Goal: Contribute content: Contribute content

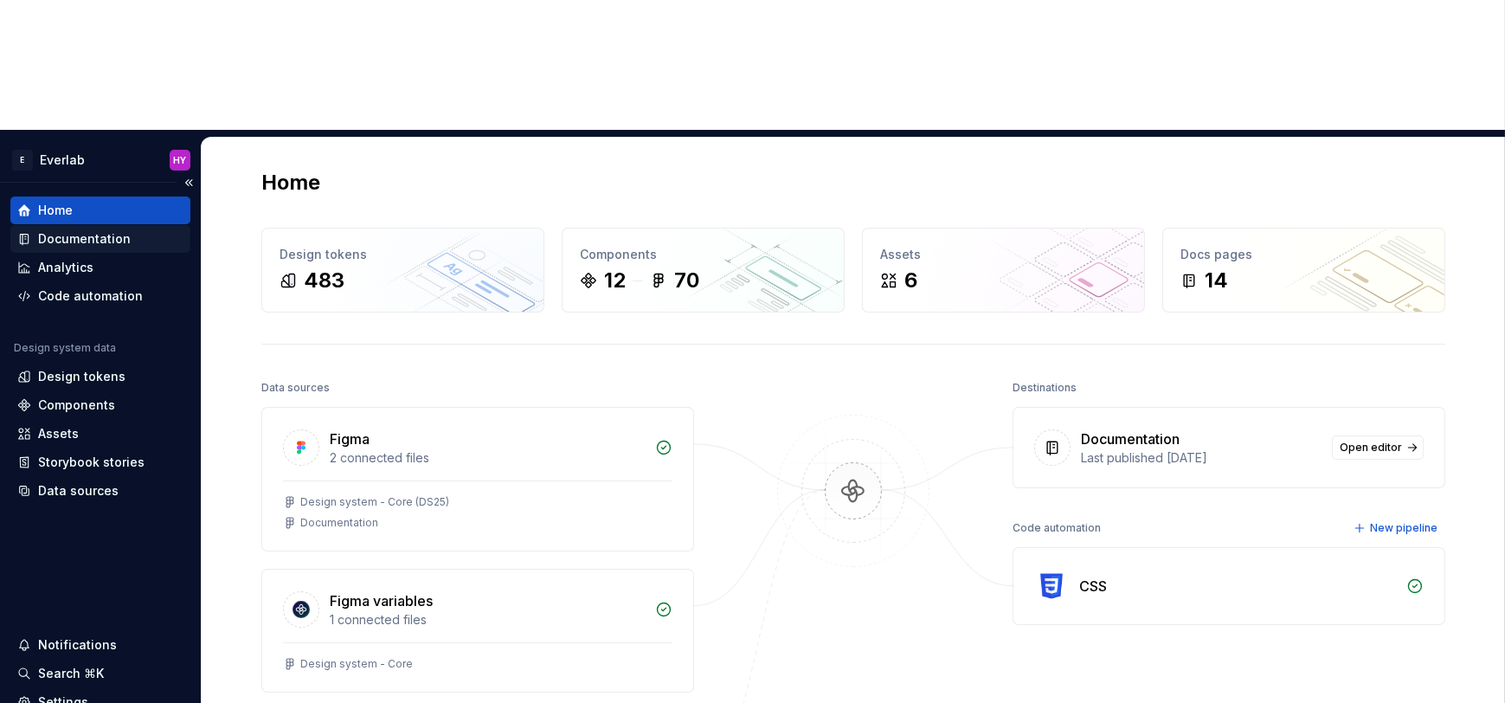
click at [120, 230] on div "Documentation" at bounding box center [84, 238] width 93 height 17
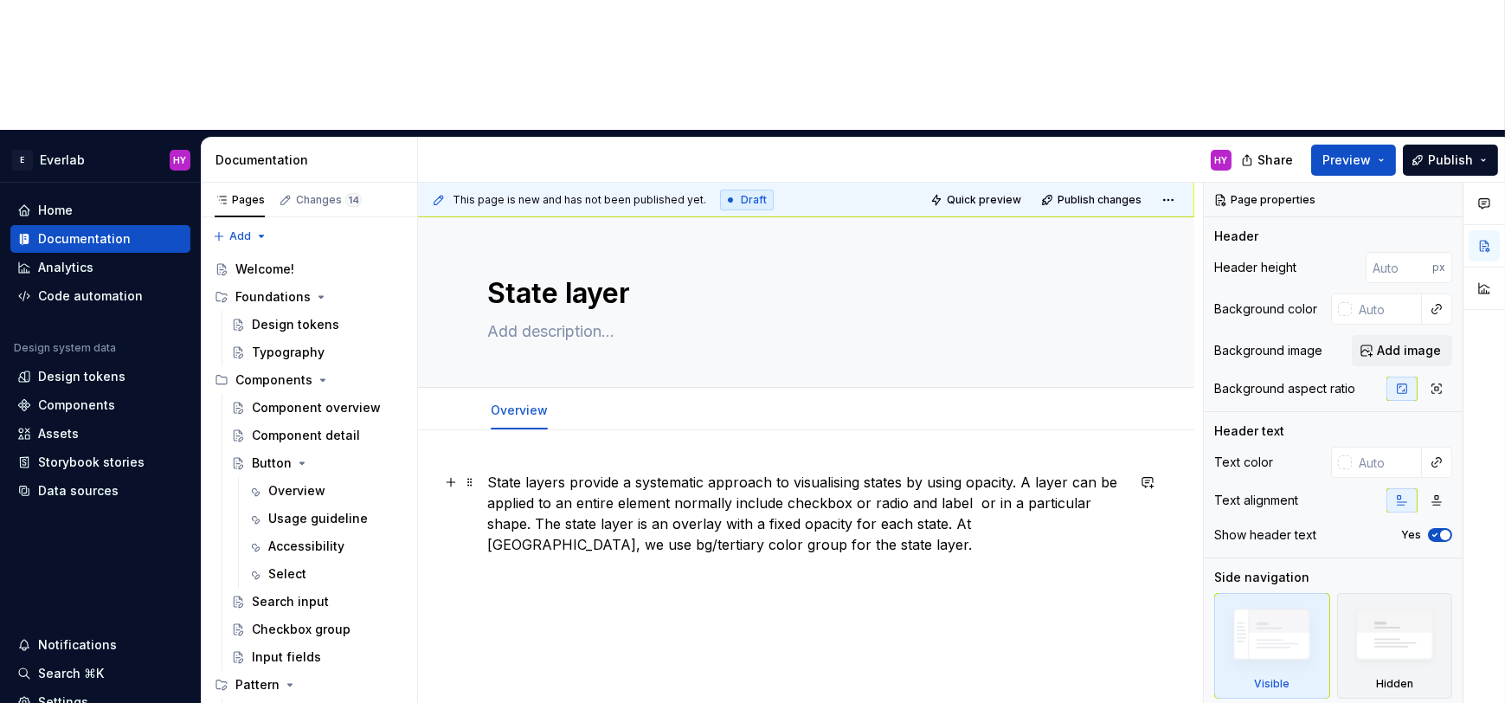
click at [659, 472] on p "State layers provide a systematic approach to visualising states by using opaci…" at bounding box center [806, 513] width 638 height 83
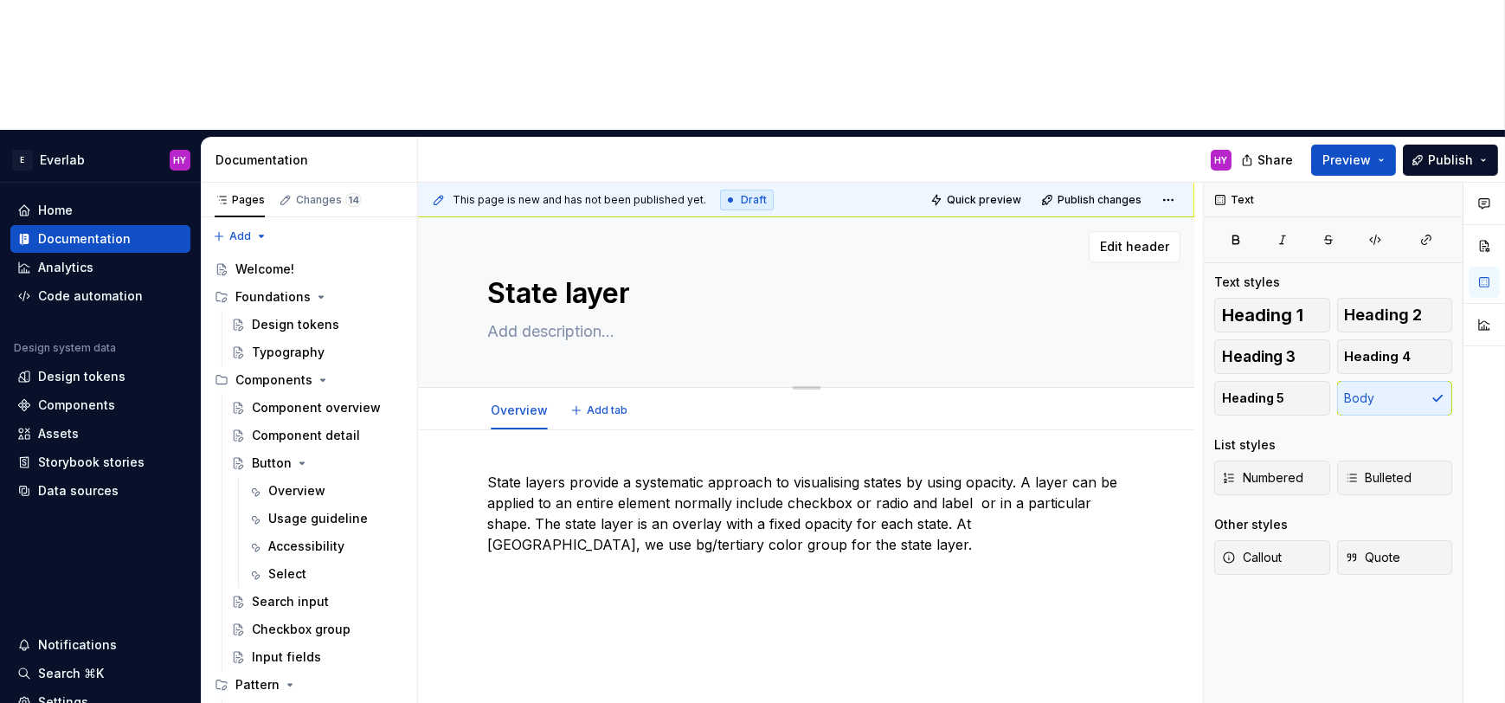
click at [578, 273] on textarea "State layer" at bounding box center [803, 294] width 638 height 42
type textarea "*"
click at [741, 472] on p "State layers provide a systematic approach to visualising states by using opaci…" at bounding box center [806, 513] width 638 height 83
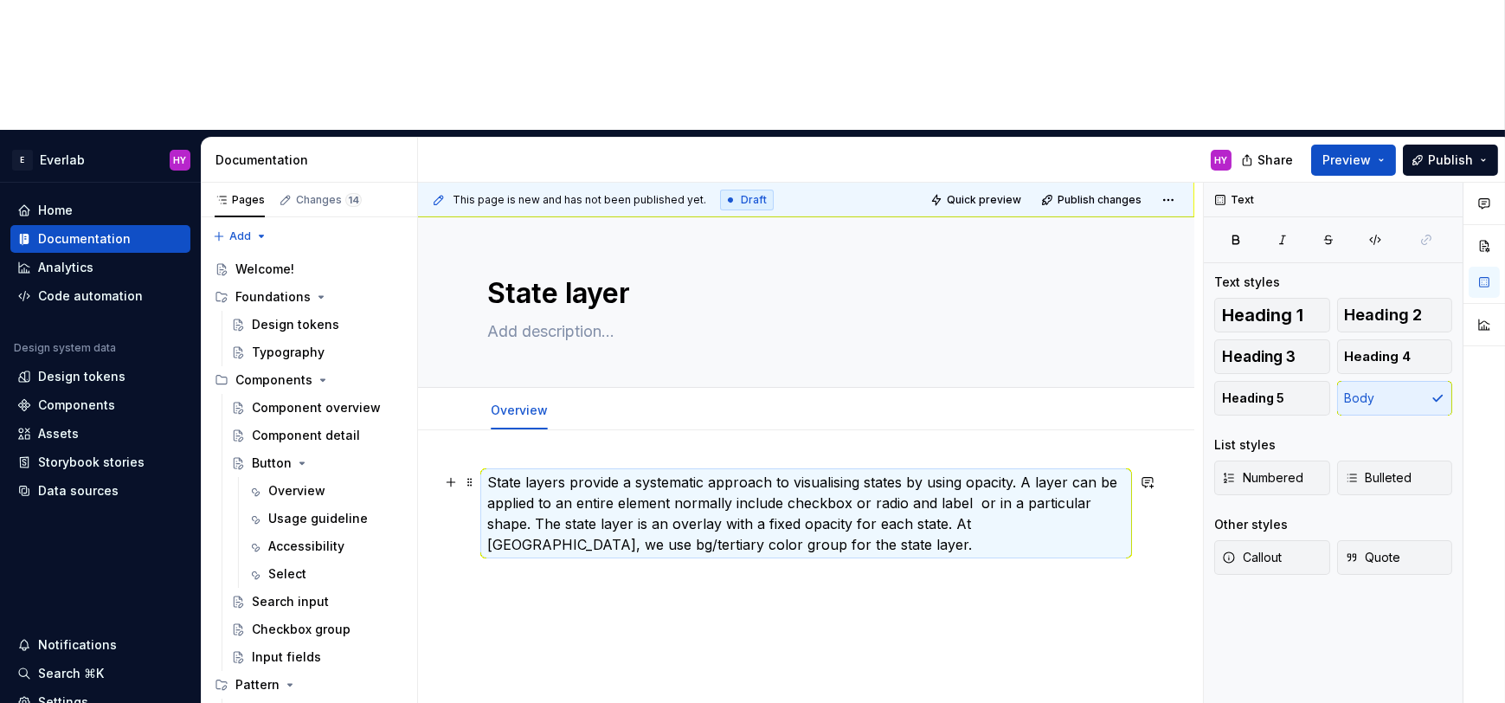
click at [677, 472] on p "State layers provide a systematic approach to visualising states by using opaci…" at bounding box center [806, 513] width 638 height 83
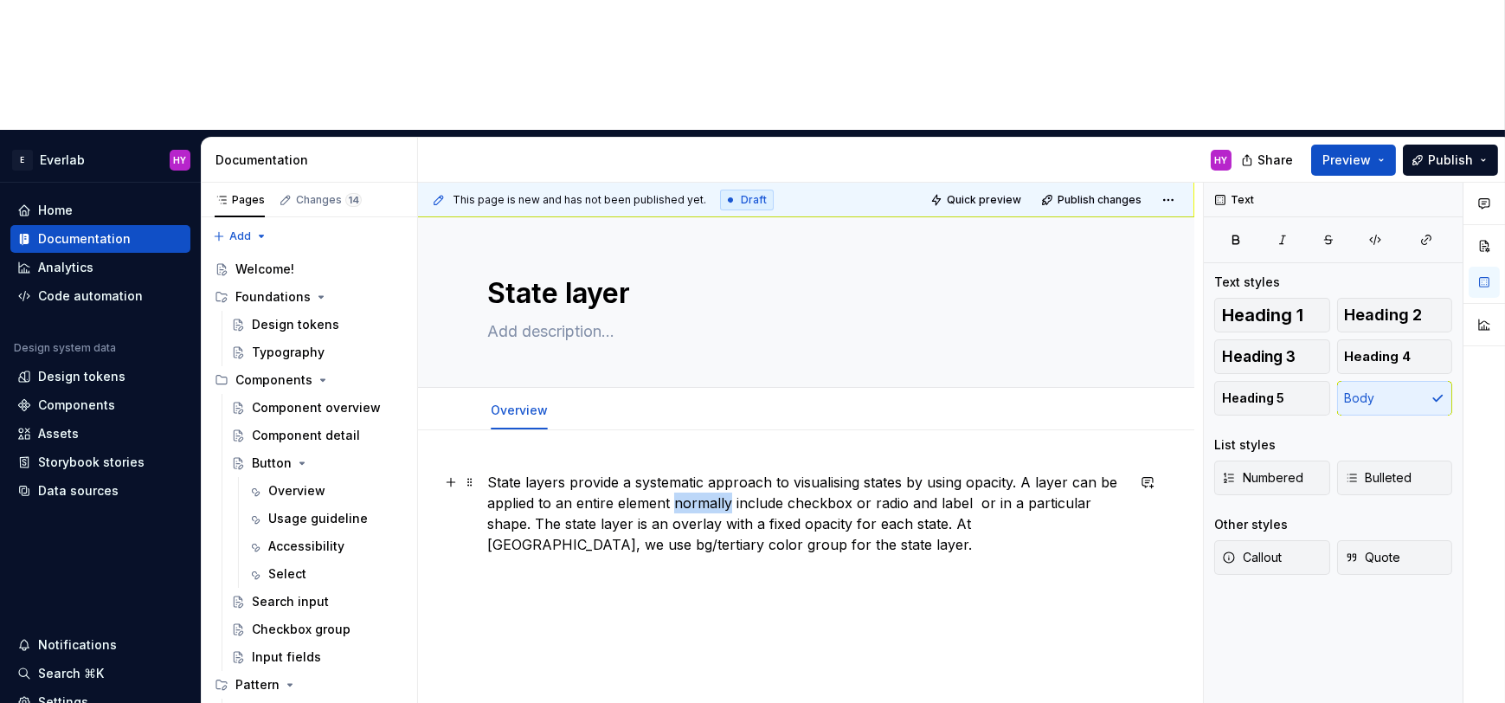
drag, startPoint x: 729, startPoint y: 372, endPoint x: 675, endPoint y: 369, distance: 54.6
click at [675, 472] on p "State layers provide a systematic approach to visualising states by using opaci…" at bounding box center [806, 513] width 638 height 83
click at [865, 472] on p "State layers provide a systematic approach to visualising states by using opaci…" at bounding box center [806, 513] width 638 height 83
drag, startPoint x: 673, startPoint y: 370, endPoint x: 773, endPoint y: 375, distance: 100.5
click at [773, 472] on p "State layers provide a systematic approach to visualising states by using opaci…" at bounding box center [806, 513] width 638 height 83
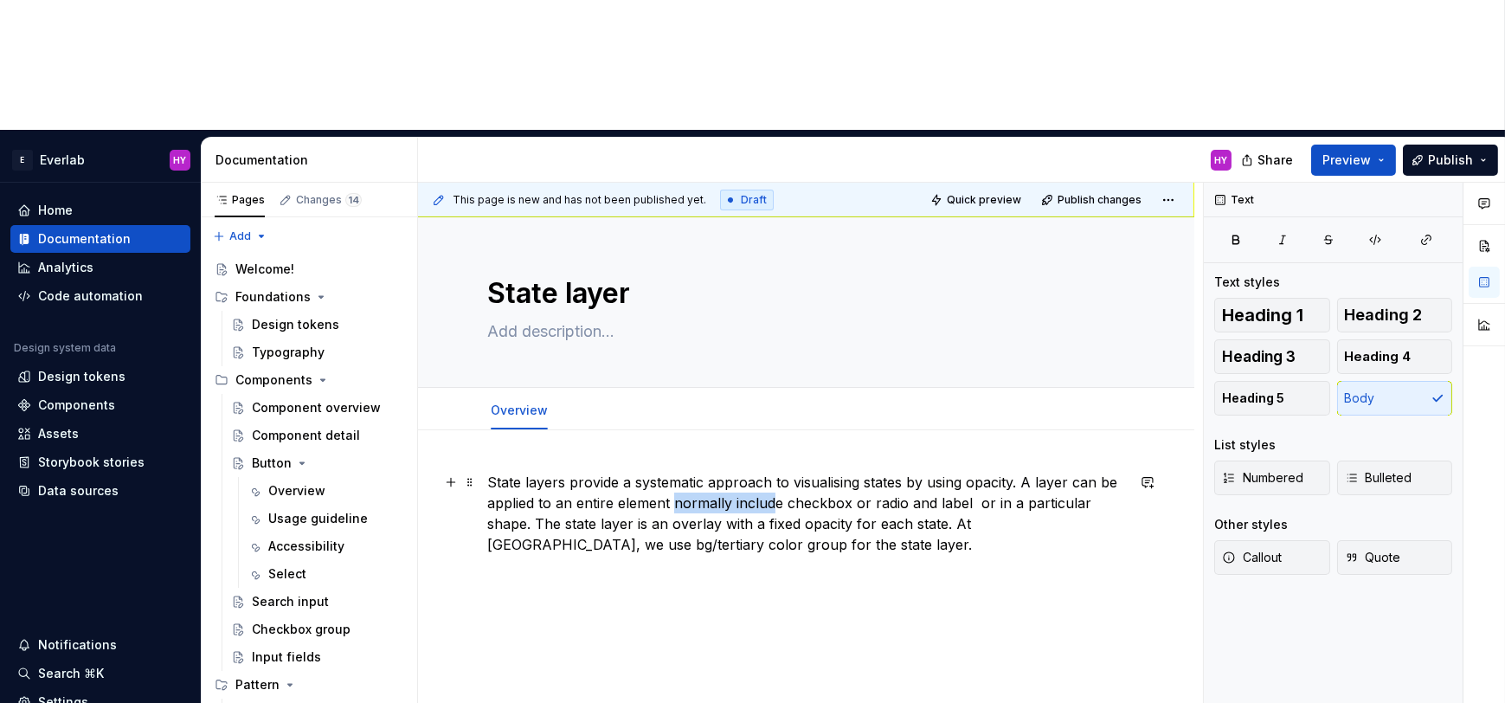
click at [728, 472] on p "State layers provide a systematic approach to visualising states by using opaci…" at bounding box center [806, 513] width 638 height 83
drag, startPoint x: 683, startPoint y: 370, endPoint x: 849, endPoint y: 370, distance: 166.1
click at [849, 472] on p "State layers provide a systematic approach to visualising states by using opaci…" at bounding box center [806, 513] width 638 height 83
drag, startPoint x: 993, startPoint y: 372, endPoint x: 1018, endPoint y: 372, distance: 25.1
click at [1018, 472] on p "State layers provide a systematic approach to visualising states by using opaci…" at bounding box center [806, 513] width 638 height 83
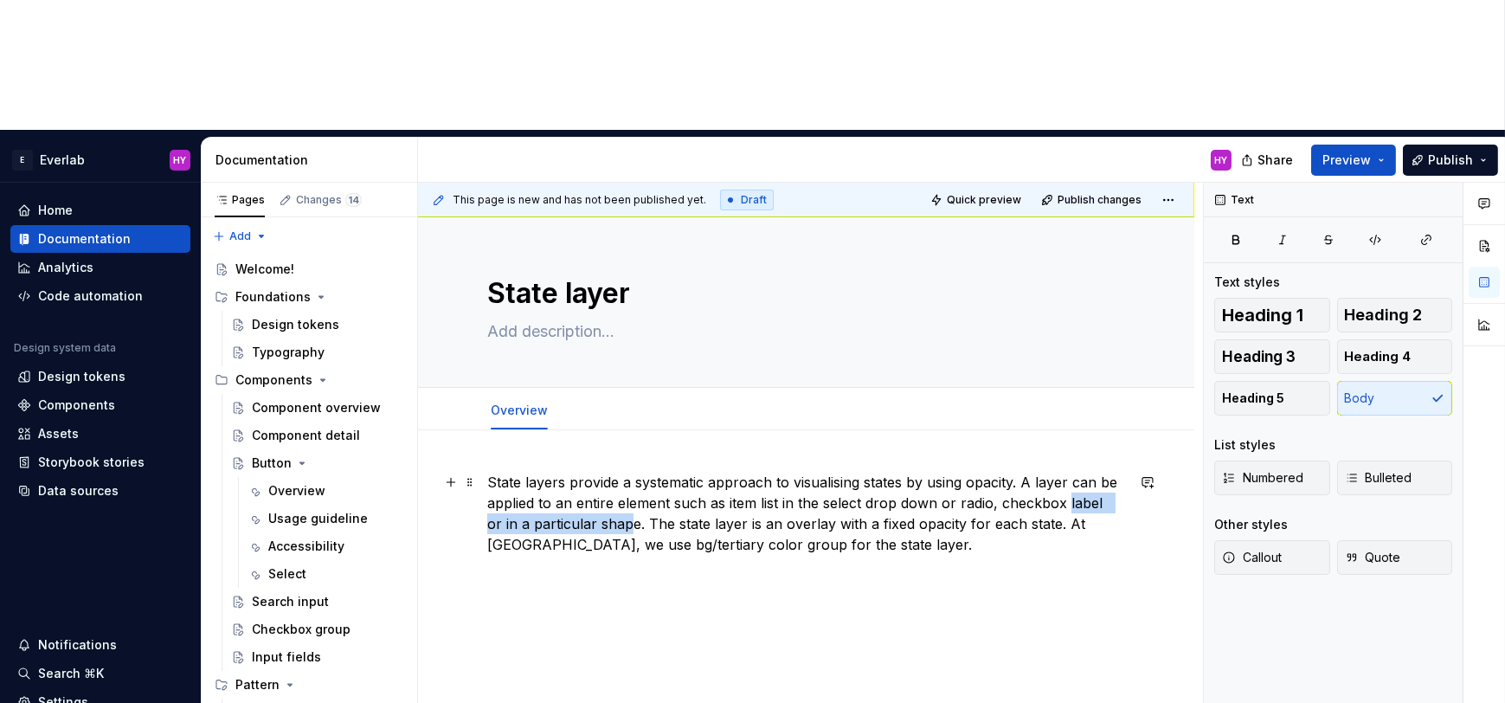
drag, startPoint x: 1064, startPoint y: 369, endPoint x: 613, endPoint y: 389, distance: 451.2
click at [613, 472] on p "State layers provide a systematic approach to visualising states by using opaci…" at bounding box center [806, 513] width 638 height 83
click at [549, 472] on p "State layers provide a systematic approach to visualising states by using opaci…" at bounding box center [806, 513] width 638 height 83
drag, startPoint x: 514, startPoint y: 393, endPoint x: 617, endPoint y: 392, distance: 103.0
click at [617, 472] on p "State layers provide a systematic approach to visualising states by using opaci…" at bounding box center [806, 513] width 638 height 83
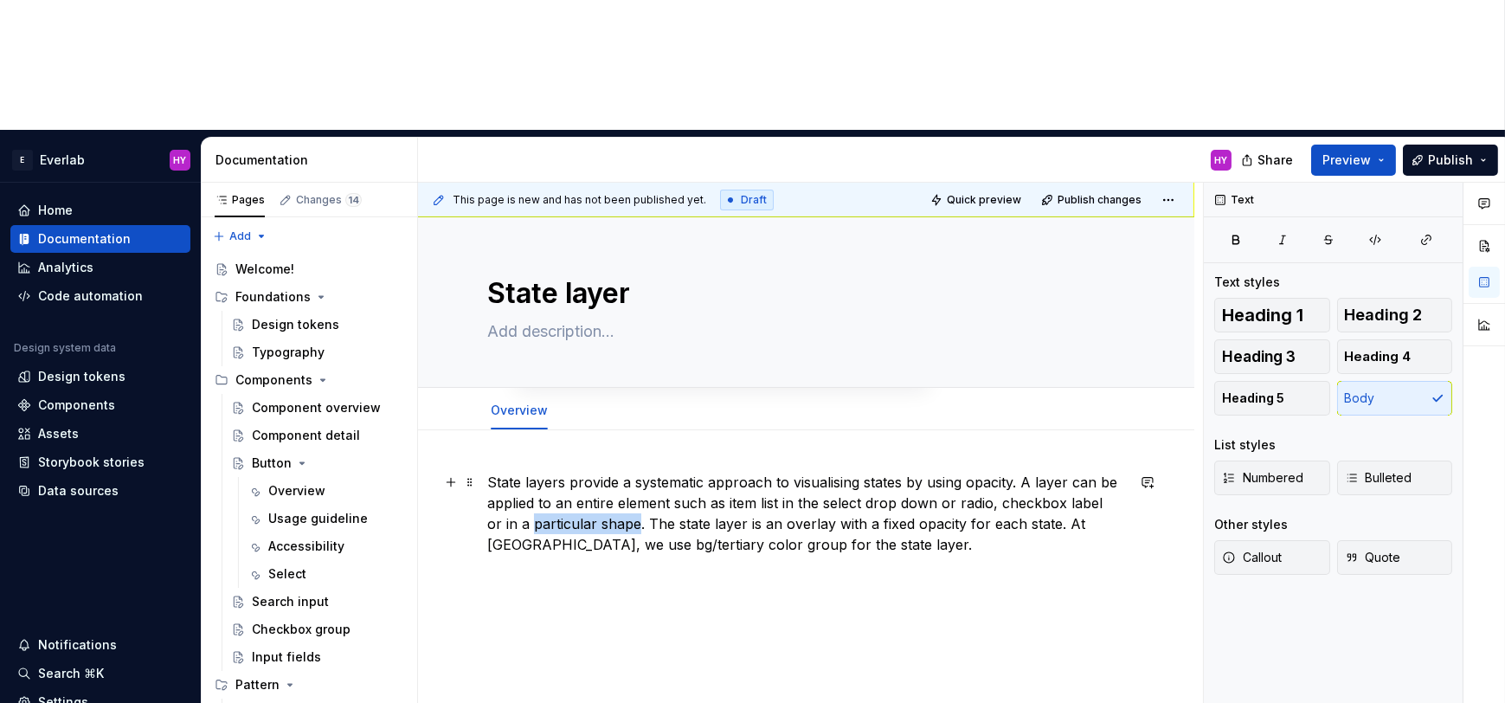
drag, startPoint x: 484, startPoint y: 394, endPoint x: 706, endPoint y: 377, distance: 223.0
click at [484, 394] on div "This page is new and has not been published yet. Draft Quick preview Publish ch…" at bounding box center [810, 508] width 785 height 651
drag, startPoint x: 1081, startPoint y: 379, endPoint x: 1000, endPoint y: 371, distance: 80.8
click at [1081, 472] on p "State layers provide a systematic approach to visualising states by using opaci…" at bounding box center [806, 513] width 638 height 83
drag, startPoint x: 998, startPoint y: 369, endPoint x: 1104, endPoint y: 368, distance: 106.4
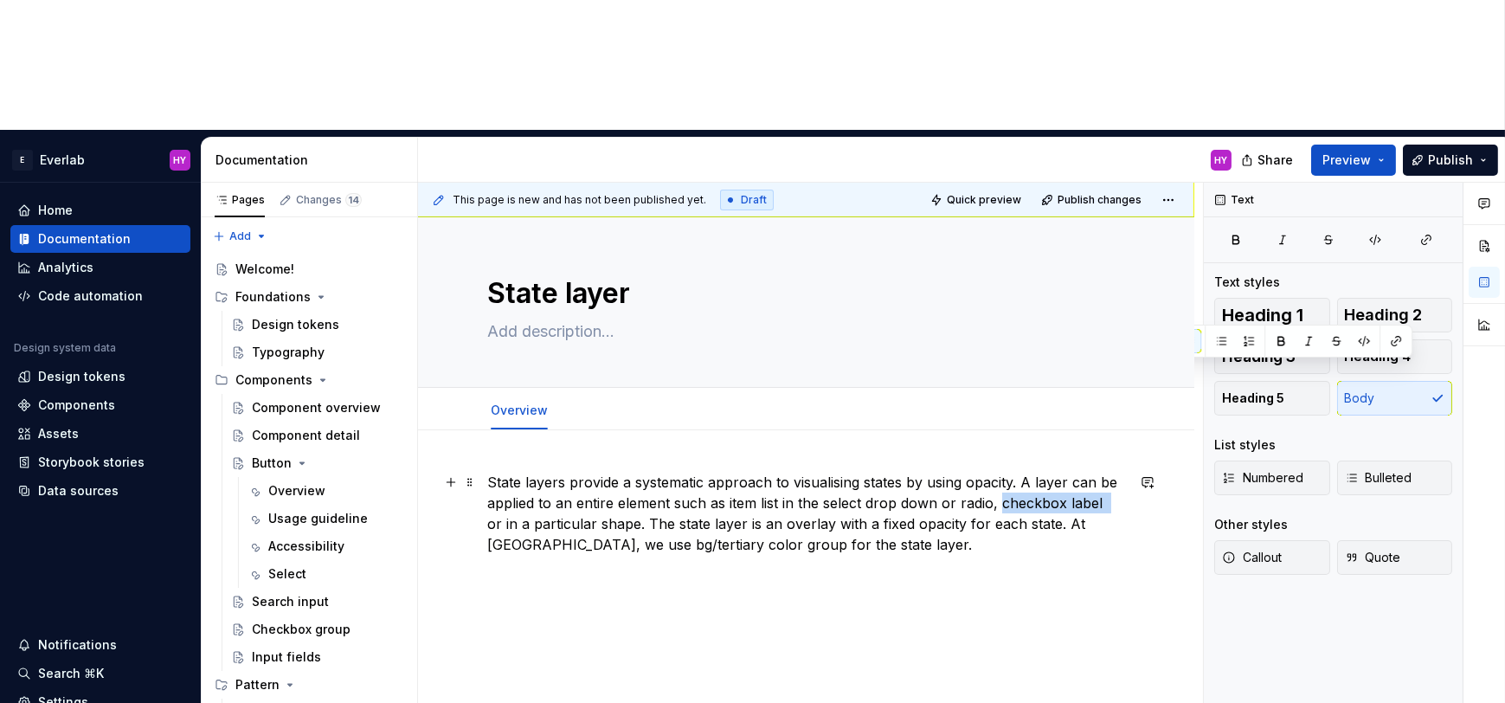
click at [1104, 472] on p "State layers provide a systematic approach to visualising states by using opaci…" at bounding box center [806, 513] width 638 height 83
click at [524, 472] on p "State layers provide a systematic approach to visualising states by using opaci…" at bounding box center [806, 513] width 638 height 83
click at [652, 472] on p "State layers provide a systematic approach to visualising states by using opaci…" at bounding box center [806, 513] width 638 height 83
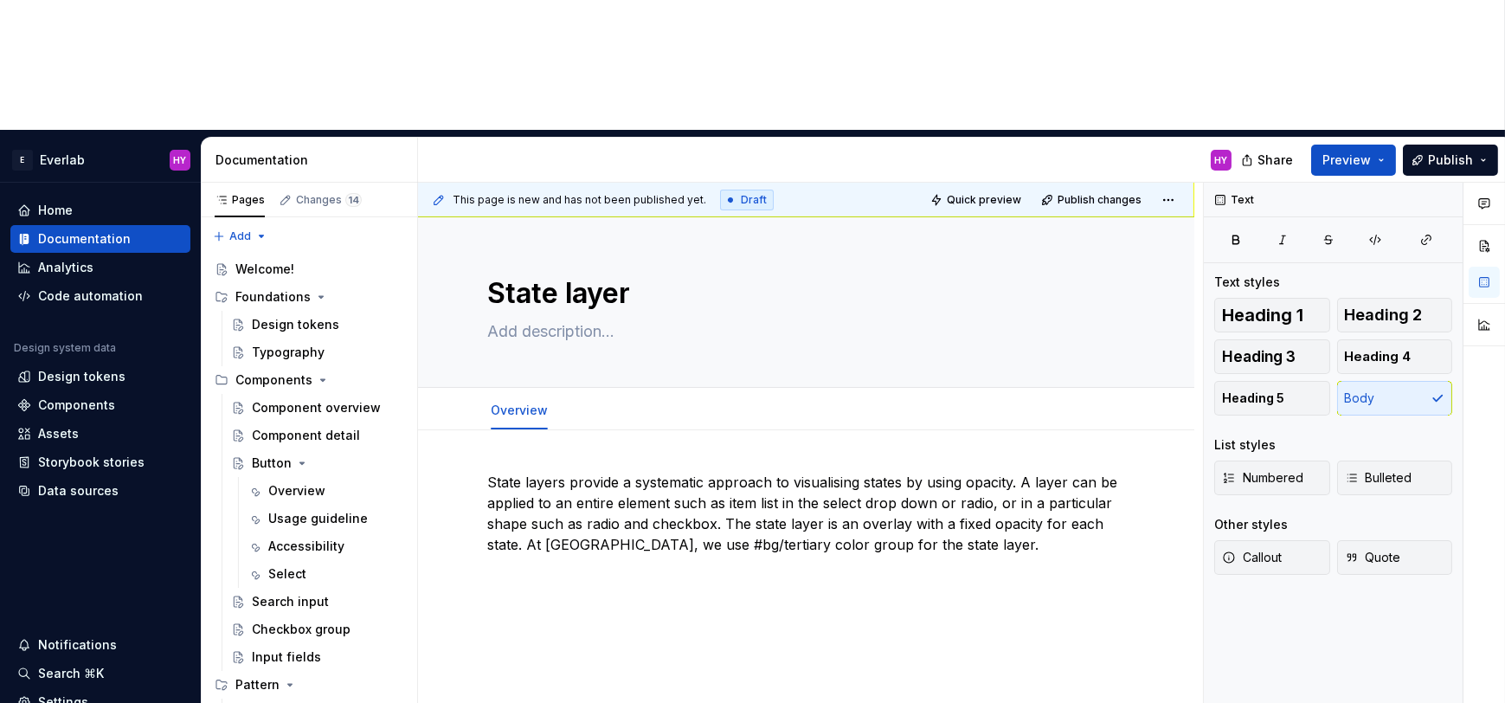
click at [925, 533] on div "State layers provide a systematic approach to visualising states by using opaci…" at bounding box center [806, 624] width 776 height 388
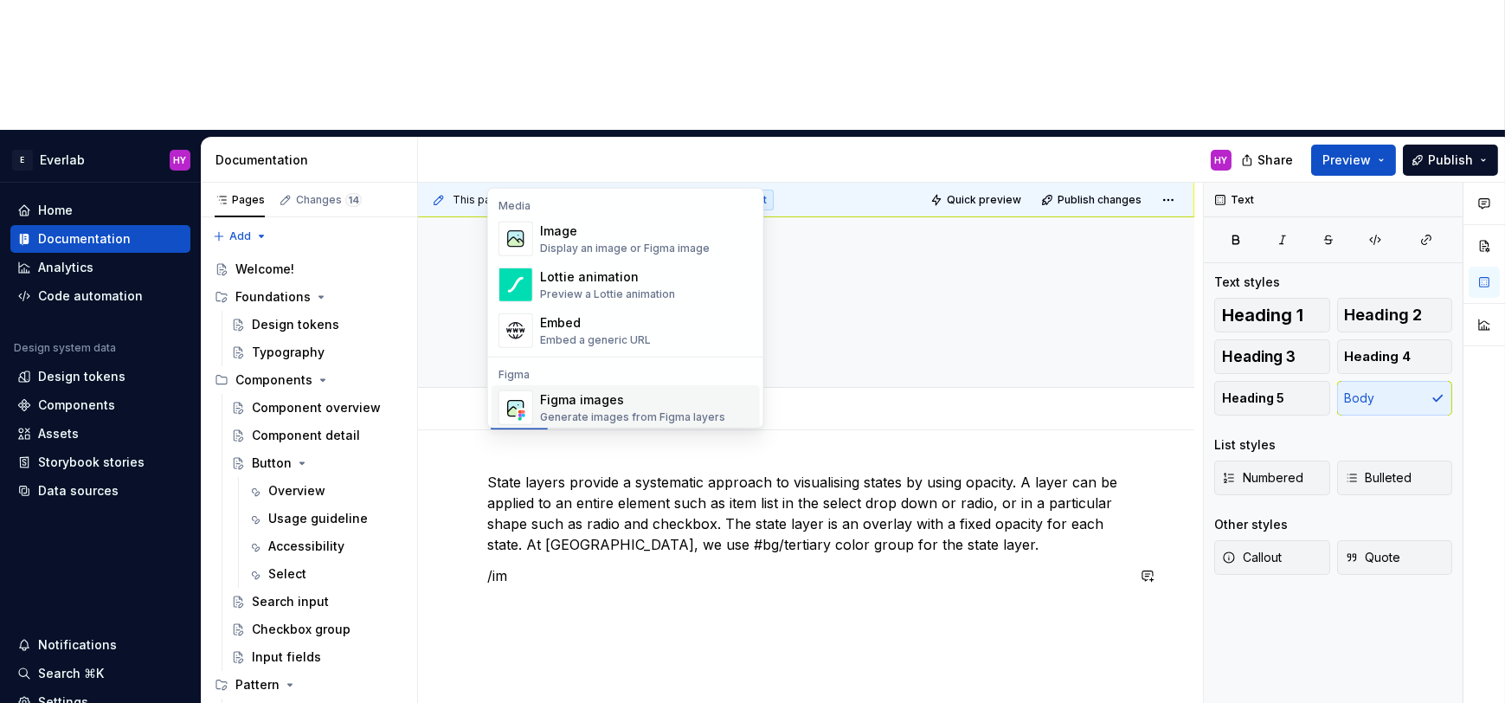
click at [562, 406] on div "Figma images" at bounding box center [632, 399] width 185 height 17
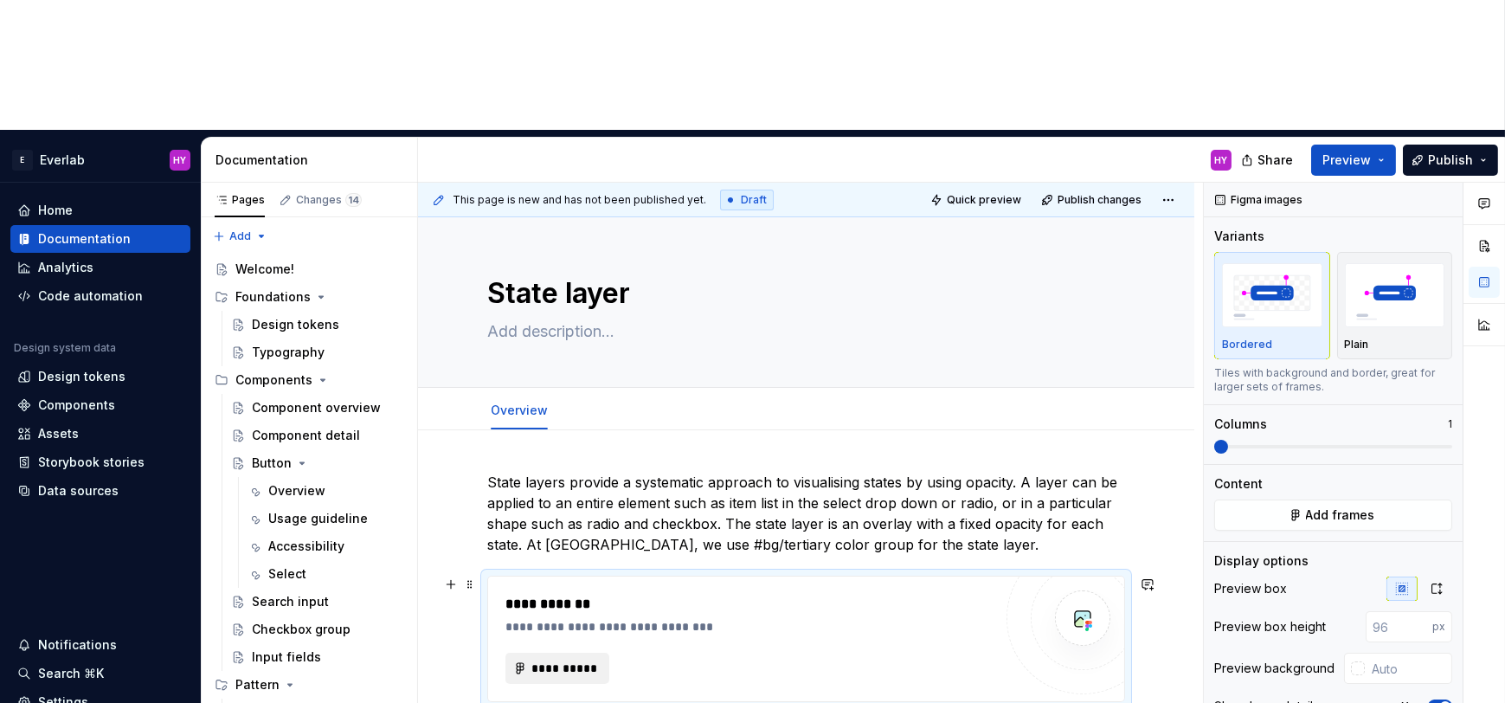
click at [580, 659] on span "**********" at bounding box center [563, 667] width 67 height 17
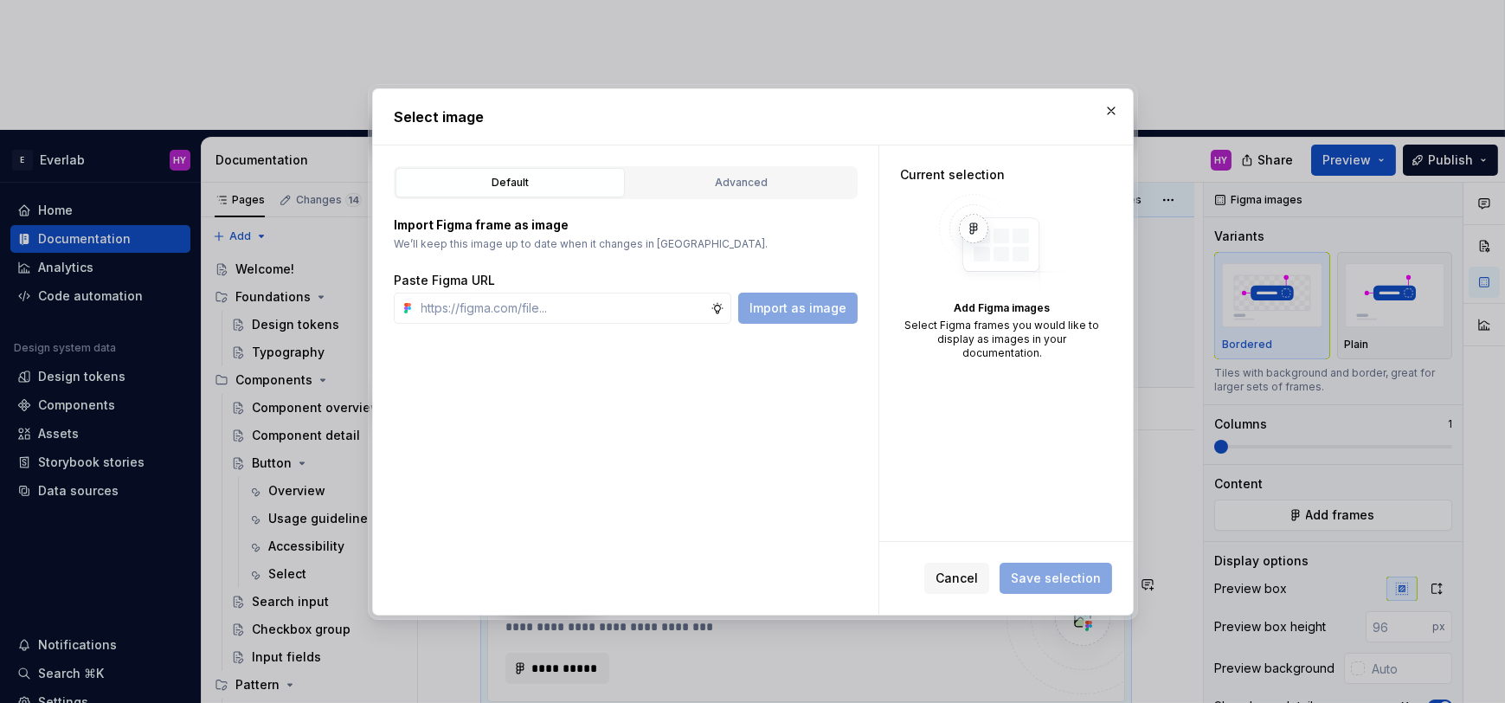
type textarea "*"
type input "[URL][DOMAIN_NAME]"
type textarea "*"
type input "[URL][DOMAIN_NAME]"
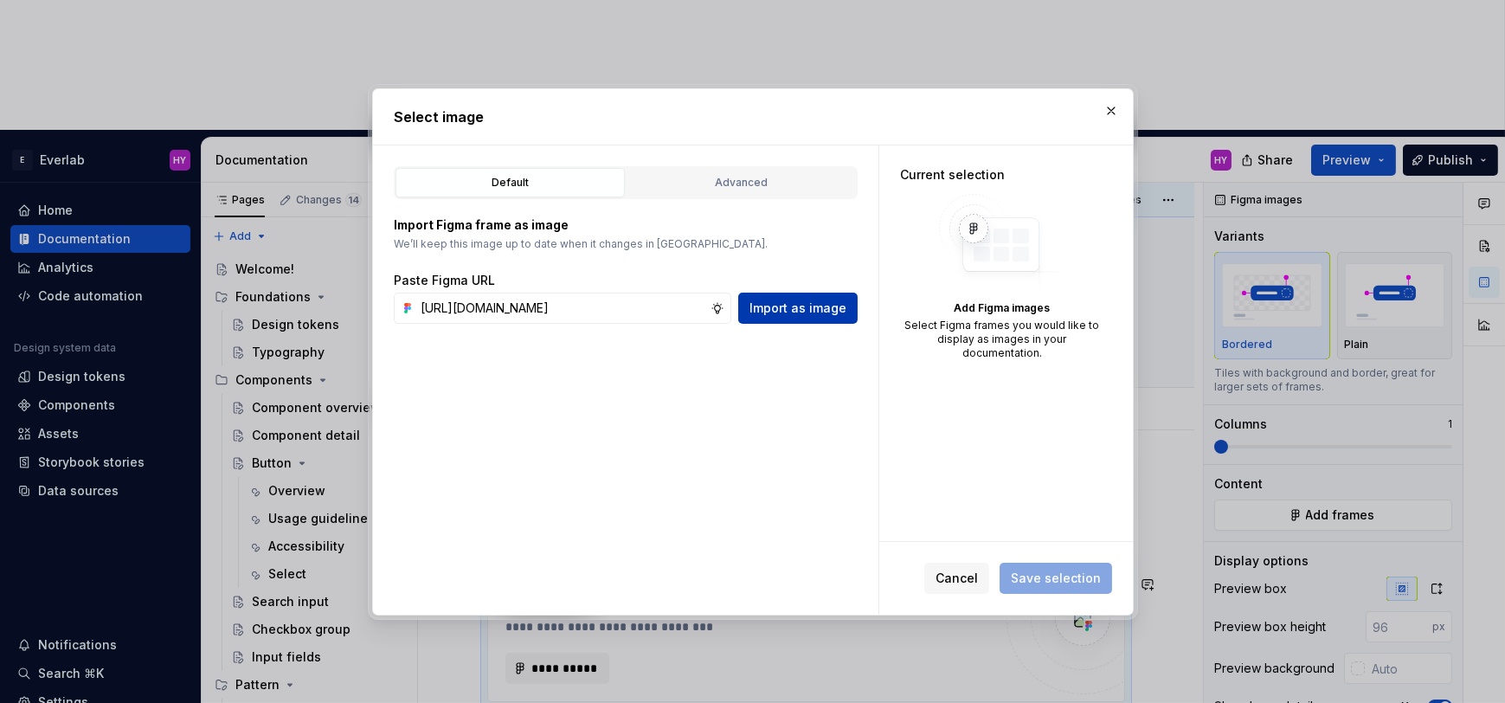
scroll to position [0, 0]
click at [846, 305] on button "Import as image" at bounding box center [797, 307] width 119 height 31
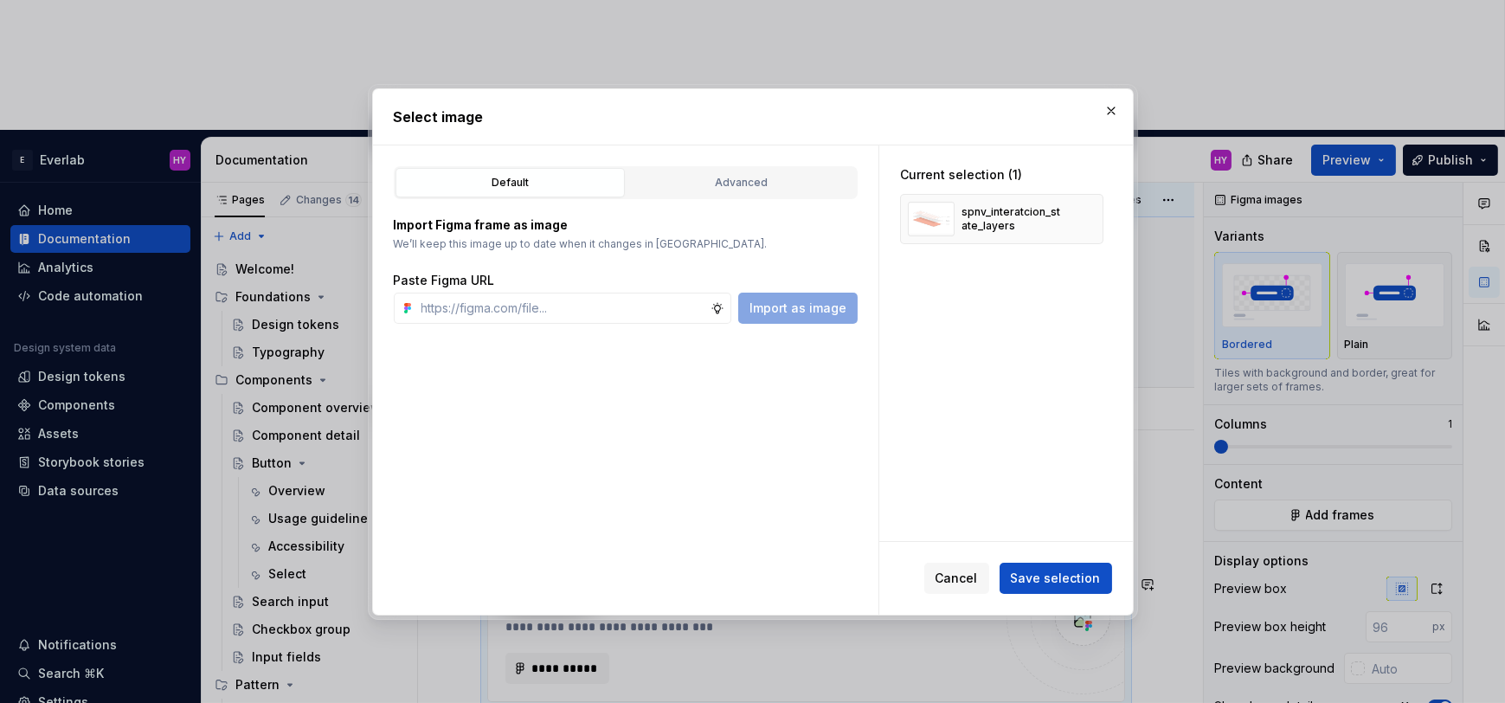
click at [1067, 580] on span "Save selection" at bounding box center [1056, 577] width 90 height 17
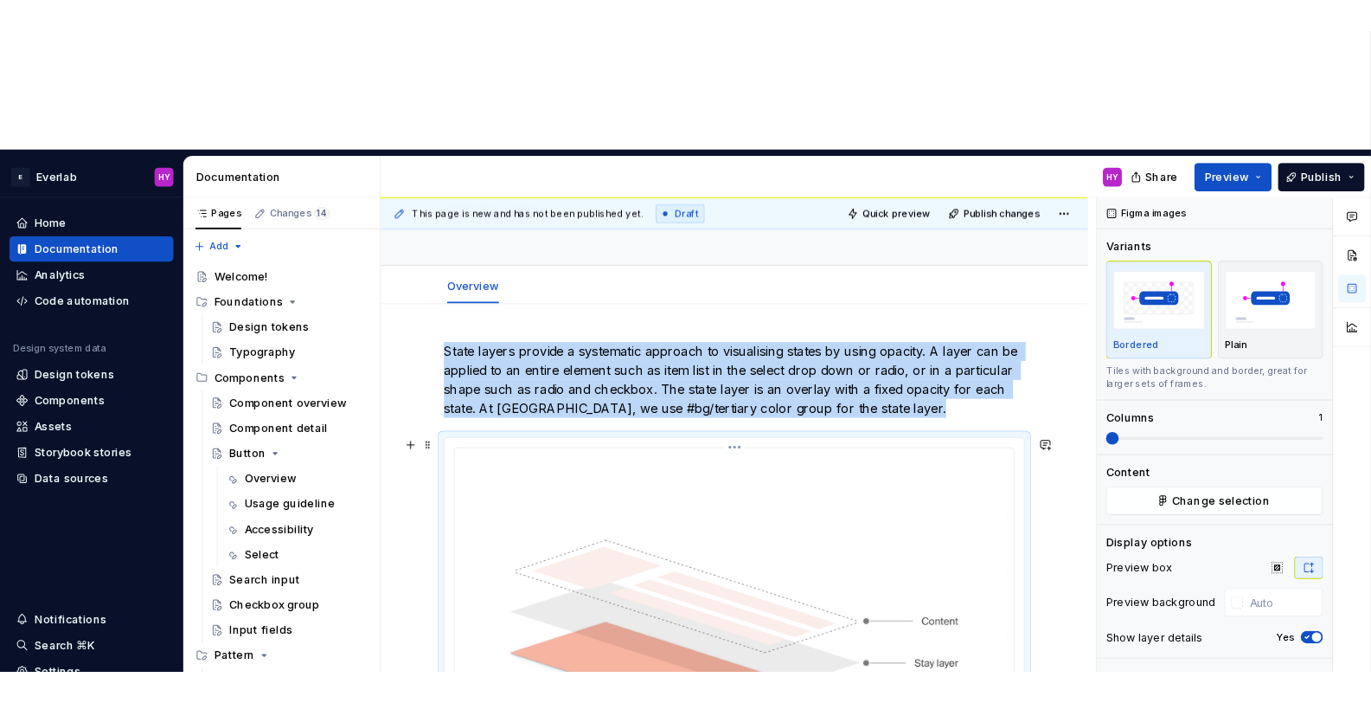
scroll to position [130, 0]
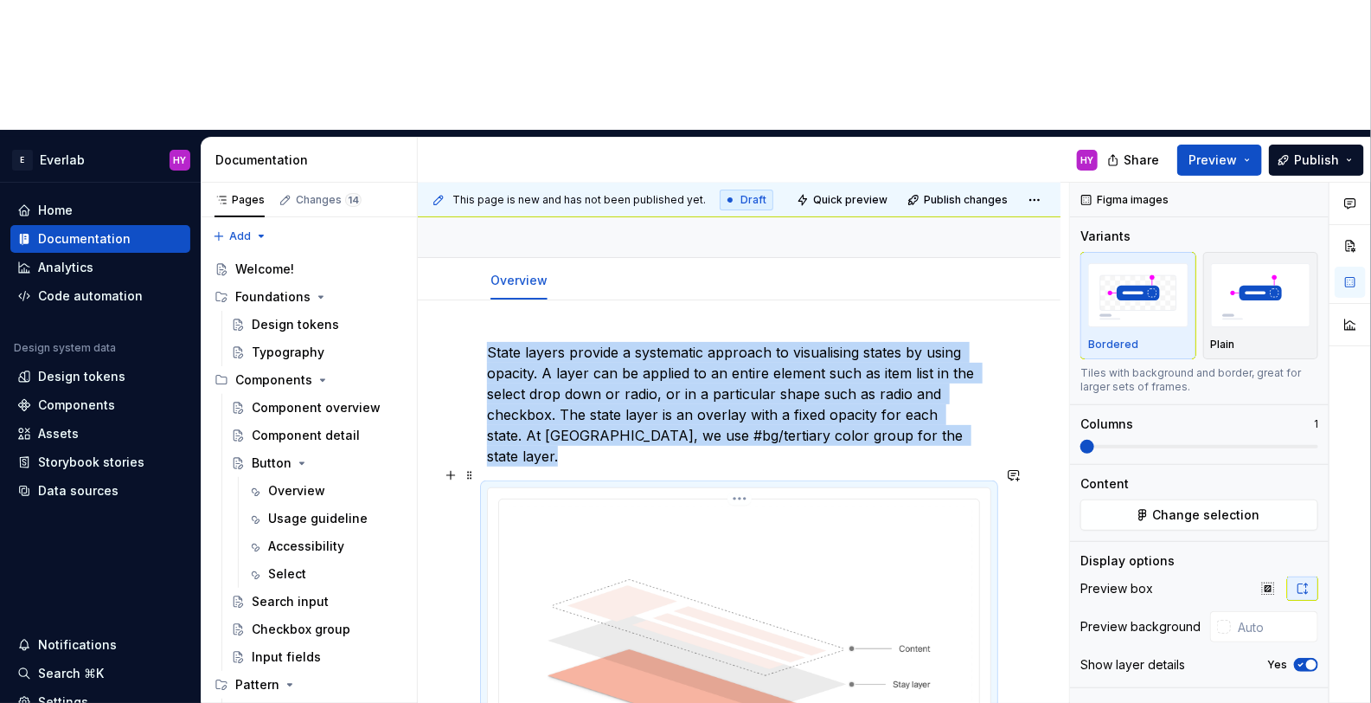
click at [621, 609] on img at bounding box center [739, 662] width 466 height 312
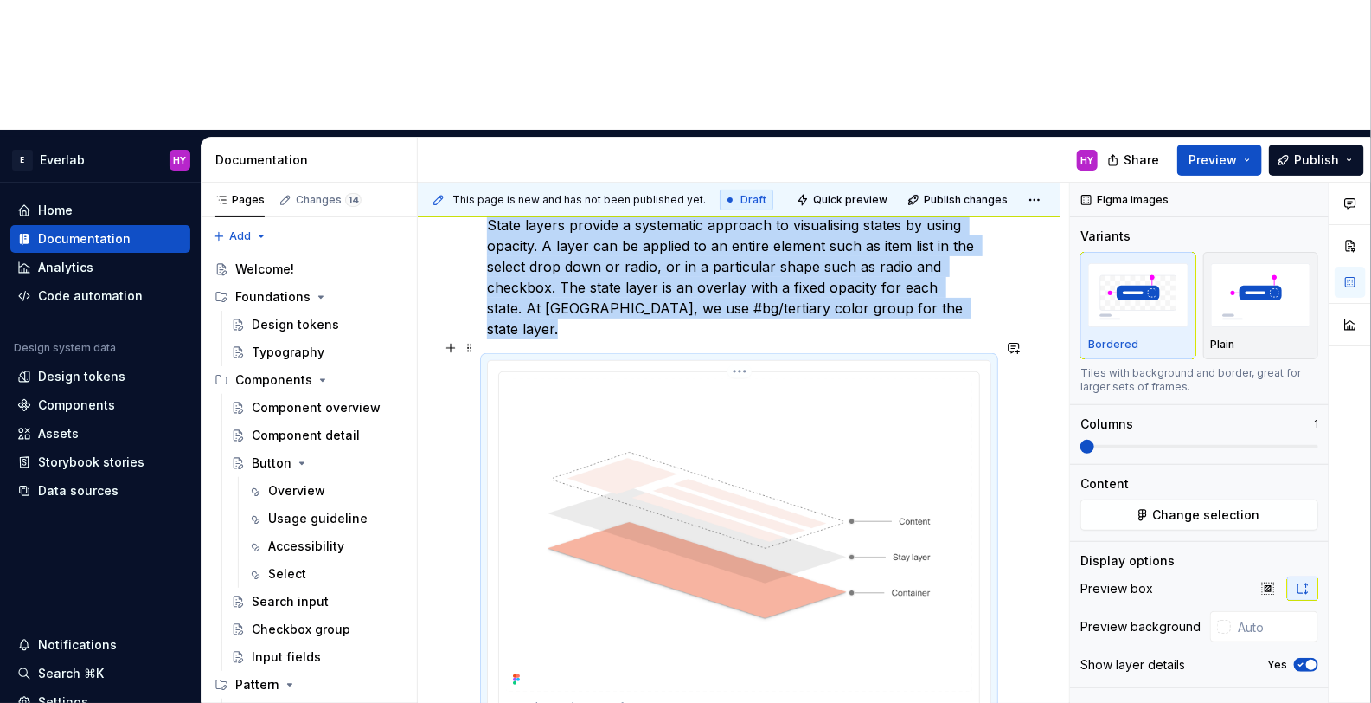
scroll to position [281, 0]
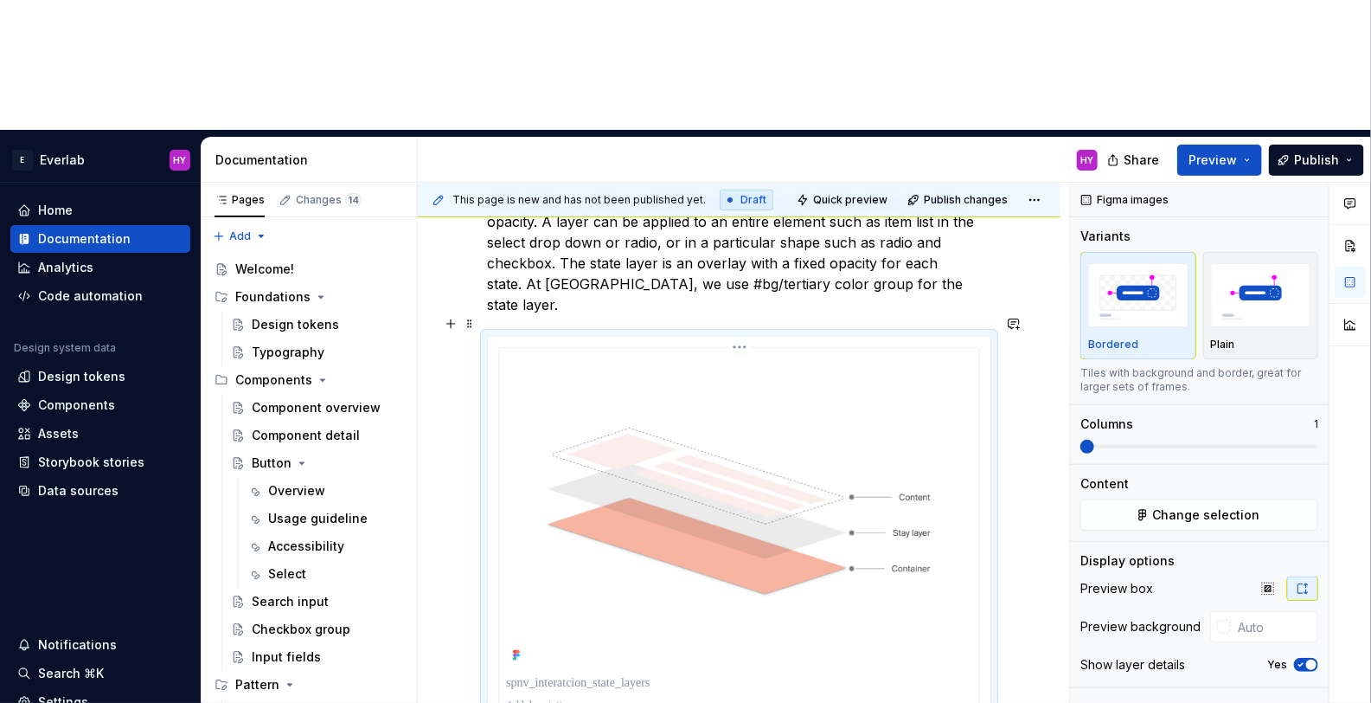
click at [571, 674] on p at bounding box center [739, 682] width 466 height 17
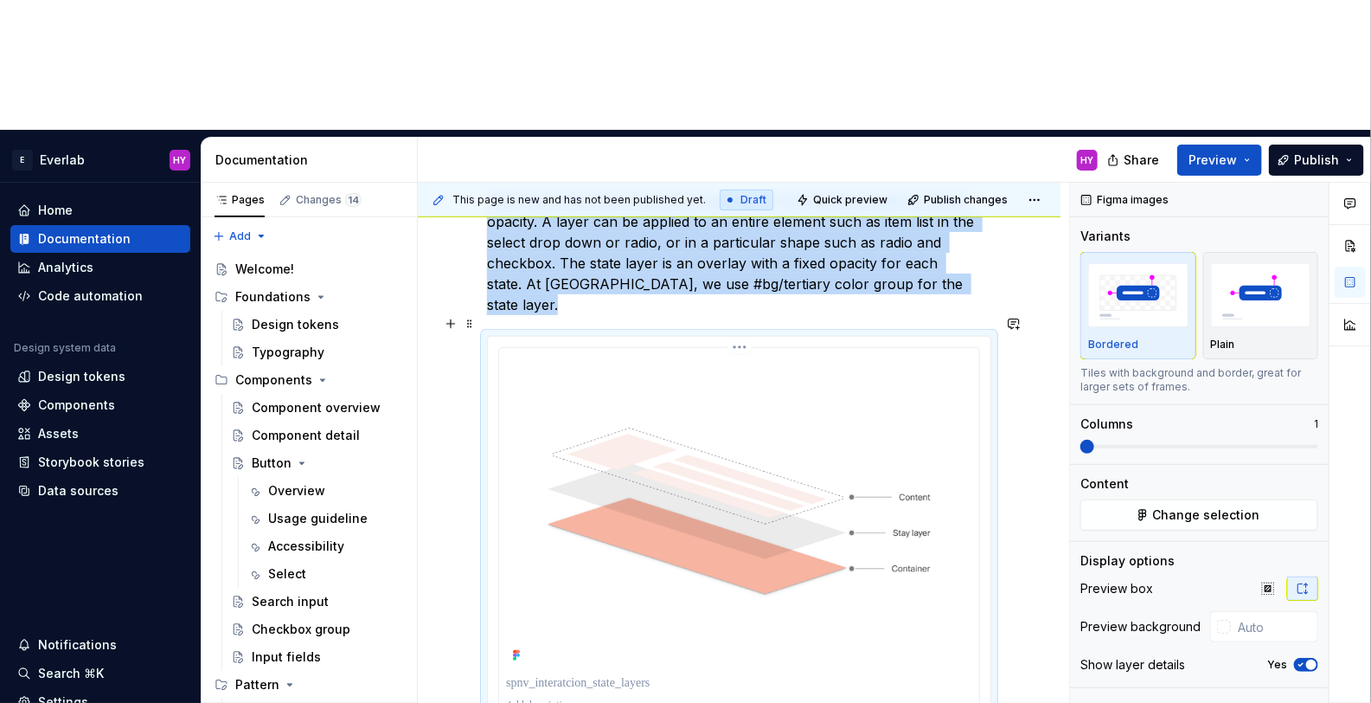
click at [781, 355] on img at bounding box center [739, 511] width 466 height 312
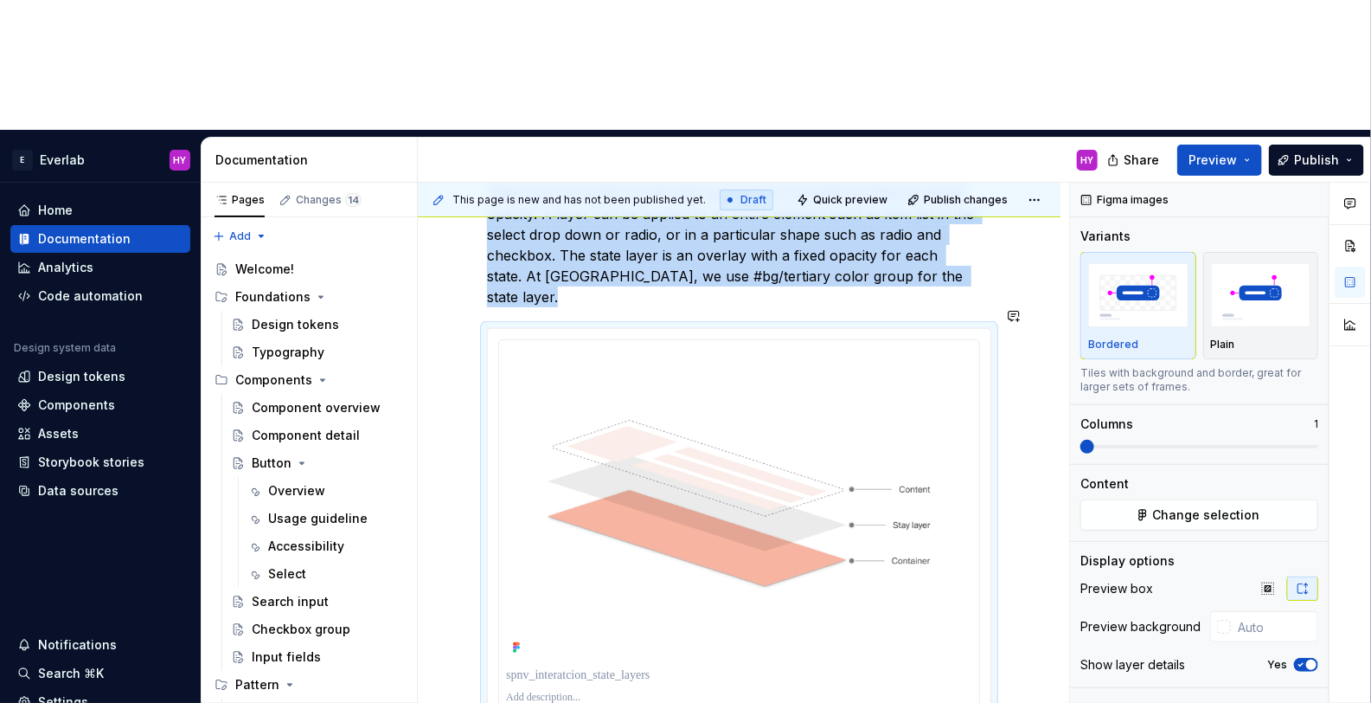
click at [568, 656] on div "State layers provide a systematic approach to visualising states by using opaci…" at bounding box center [739, 550] width 643 height 818
click at [568, 613] on div "State layers provide a systematic approach to visualising states by using opaci…" at bounding box center [739, 550] width 643 height 818
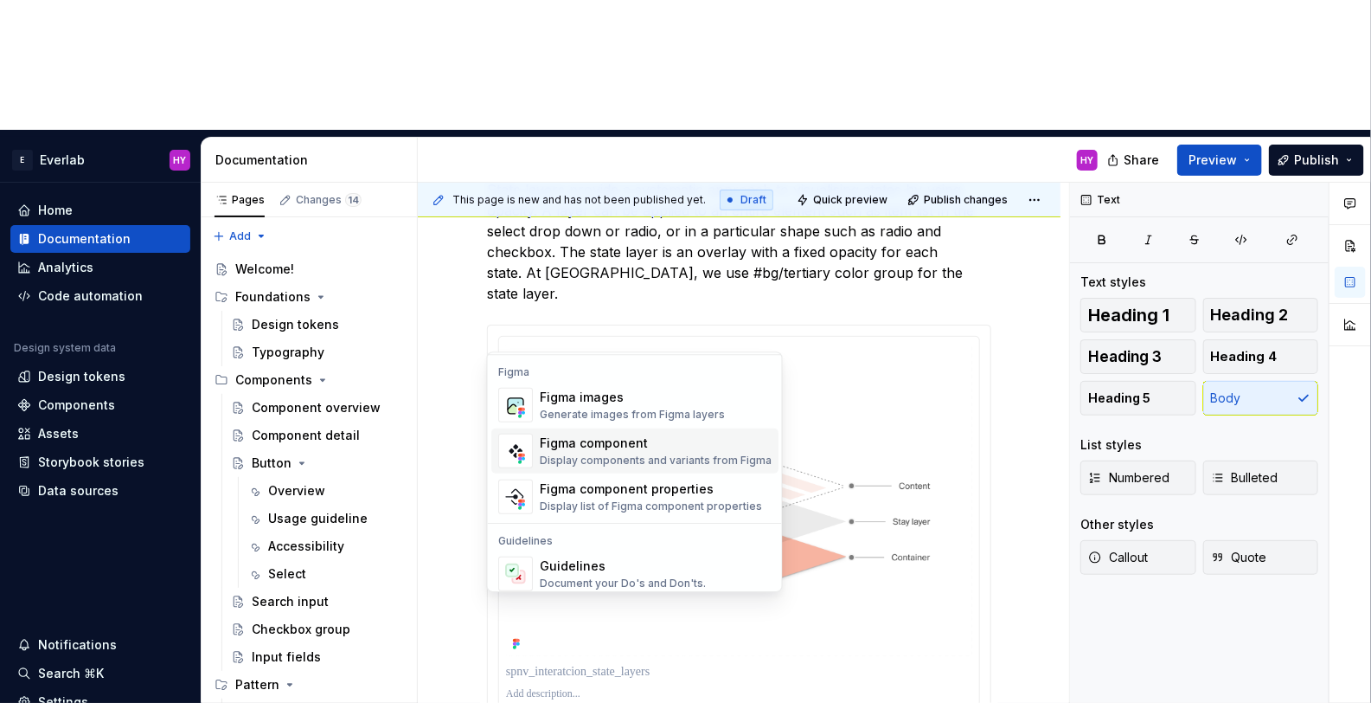
scroll to position [520, 0]
click at [663, 414] on div "Generate images from Figma layers" at bounding box center [632, 413] width 185 height 14
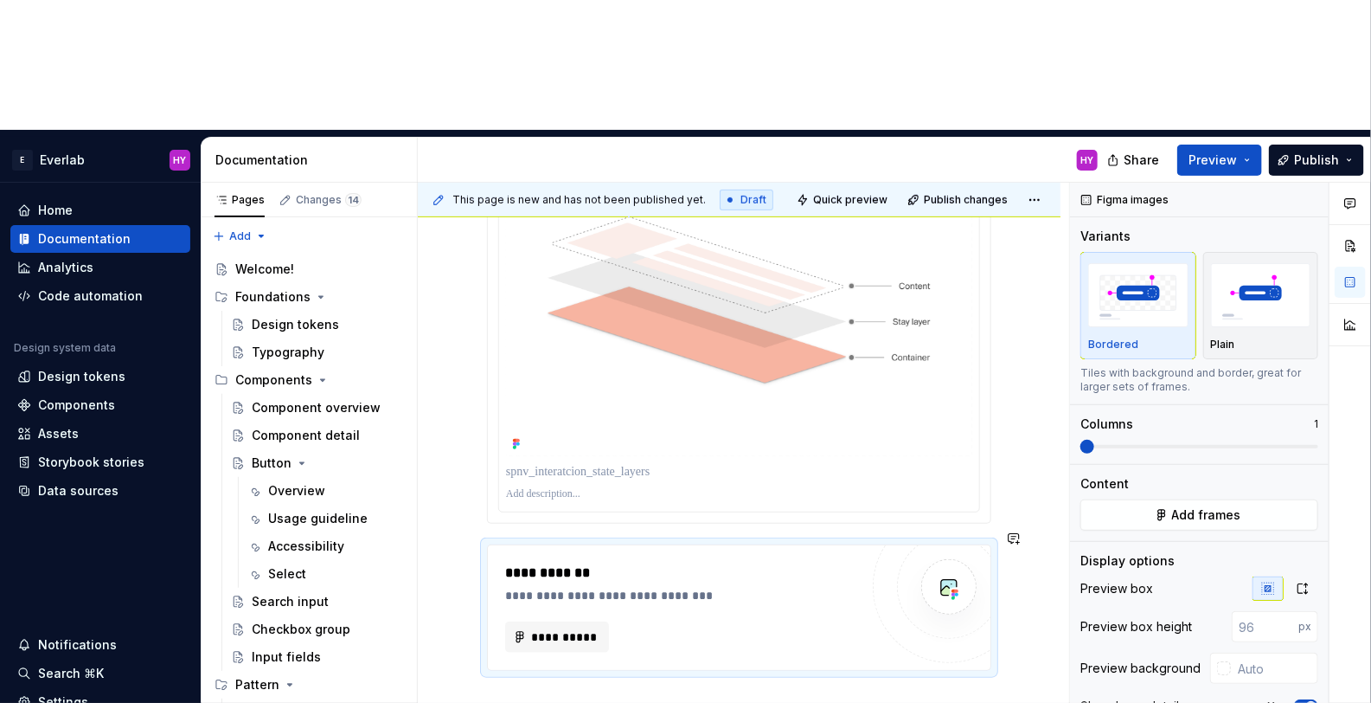
scroll to position [494, 0]
click at [549, 626] on span "**********" at bounding box center [563, 634] width 67 height 17
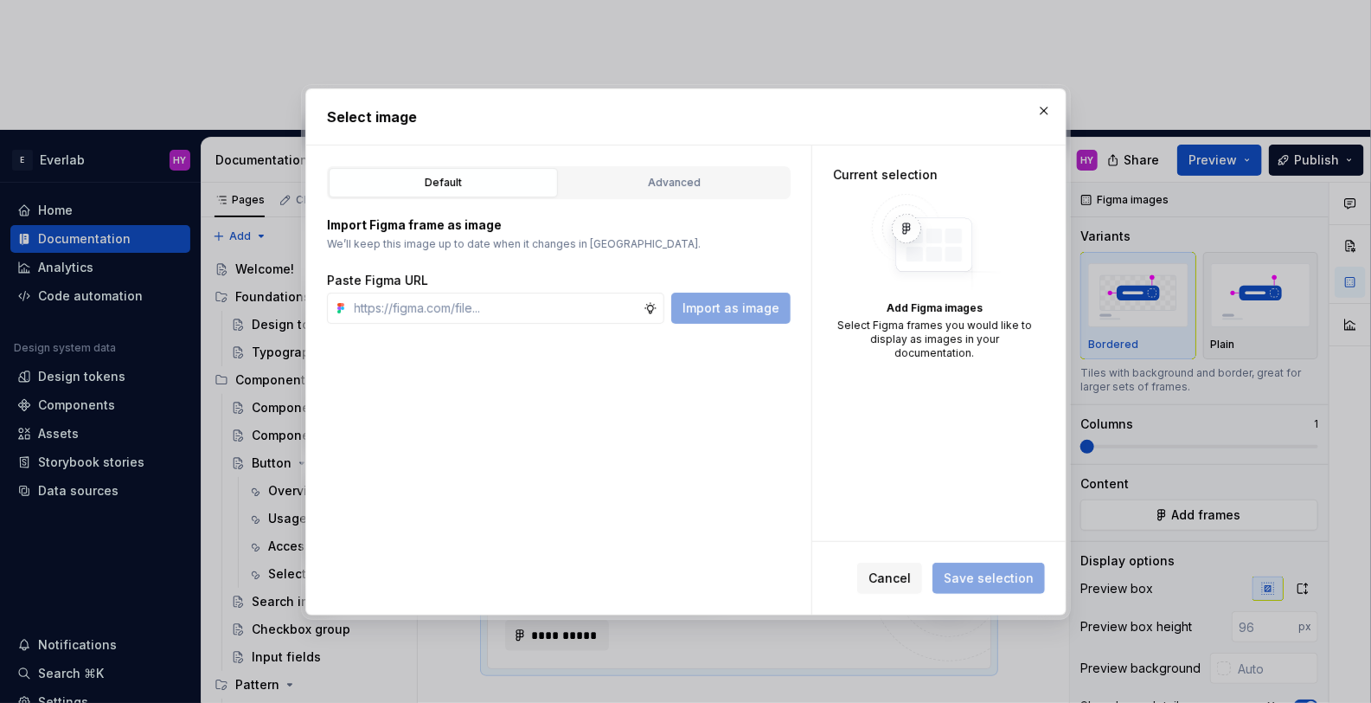
type textarea "*"
click at [473, 318] on input "text" at bounding box center [496, 307] width 296 height 31
click at [477, 315] on input "text" at bounding box center [496, 307] width 296 height 31
paste input "[URL][DOMAIN_NAME]"
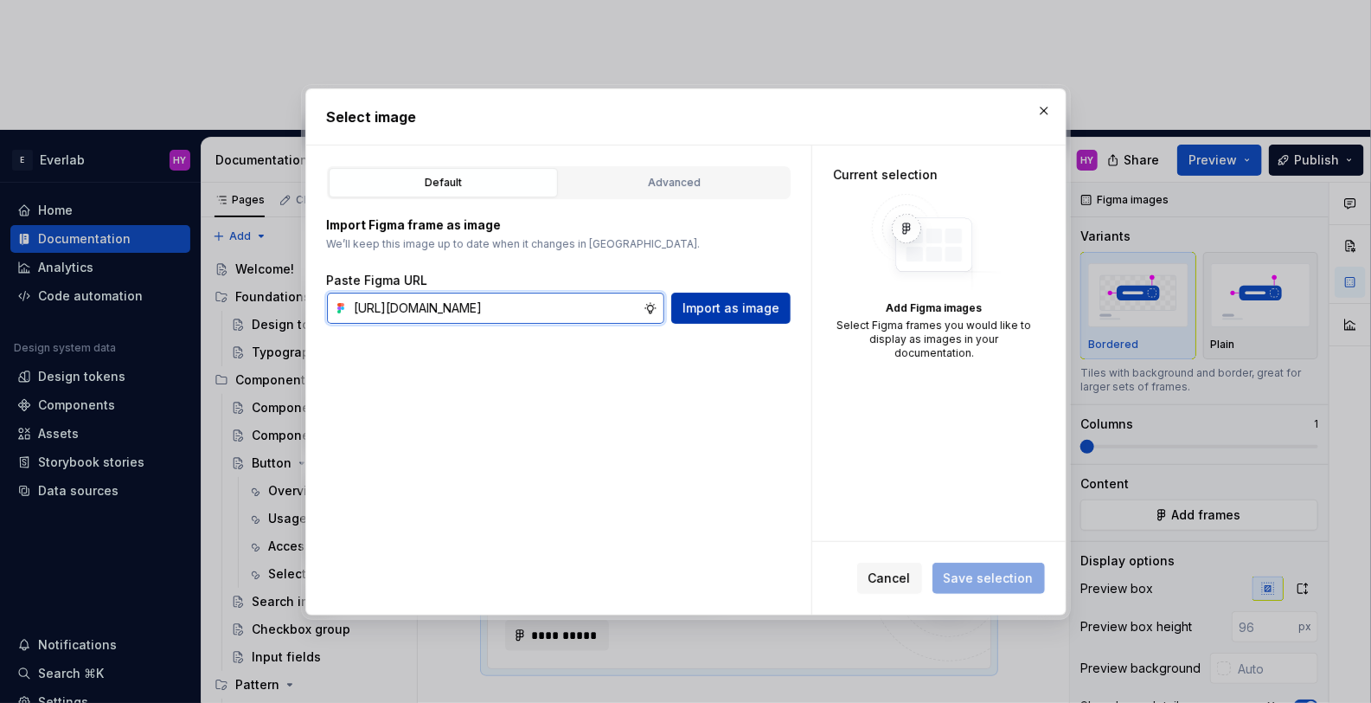
type input "[URL][DOMAIN_NAME]"
click at [767, 317] on button "Import as image" at bounding box center [730, 307] width 119 height 31
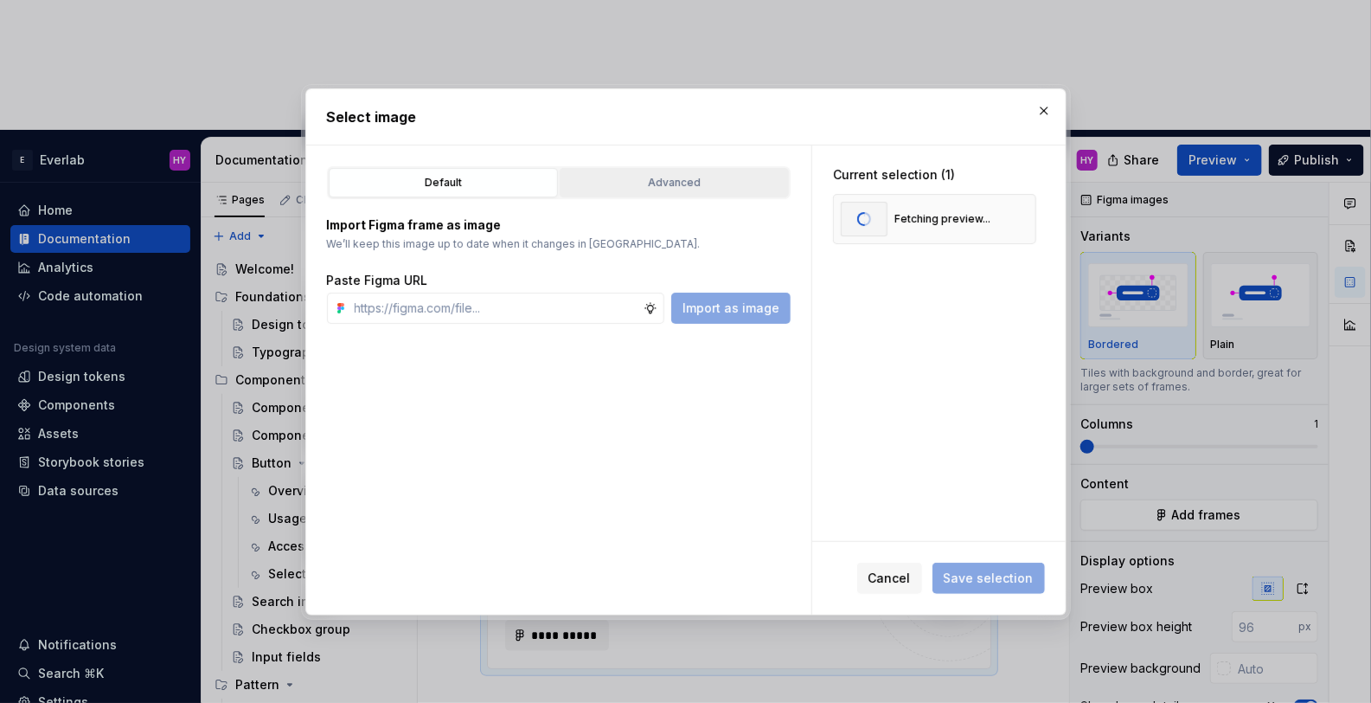
click at [692, 184] on div "Advanced" at bounding box center [674, 182] width 217 height 17
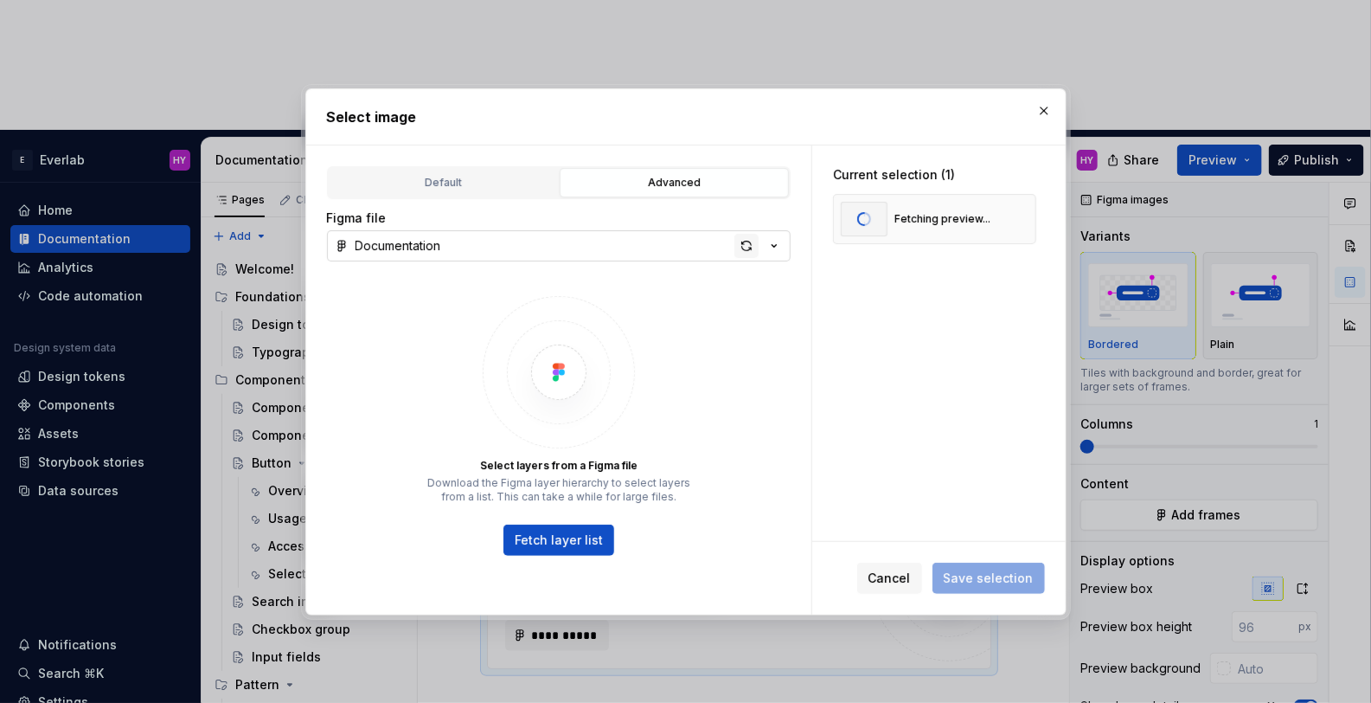
click at [754, 250] on div "button" at bounding box center [747, 246] width 24 height 24
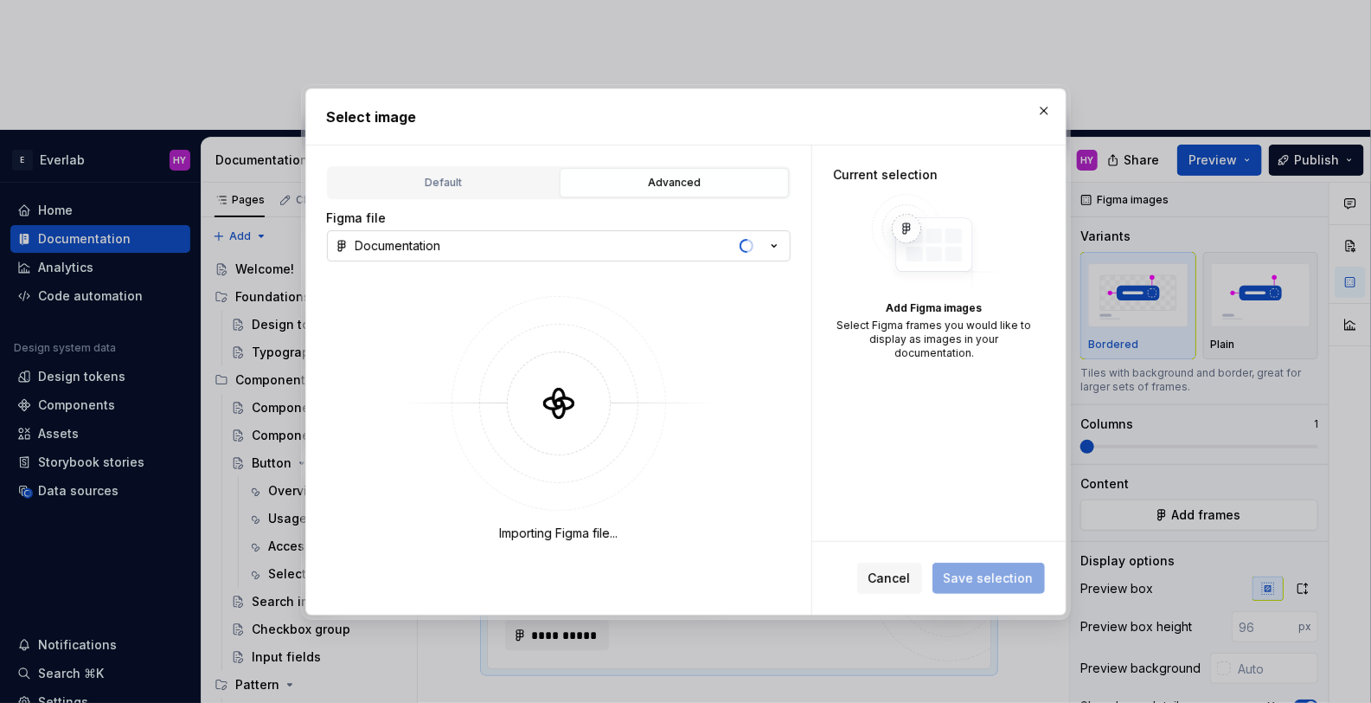
click at [773, 251] on icon "button" at bounding box center [774, 245] width 17 height 17
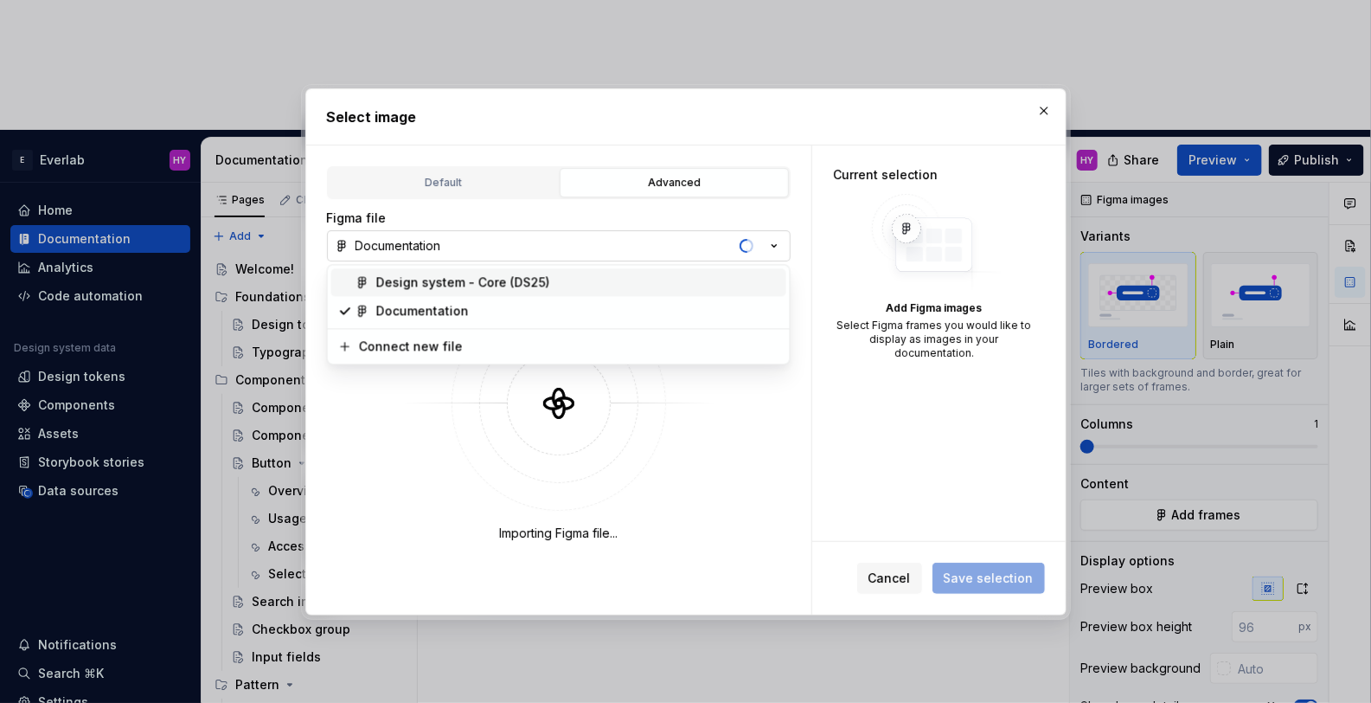
scroll to position [397, 0]
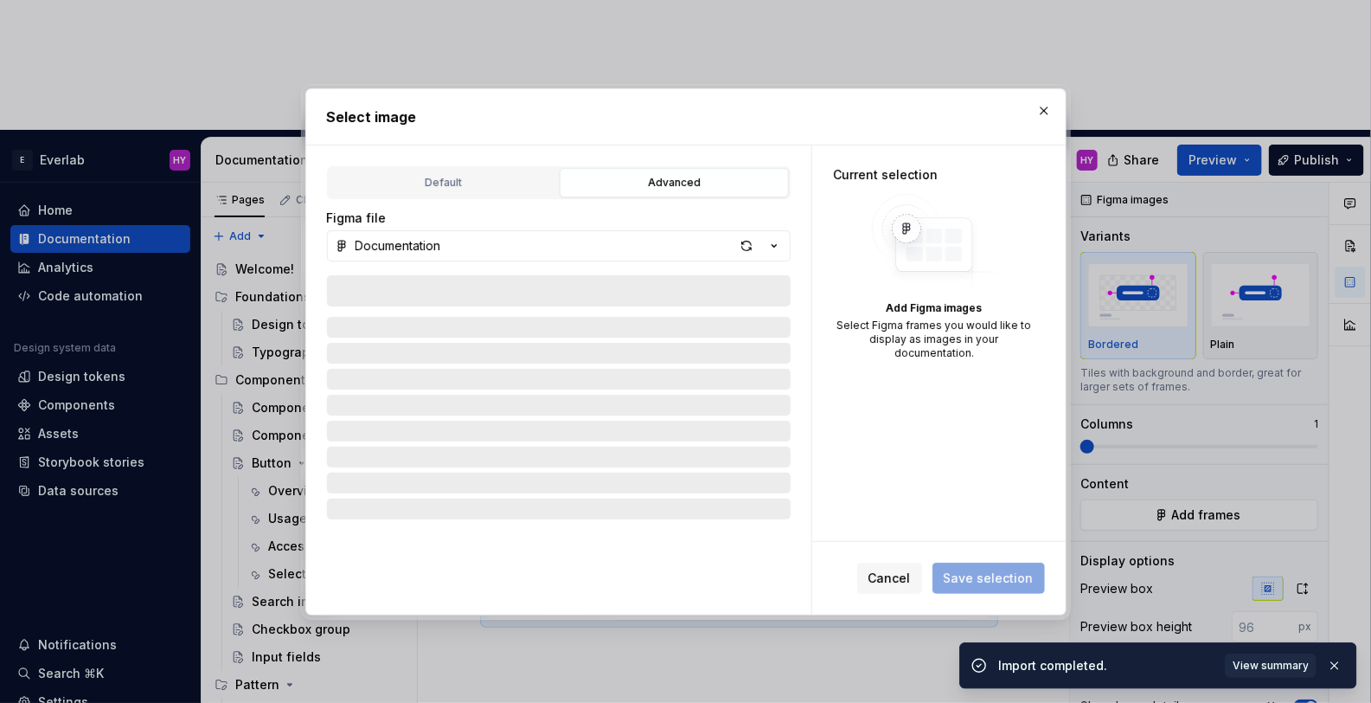
click at [917, 448] on div "Select image Default Advanced Import Figma frame as image We’ll keep this image…" at bounding box center [685, 351] width 1371 height 703
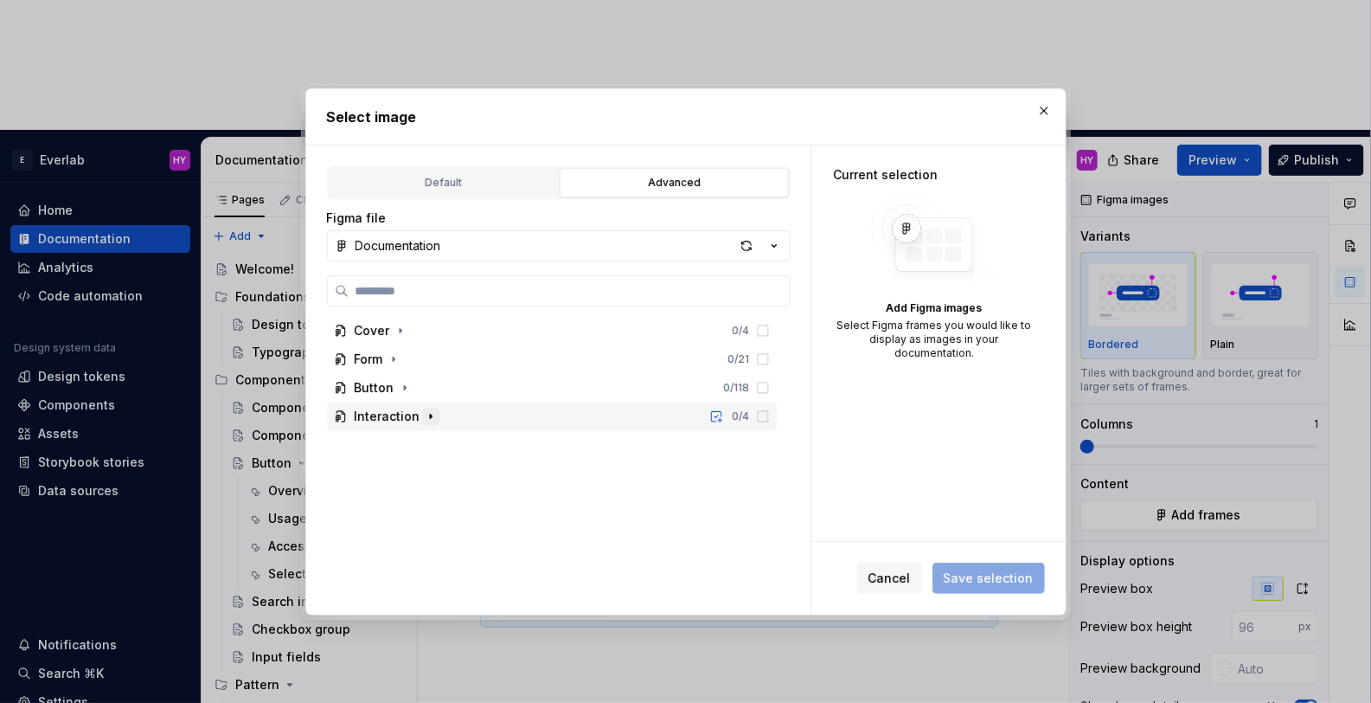
click at [427, 416] on icon "button" at bounding box center [431, 416] width 14 height 14
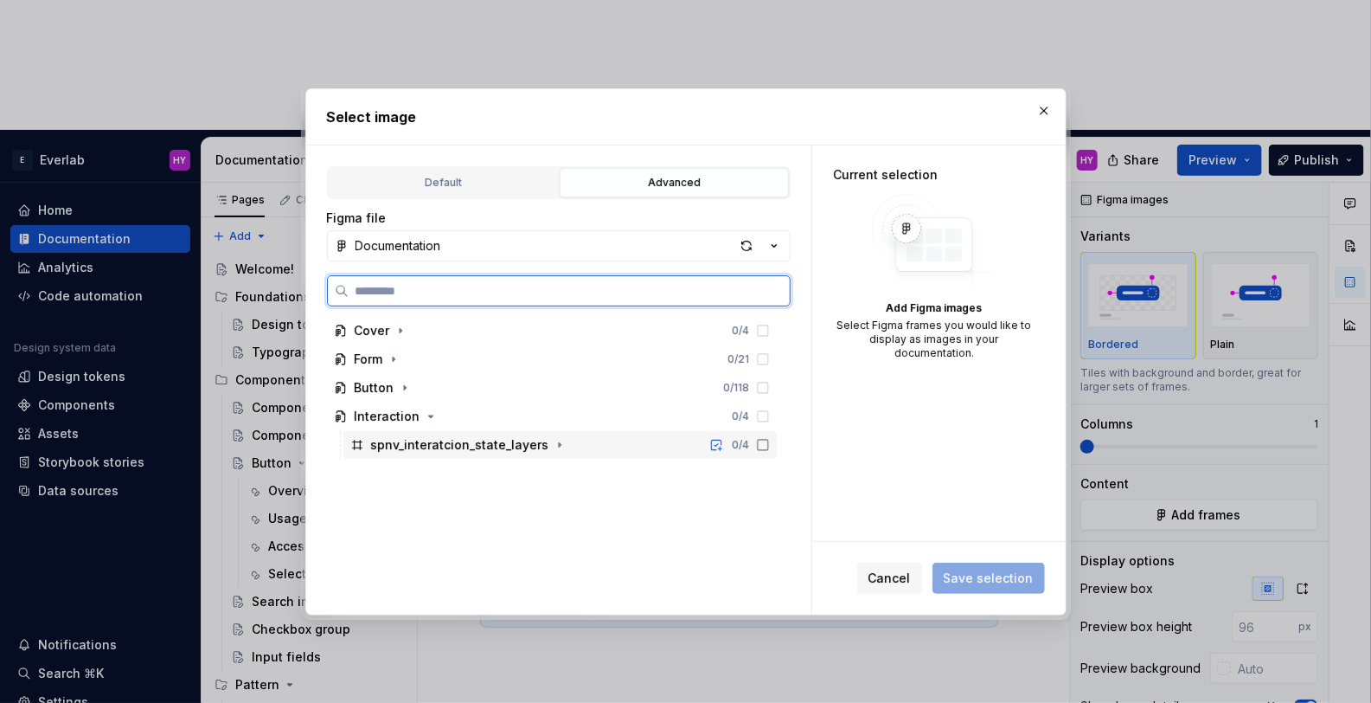
click at [768, 449] on icon at bounding box center [763, 445] width 10 height 10
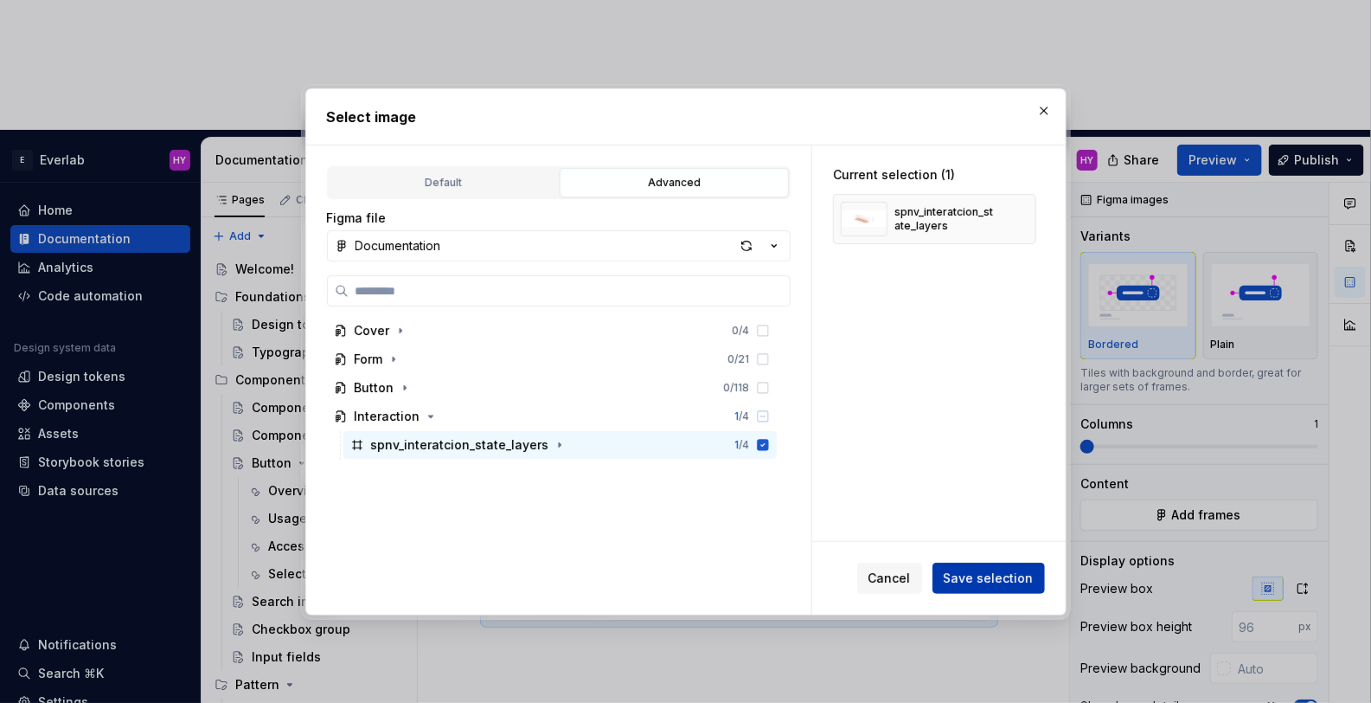
click at [996, 581] on span "Save selection" at bounding box center [989, 577] width 90 height 17
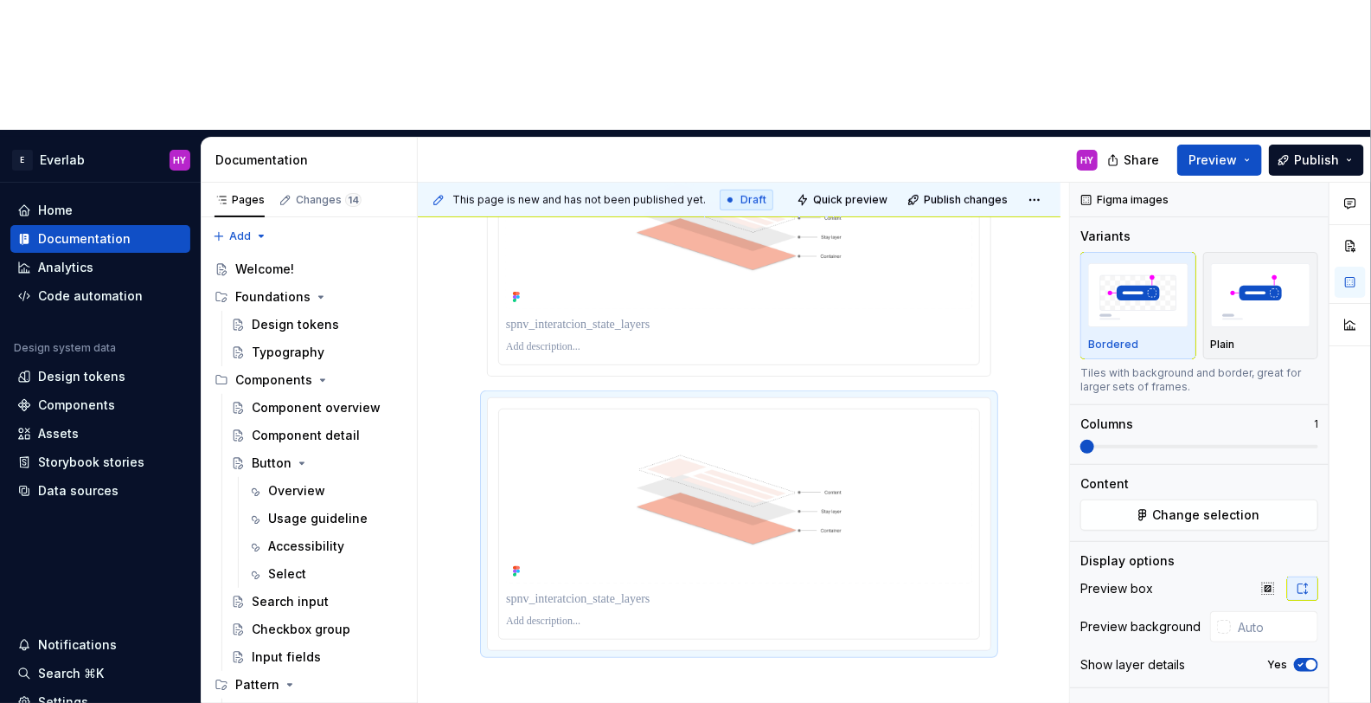
click at [758, 312] on div at bounding box center [739, 324] width 466 height 24
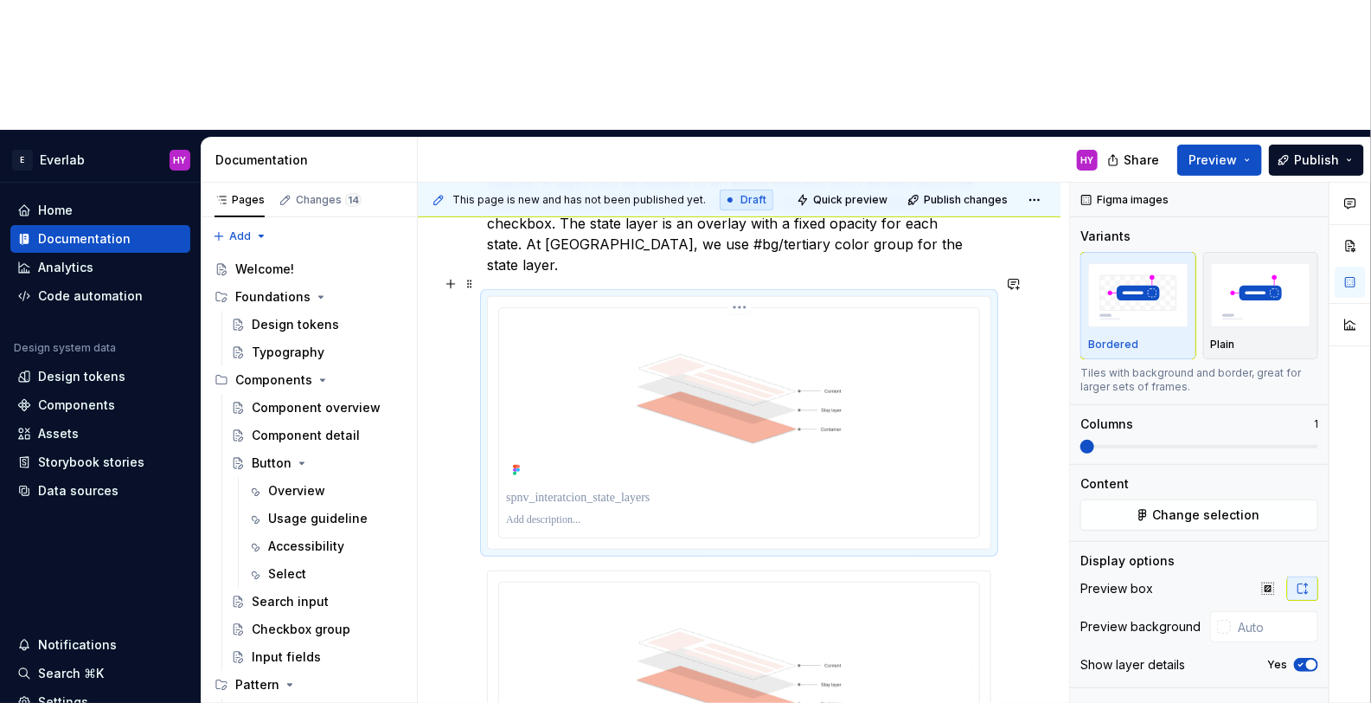
scroll to position [320, 0]
click at [464, 273] on span at bounding box center [470, 285] width 14 height 24
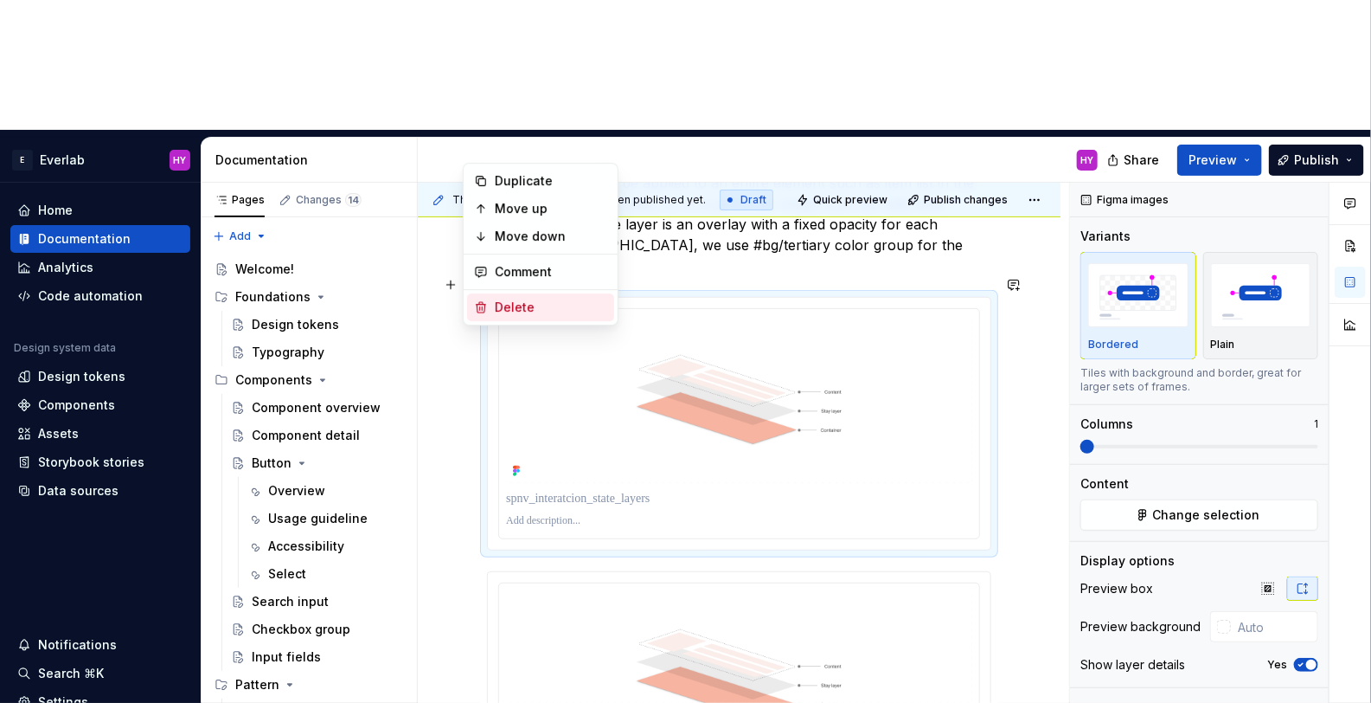
click at [546, 306] on div "Delete" at bounding box center [551, 306] width 112 height 17
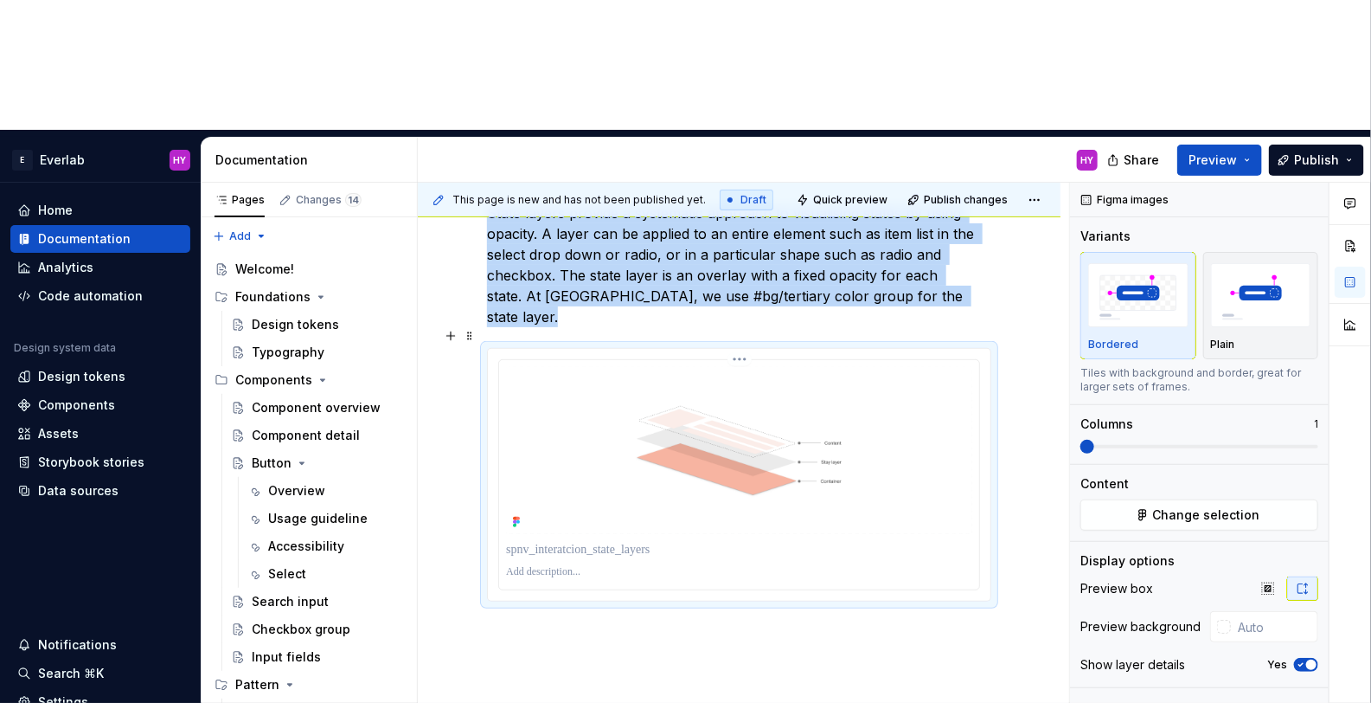
scroll to position [250, 0]
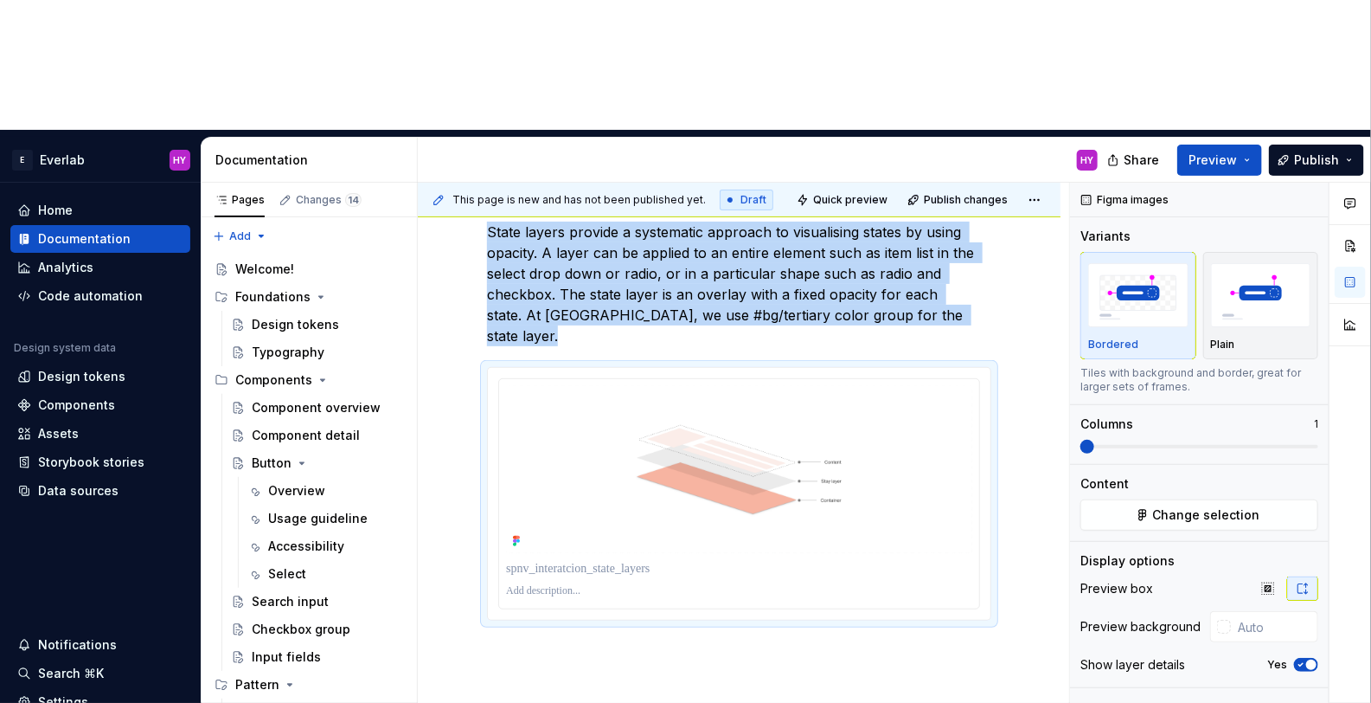
click at [876, 544] on div "State layers provide a systematic approach to visualising states by using opaci…" at bounding box center [739, 516] width 643 height 672
click at [895, 581] on div "State layers provide a systematic approach to visualising states by using opaci…" at bounding box center [739, 516] width 643 height 672
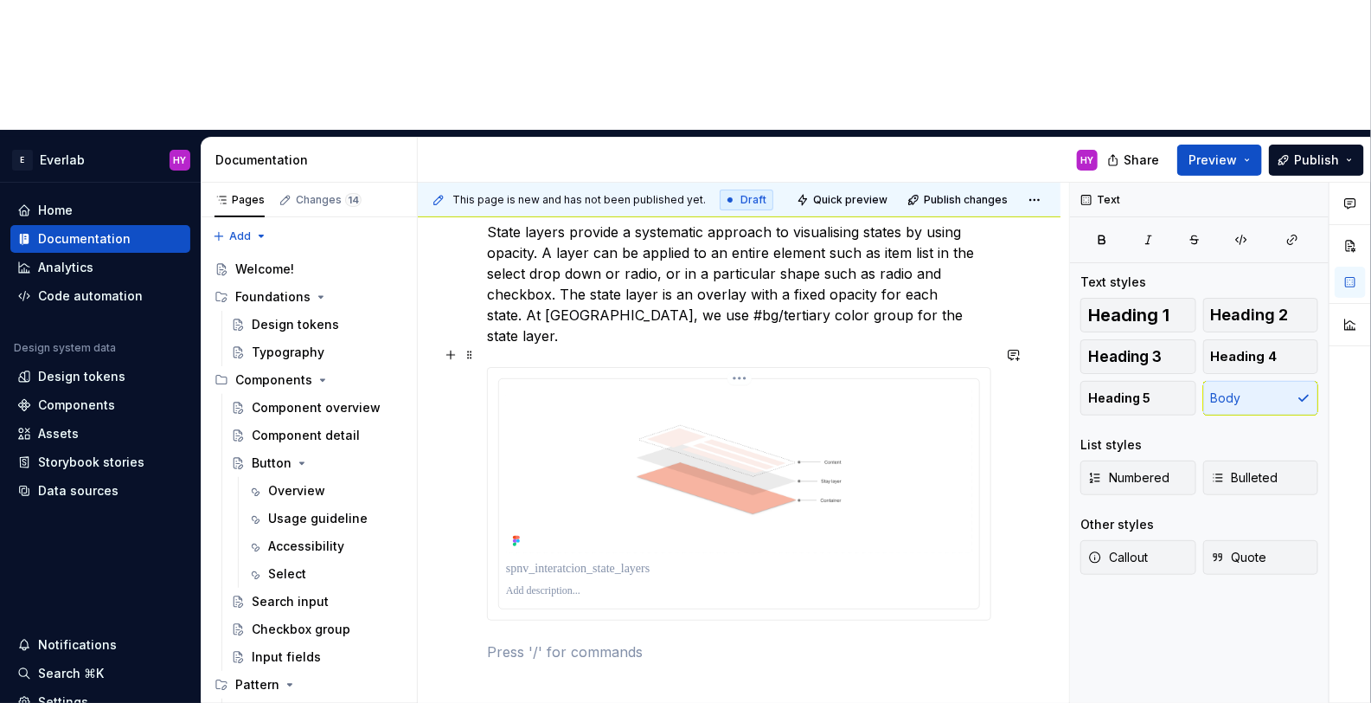
scroll to position [253, 0]
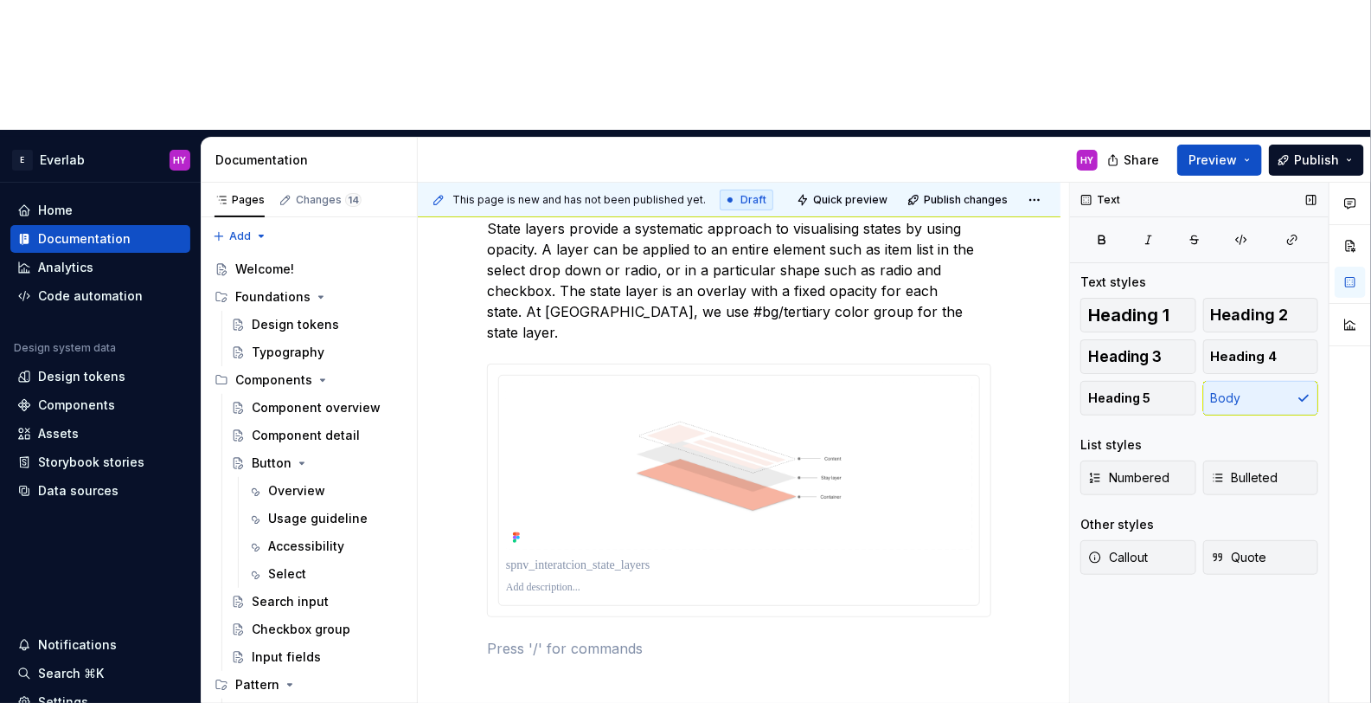
click at [1269, 612] on div "Text Text styles Heading 1 Heading 2 Heading 3 Heading 4 Heading 5 Body List st…" at bounding box center [1199, 508] width 259 height 651
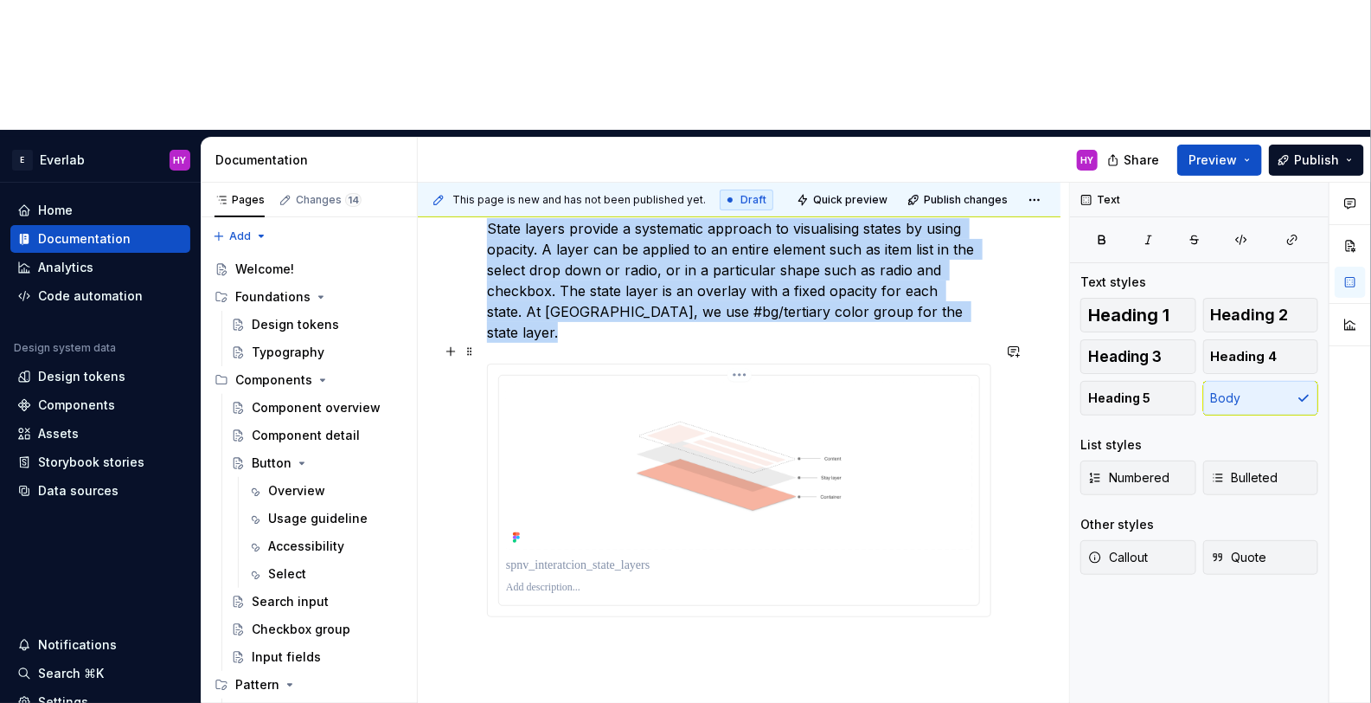
click at [686, 382] on img at bounding box center [739, 465] width 466 height 167
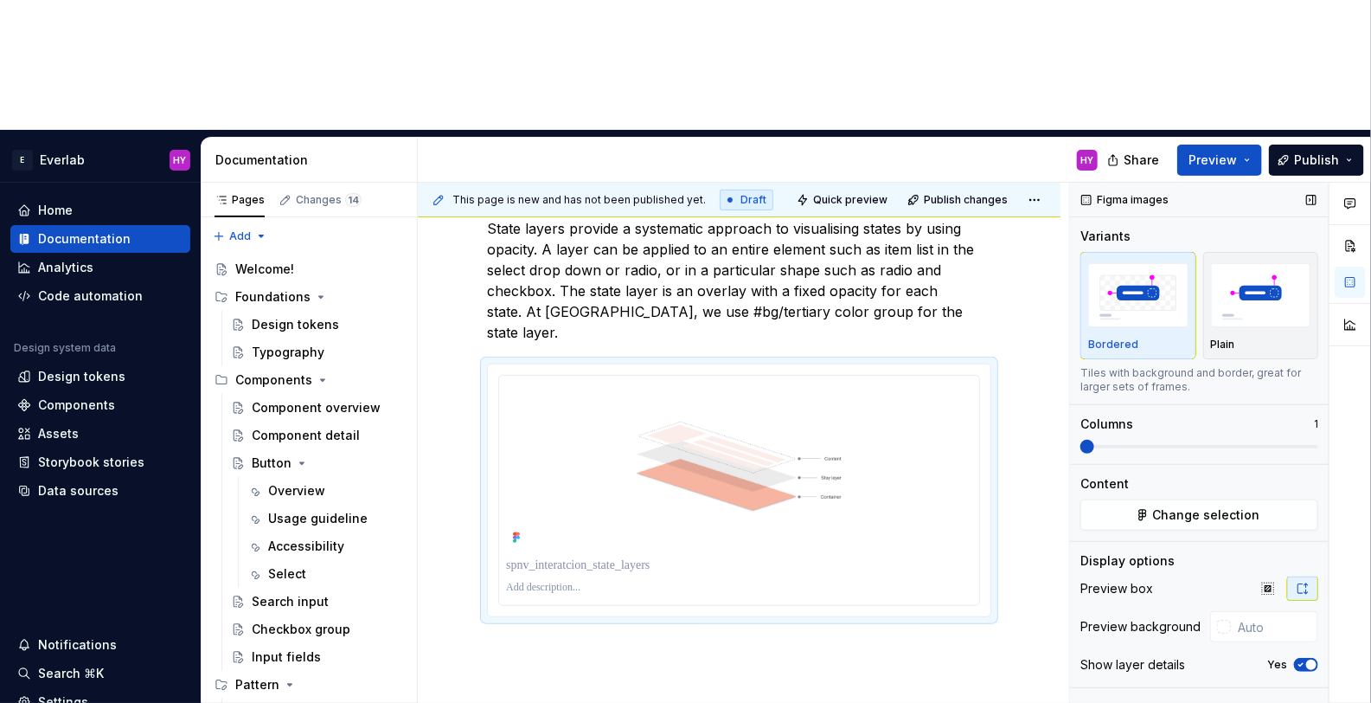
click at [1138, 188] on div "Figma images" at bounding box center [1125, 200] width 101 height 24
click at [1316, 188] on button "button" at bounding box center [1311, 200] width 24 height 24
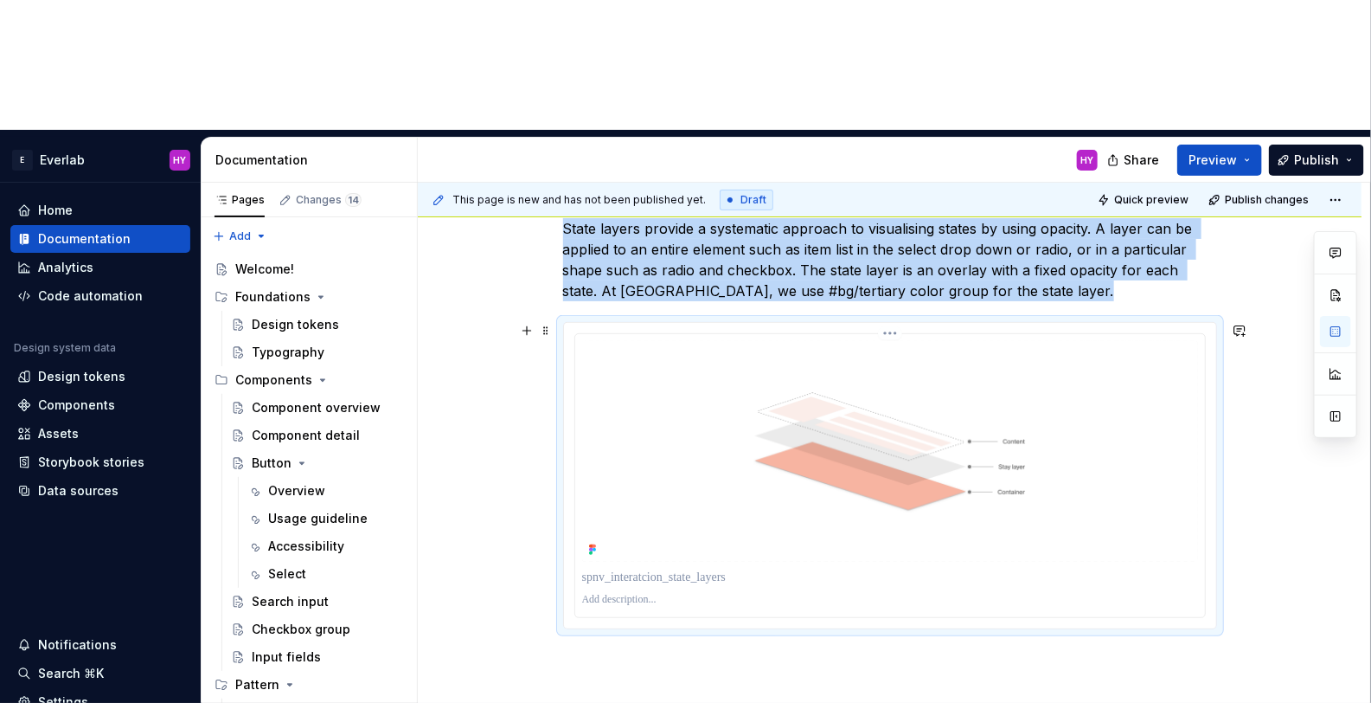
click at [956, 356] on img at bounding box center [890, 451] width 616 height 221
click at [902, 206] on html "E Everlab HY Home Documentation Analytics Code automation Design system data De…" at bounding box center [685, 351] width 1371 height 703
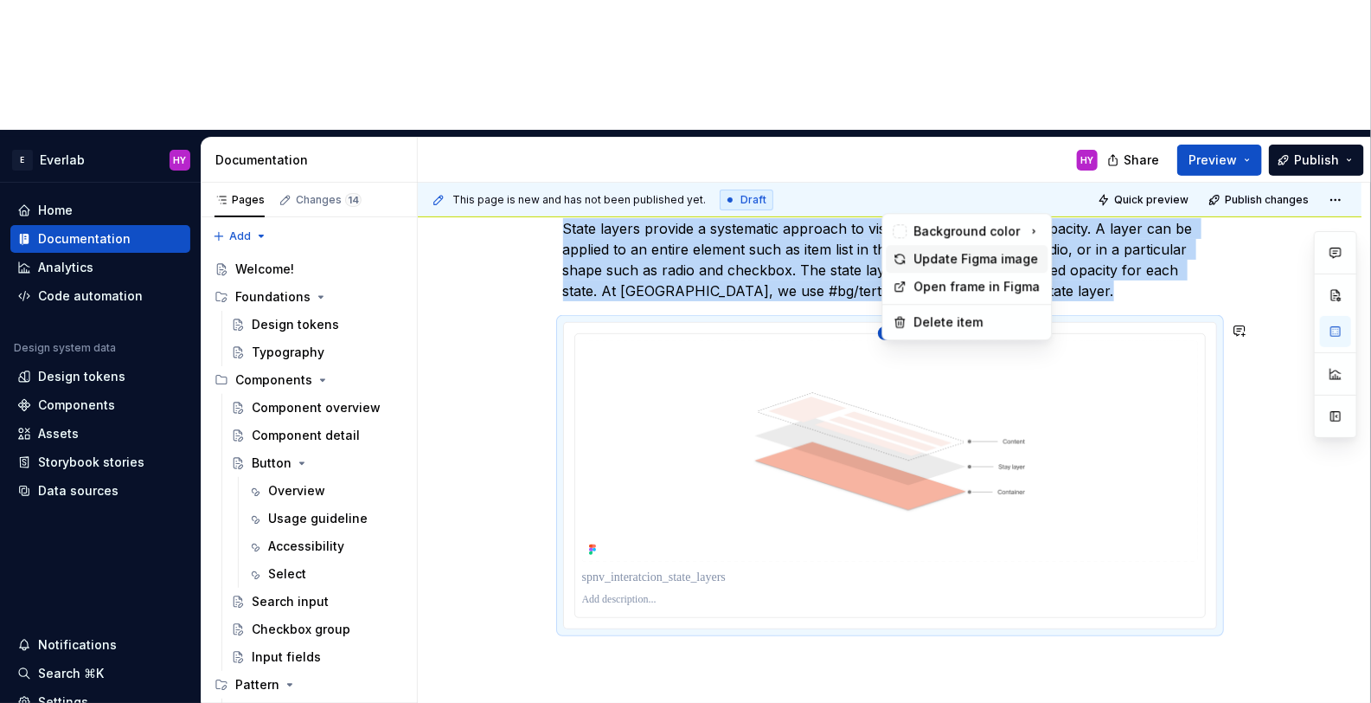
click at [936, 262] on div "Update Figma image" at bounding box center [977, 258] width 127 height 17
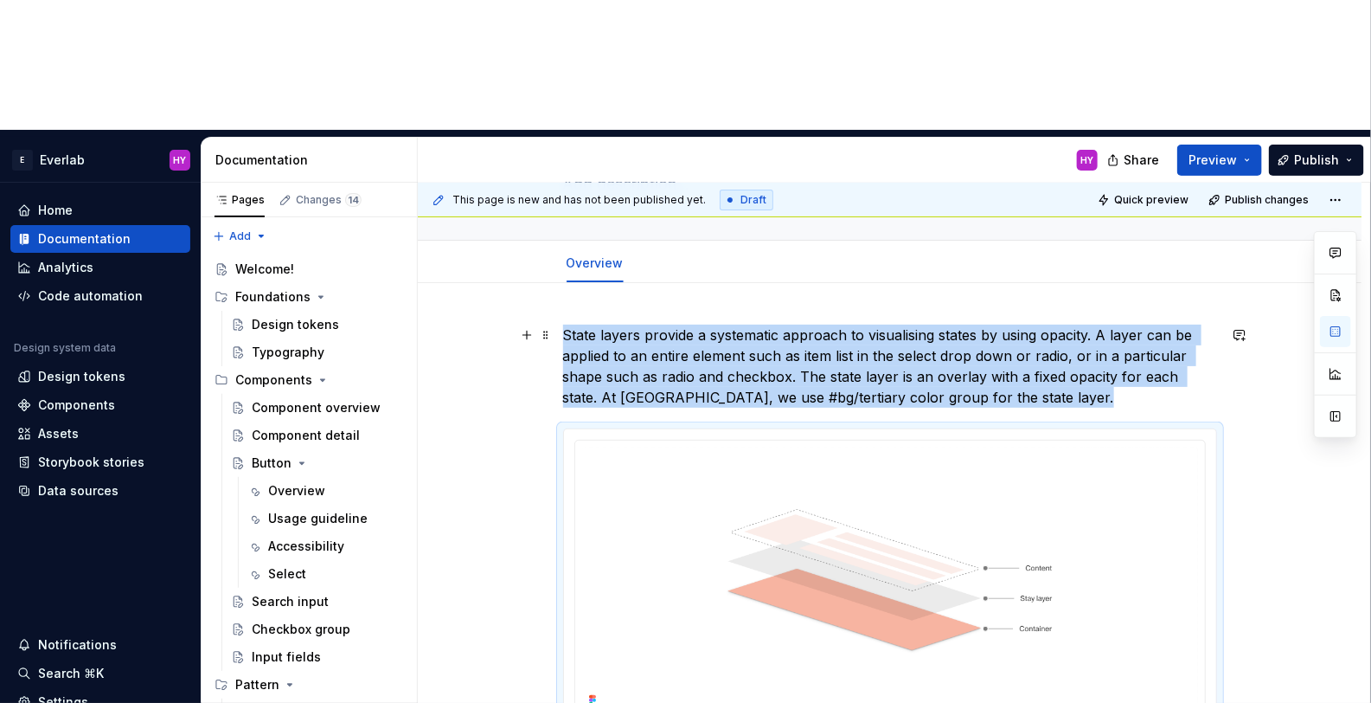
scroll to position [151, 0]
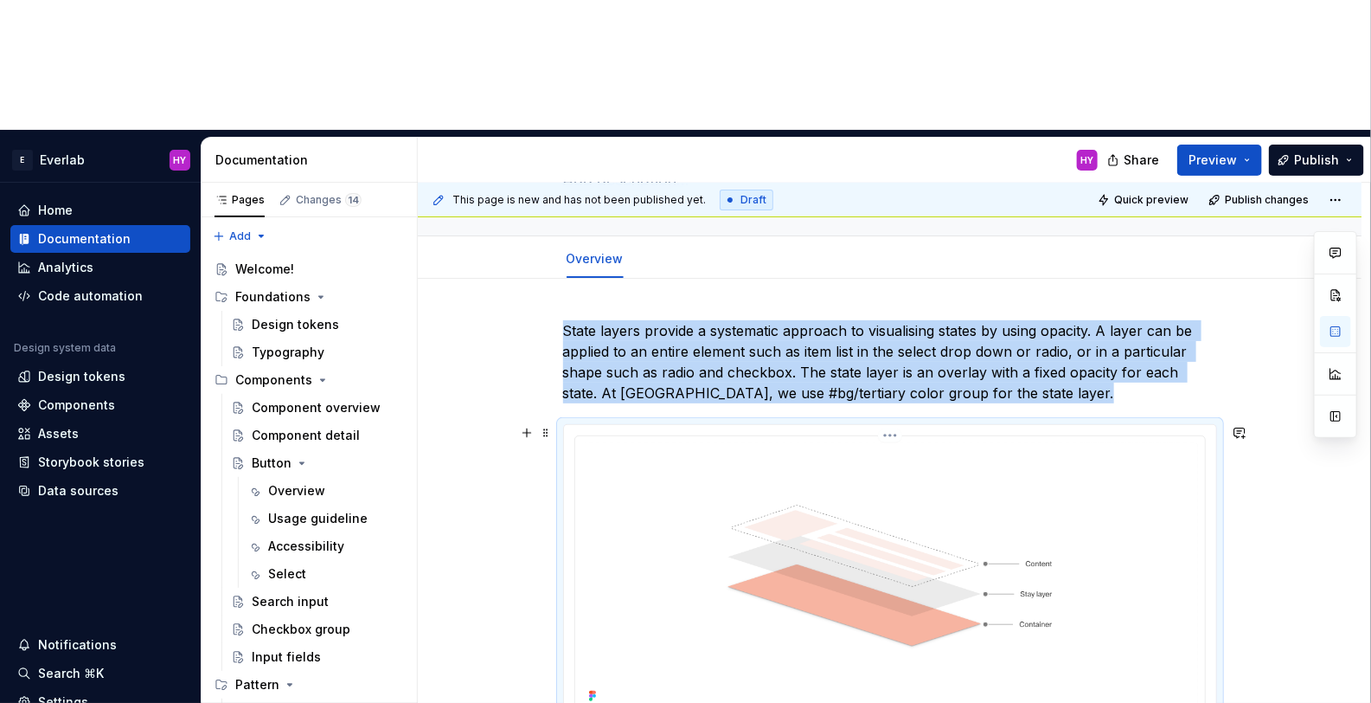
click at [1136, 444] on img at bounding box center [890, 575] width 616 height 265
click at [886, 306] on html "E Everlab HY Home Documentation Analytics Code automation Design system data De…" at bounding box center [685, 351] width 1371 height 703
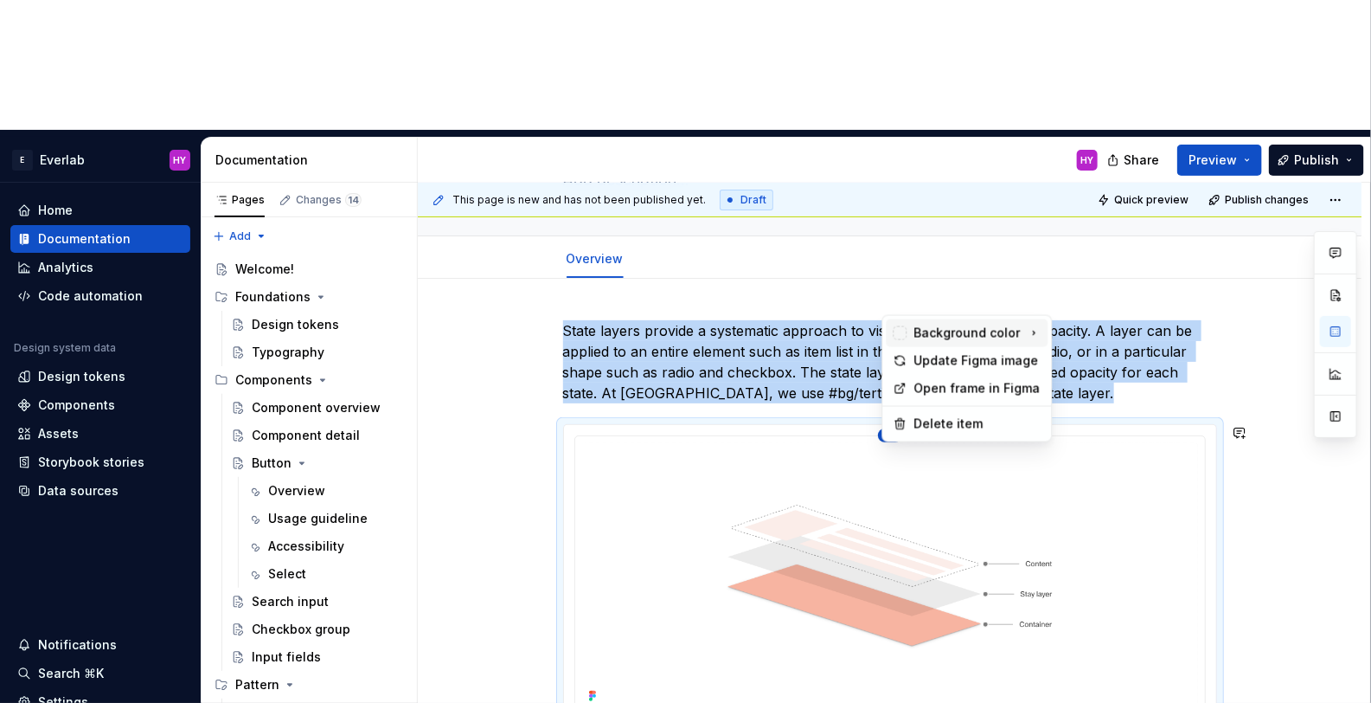
click at [1028, 327] on icon at bounding box center [1035, 333] width 14 height 14
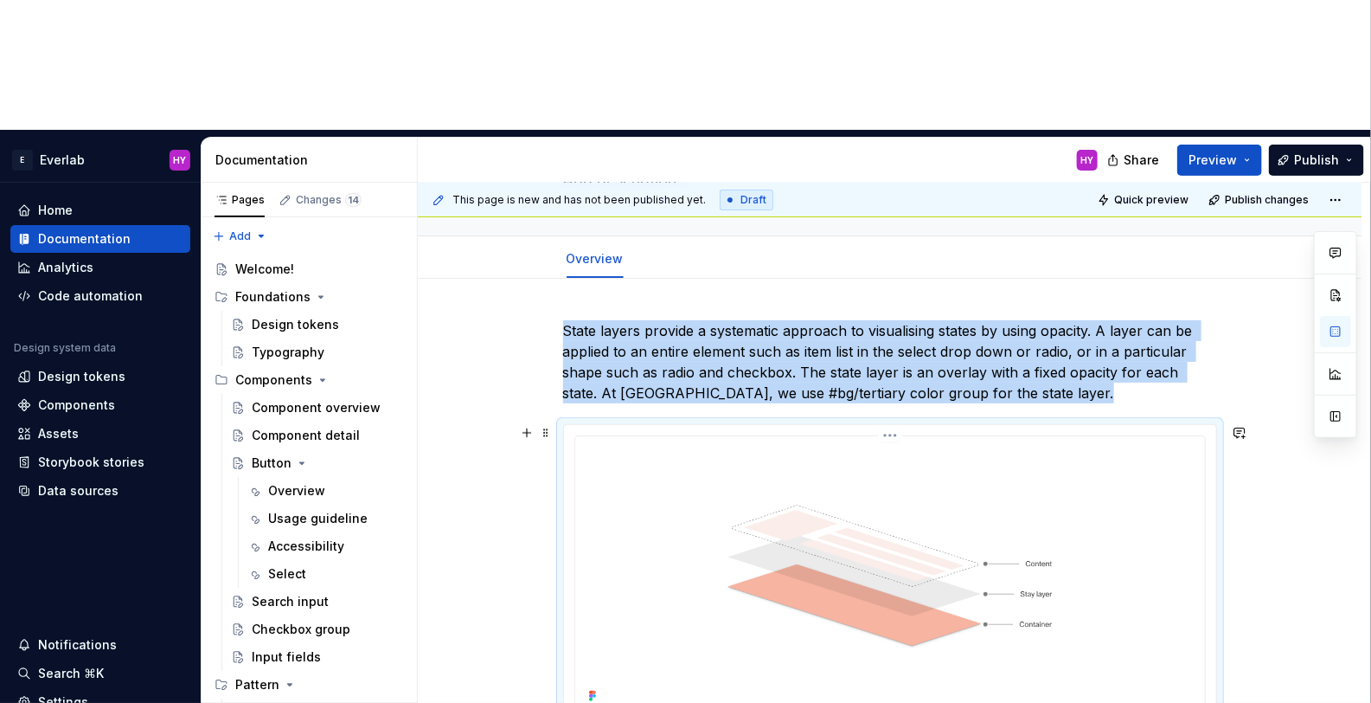
click at [797, 355] on html "E Everlab HY Home Documentation Analytics Code automation Design system data De…" at bounding box center [685, 351] width 1371 height 703
drag, startPoint x: 618, startPoint y: 582, endPoint x: 591, endPoint y: 478, distance: 107.2
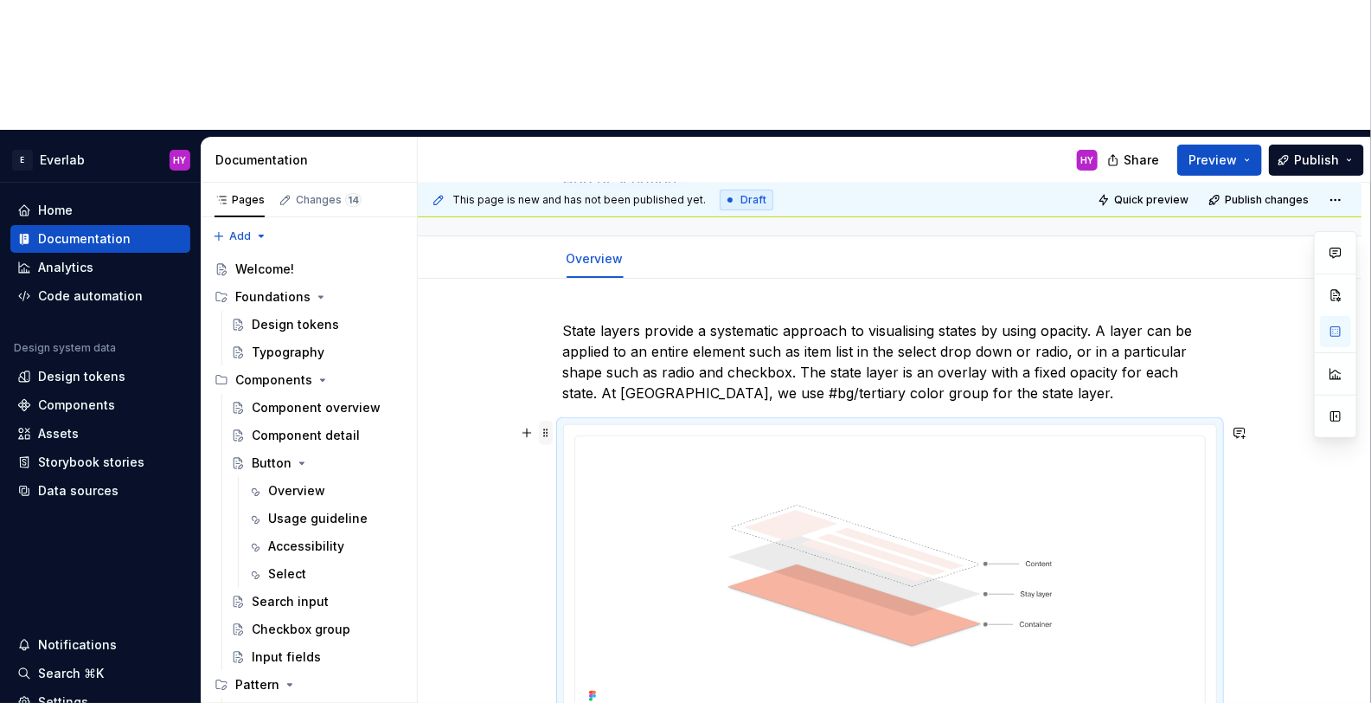
click at [552, 420] on span at bounding box center [546, 432] width 14 height 24
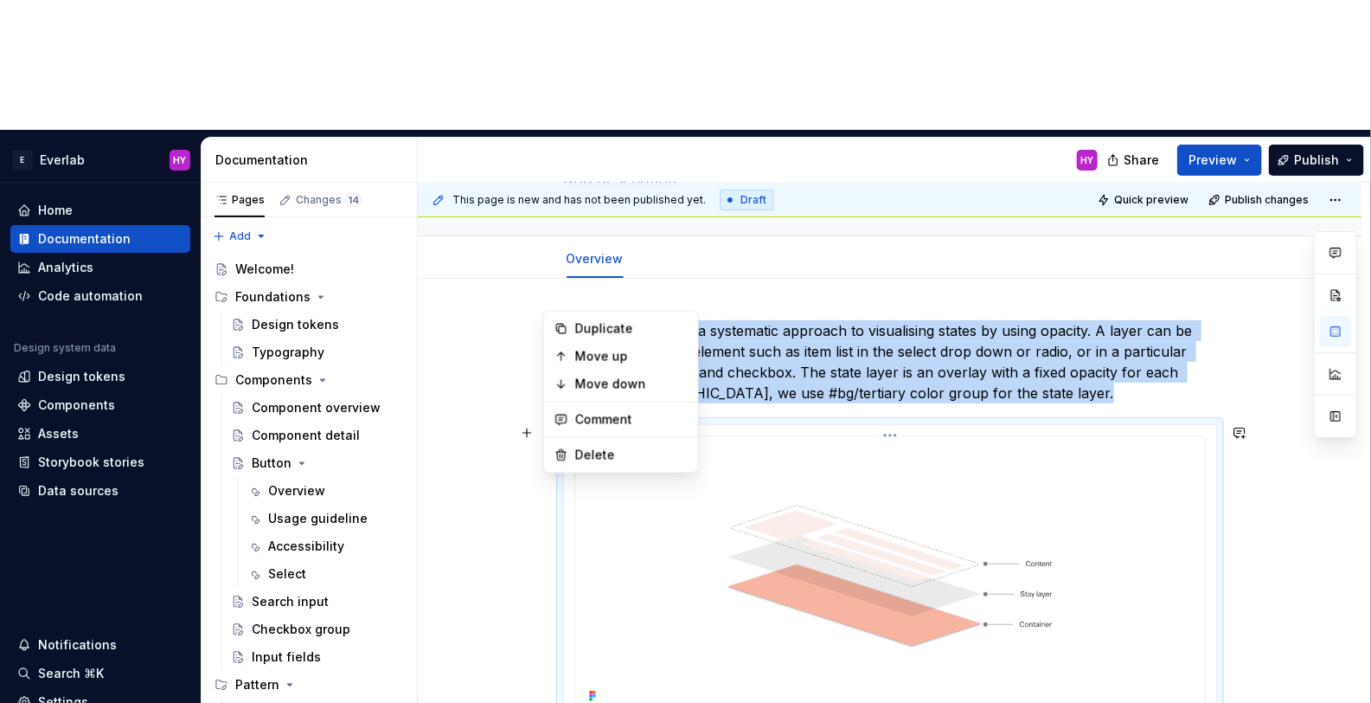
click at [1065, 443] on img at bounding box center [890, 575] width 616 height 265
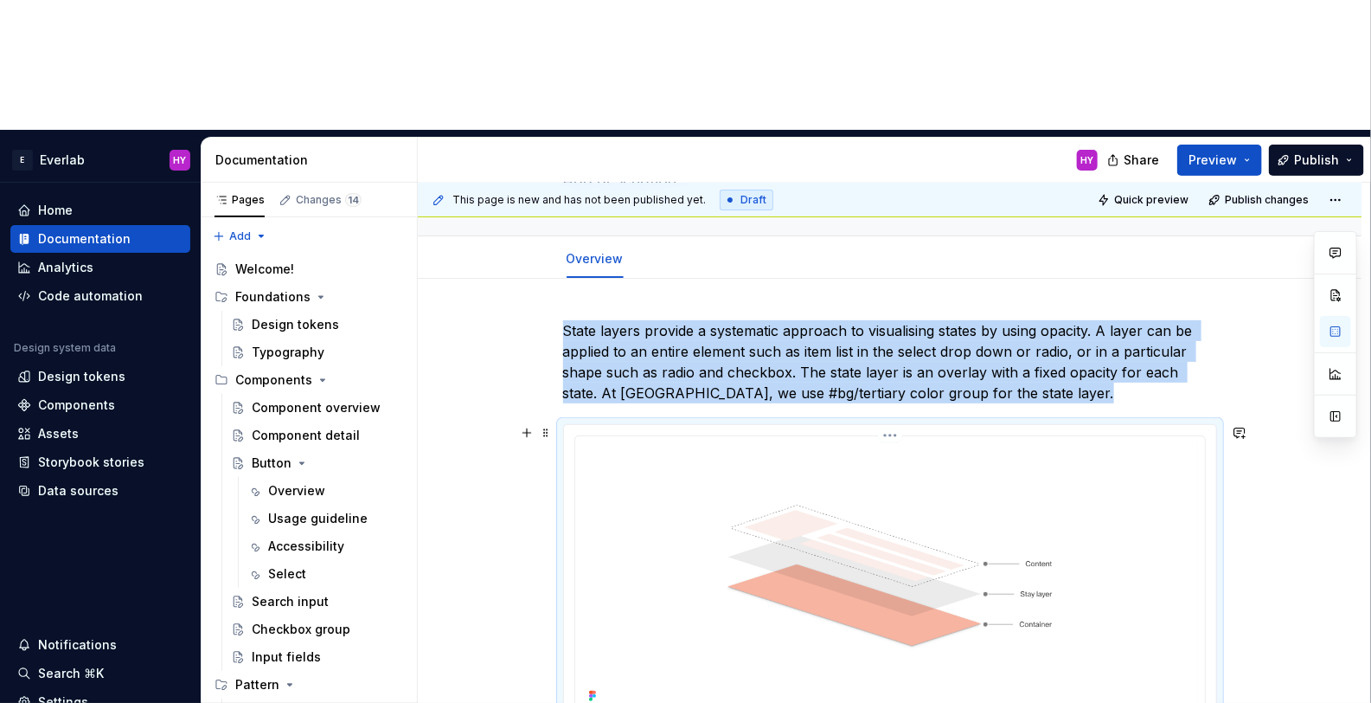
click at [1196, 443] on img at bounding box center [890, 575] width 616 height 265
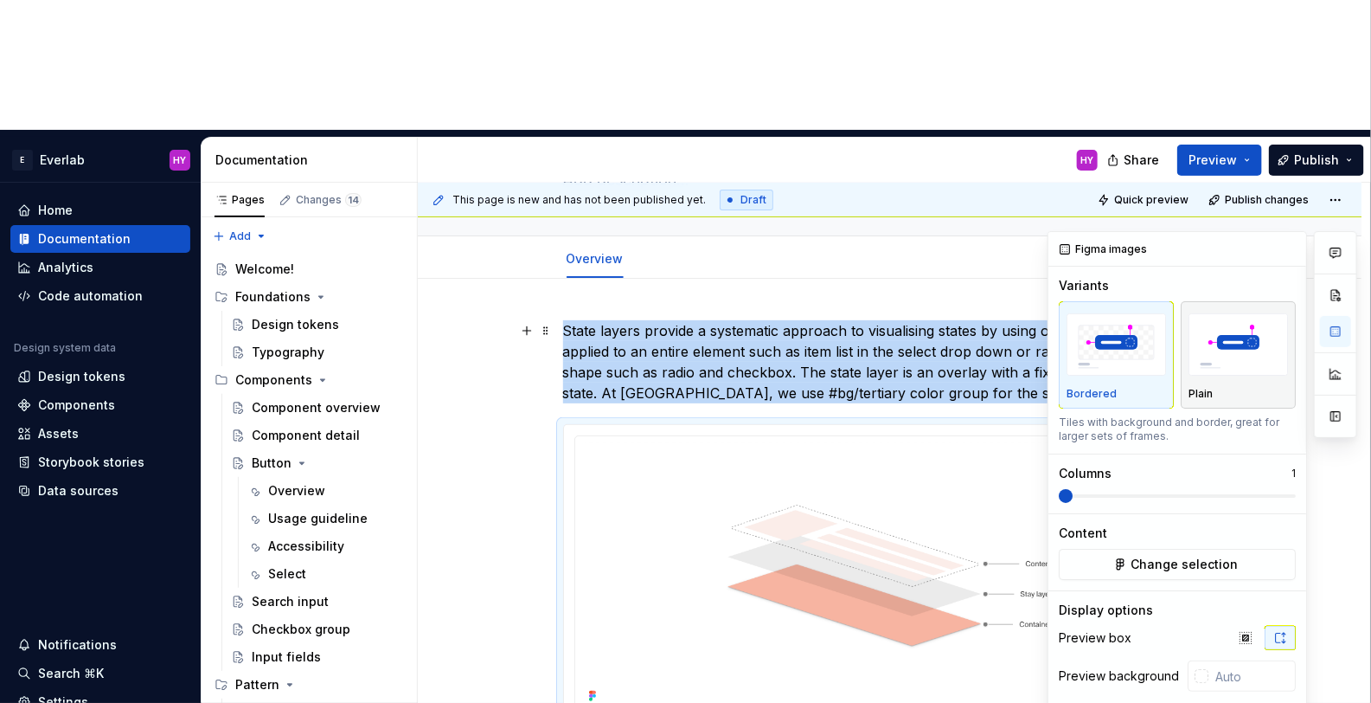
click at [1259, 313] on img "button" at bounding box center [1238, 344] width 99 height 63
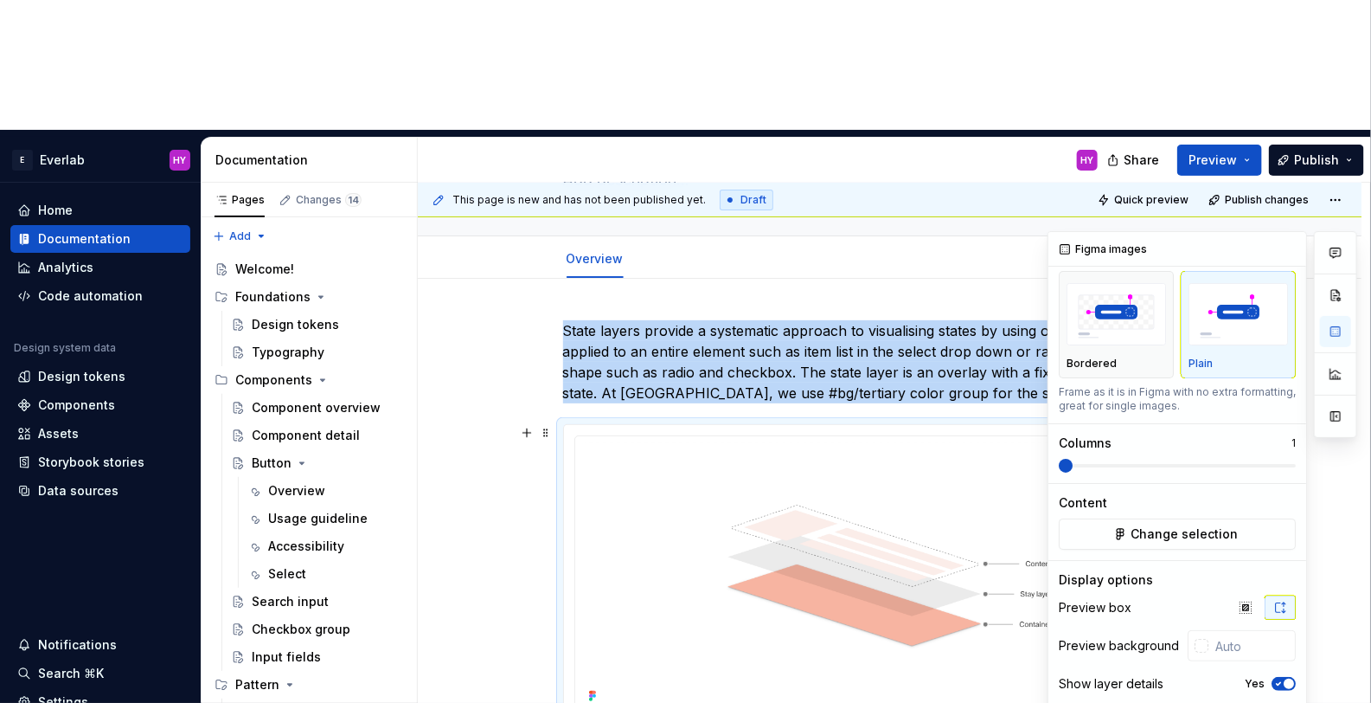
scroll to position [35, 0]
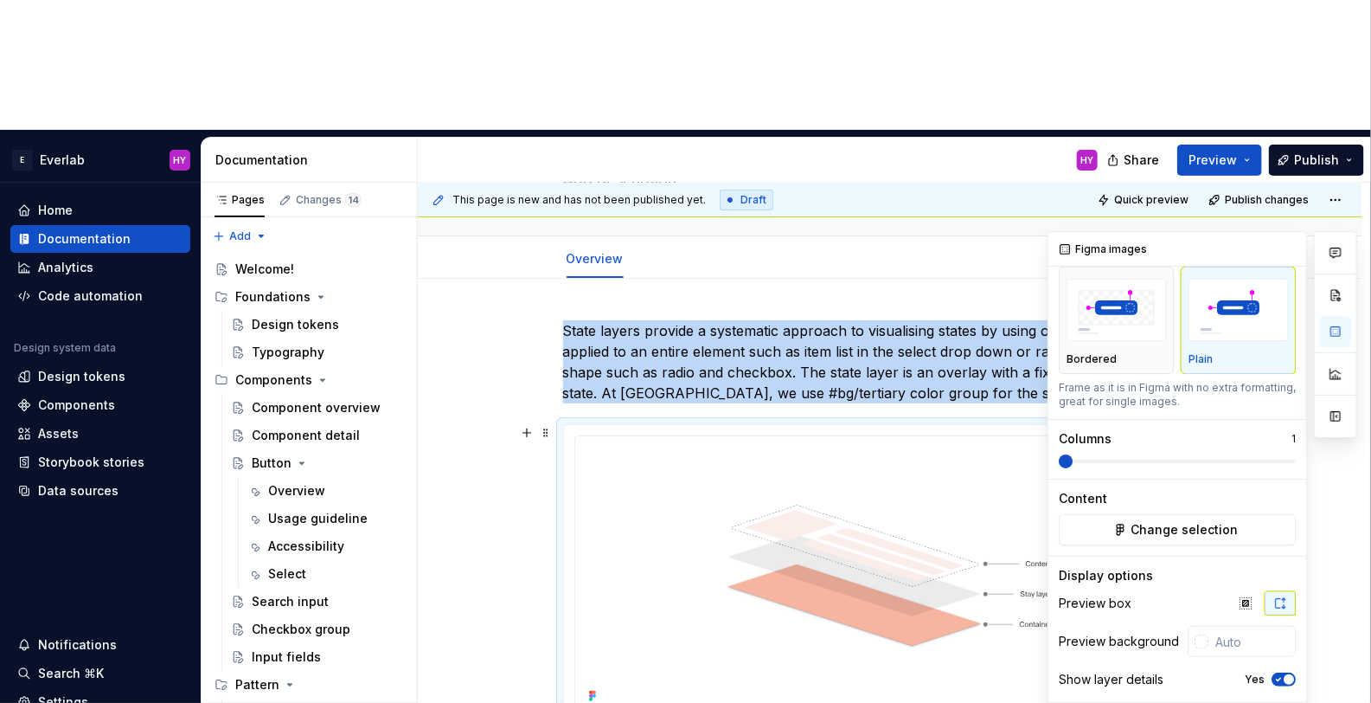
click at [1283, 596] on icon "button" at bounding box center [1281, 603] width 14 height 14
click at [1252, 596] on icon "button" at bounding box center [1246, 603] width 14 height 14
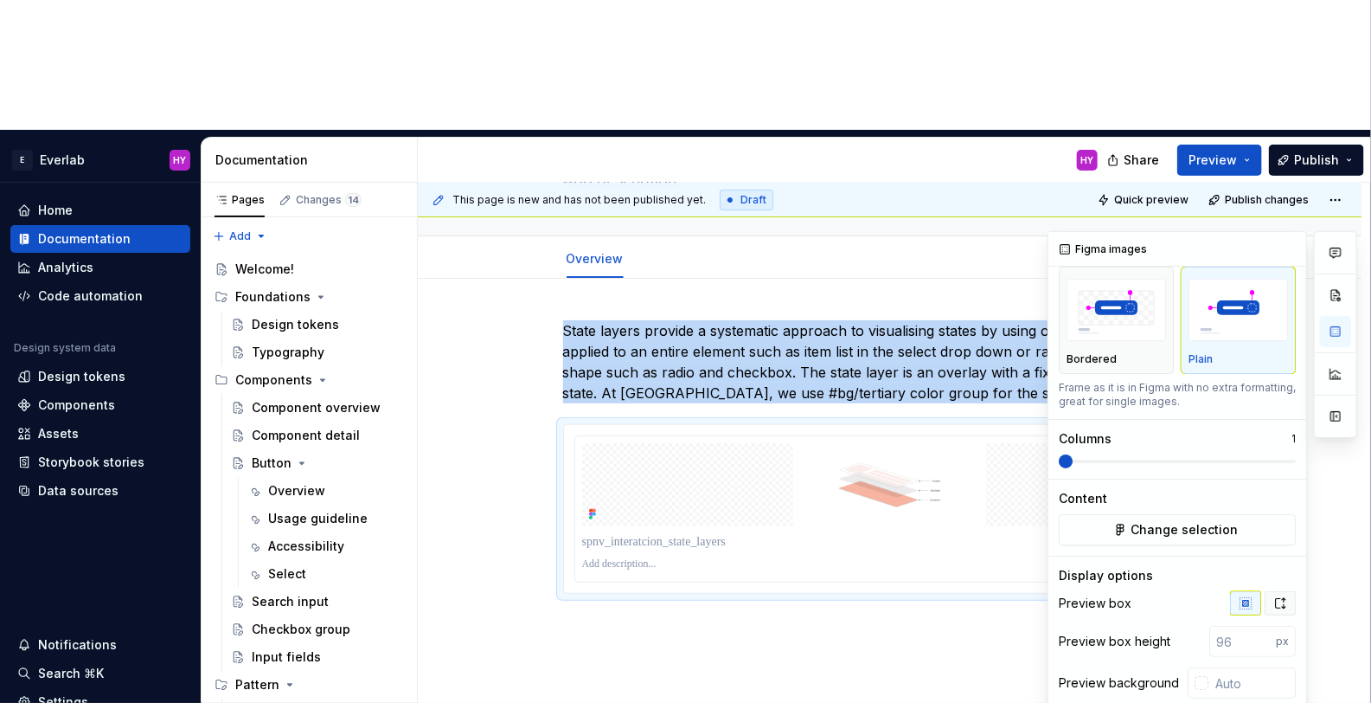
click at [1287, 596] on icon "button" at bounding box center [1281, 603] width 14 height 14
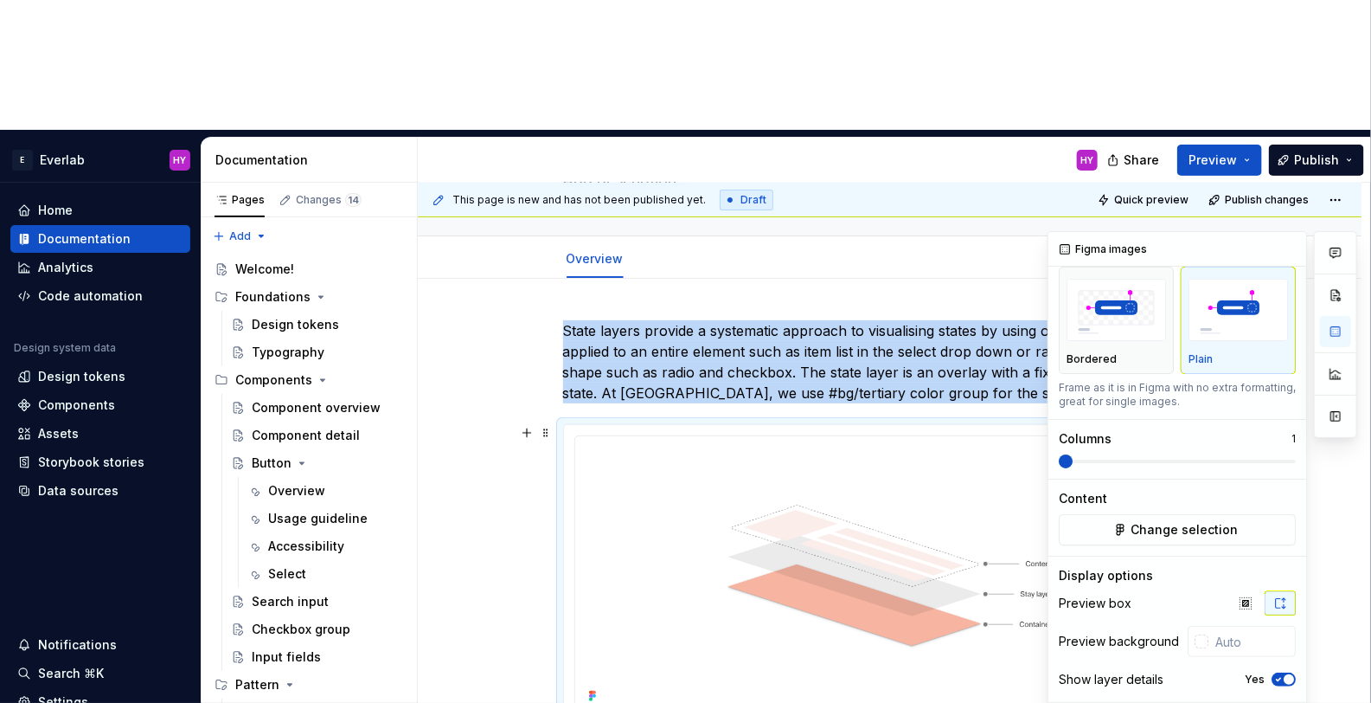
click at [1275, 674] on icon "button" at bounding box center [1279, 679] width 14 height 10
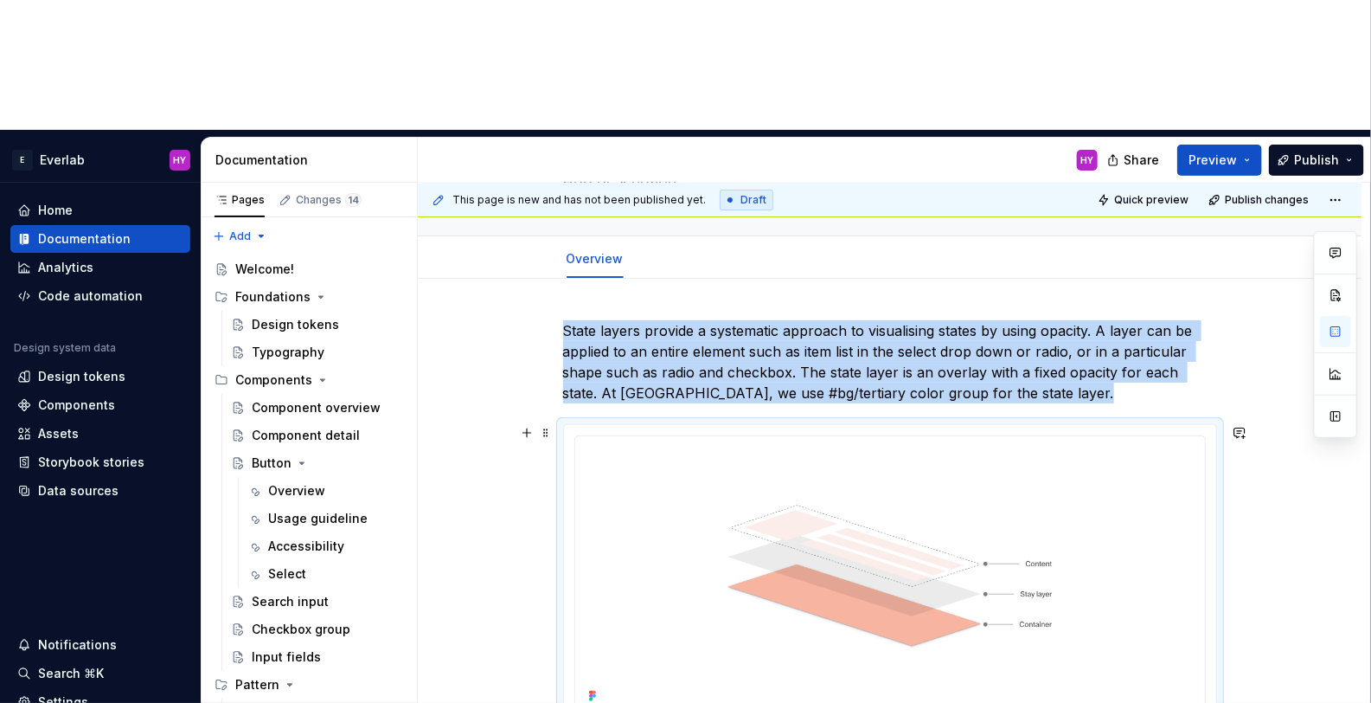
click at [1282, 476] on div "State layers provide a systematic approach to visualising states by using opaci…" at bounding box center [890, 641] width 944 height 725
click at [1332, 401] on button "button" at bounding box center [1335, 416] width 31 height 31
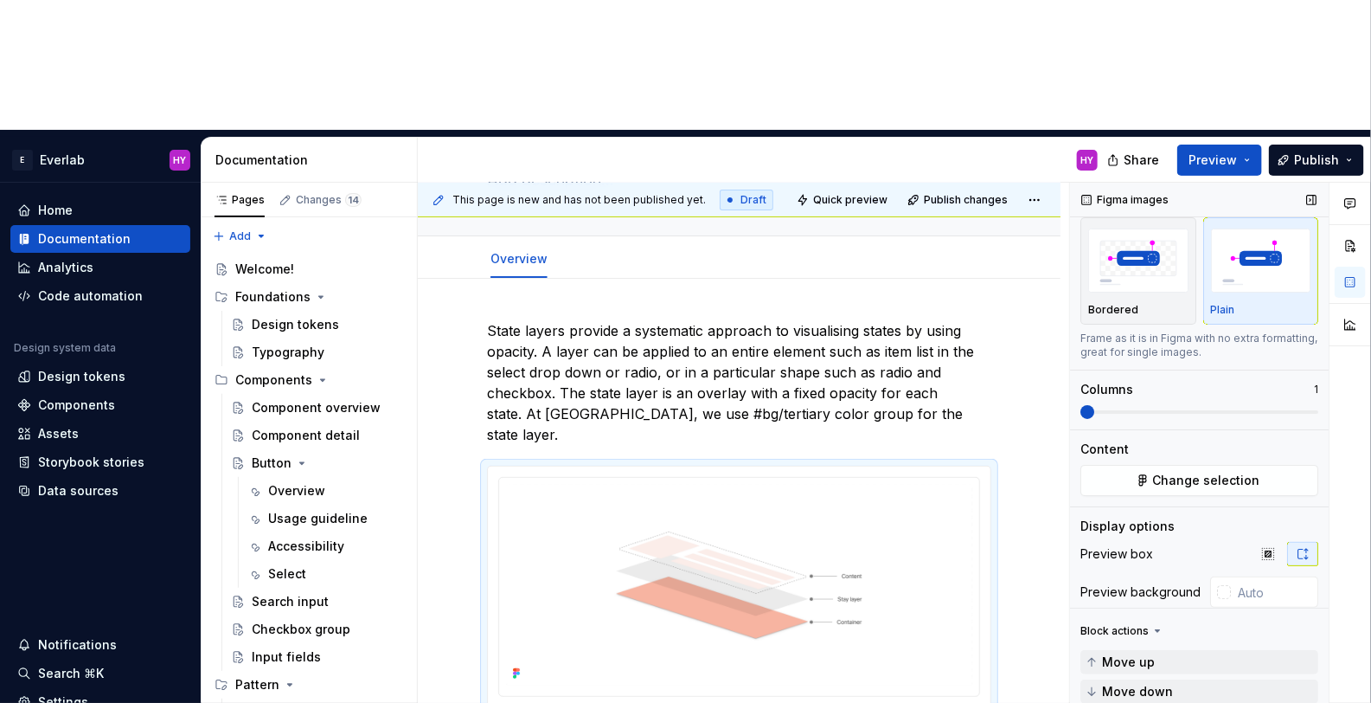
click at [913, 607] on div "State layers provide a systematic approach to visualising states by using opaci…" at bounding box center [739, 545] width 504 height 450
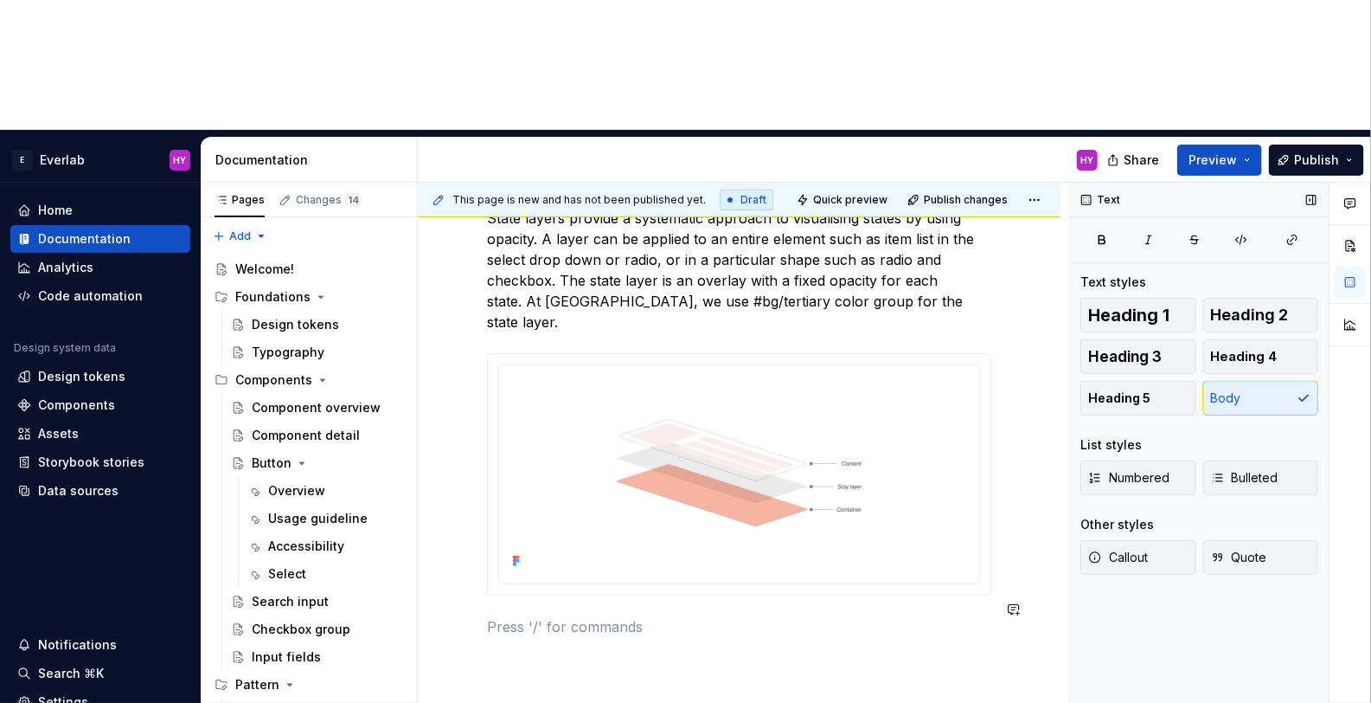
scroll to position [281, 0]
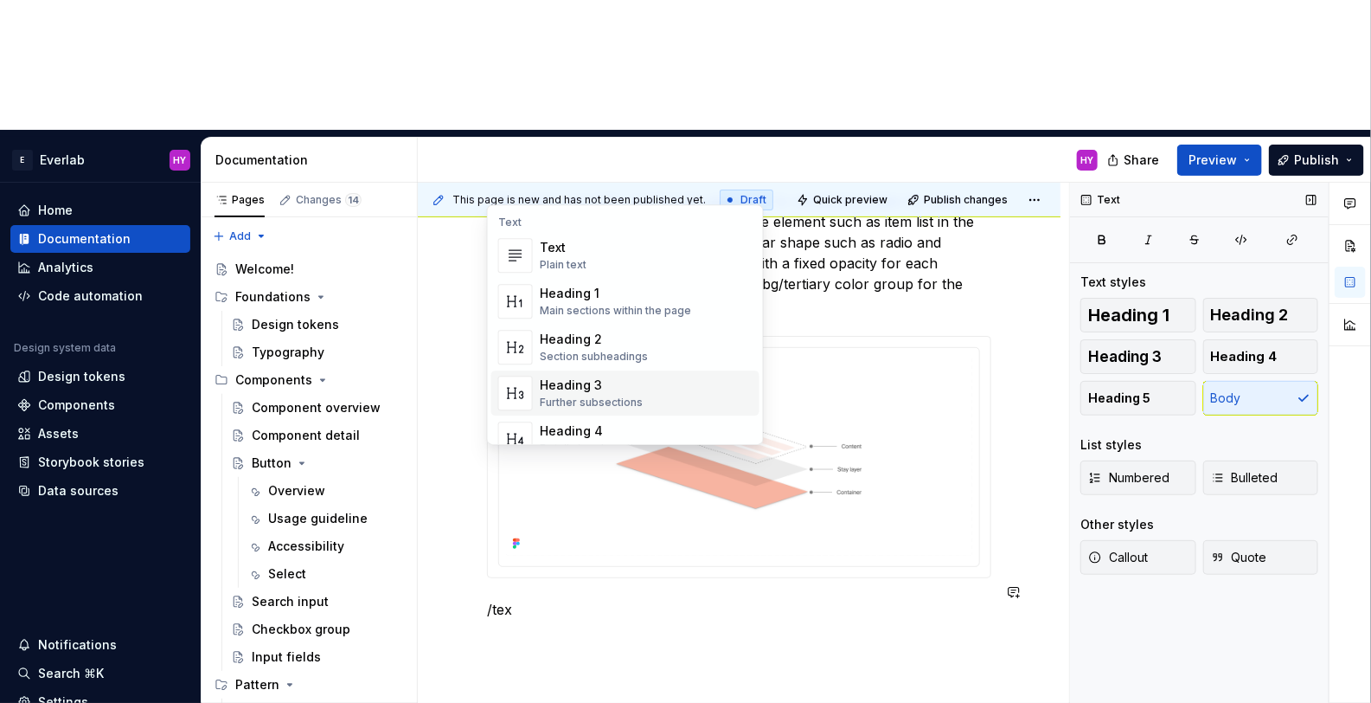
click at [639, 378] on div "Heading 3 Further subsections" at bounding box center [646, 392] width 213 height 35
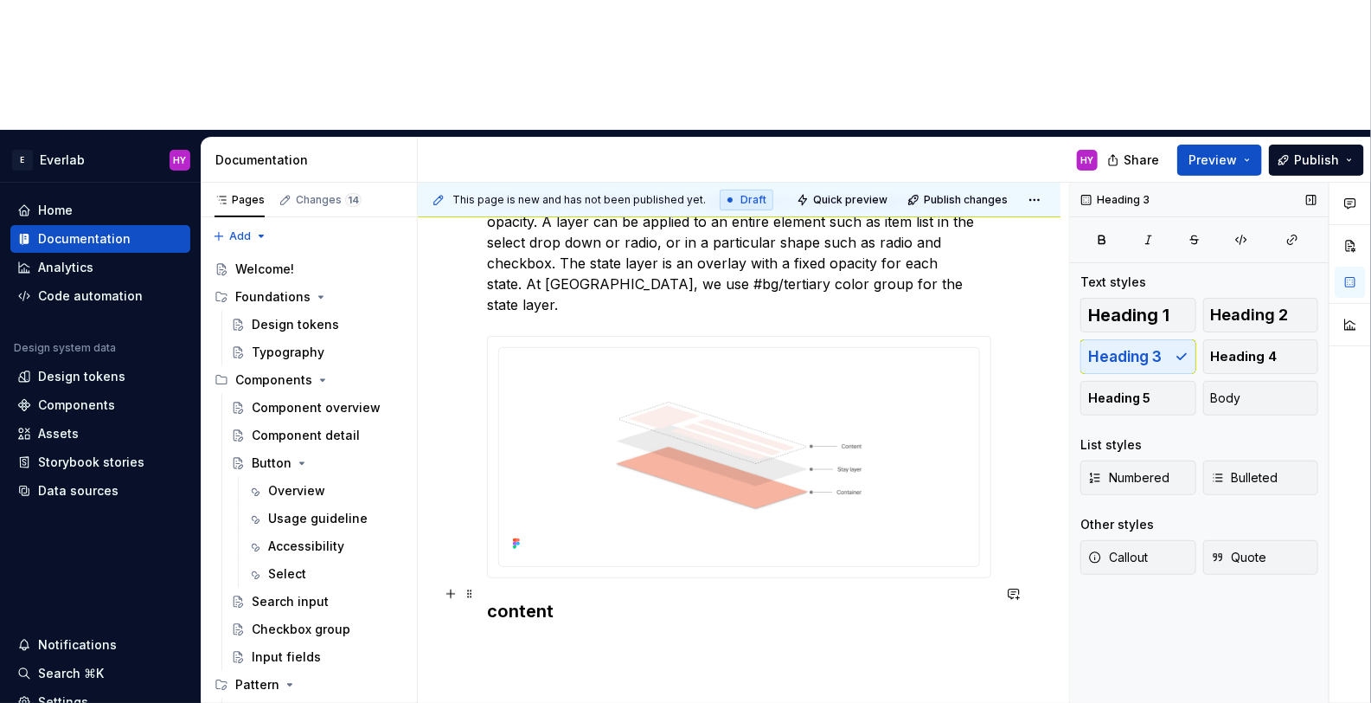
click at [496, 599] on h3 "content" at bounding box center [739, 611] width 504 height 24
click at [693, 599] on h3 "Content" at bounding box center [739, 611] width 504 height 24
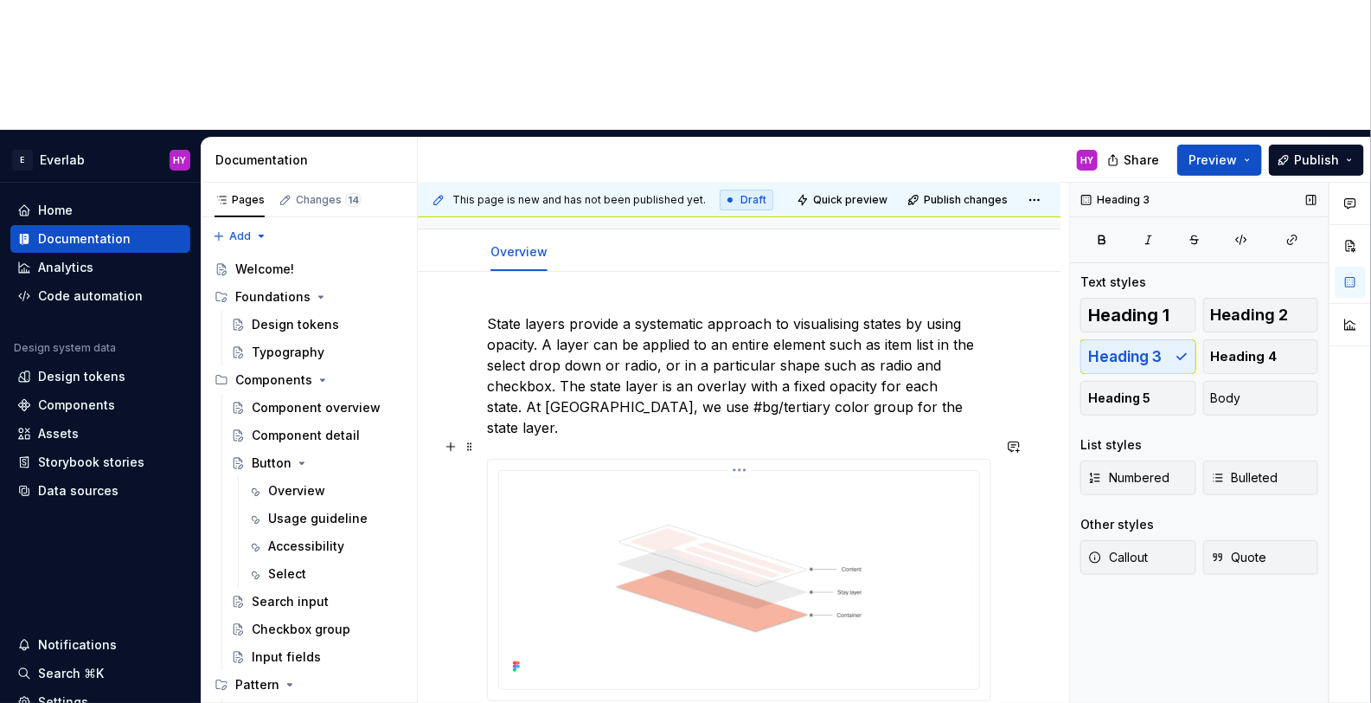
scroll to position [147, 0]
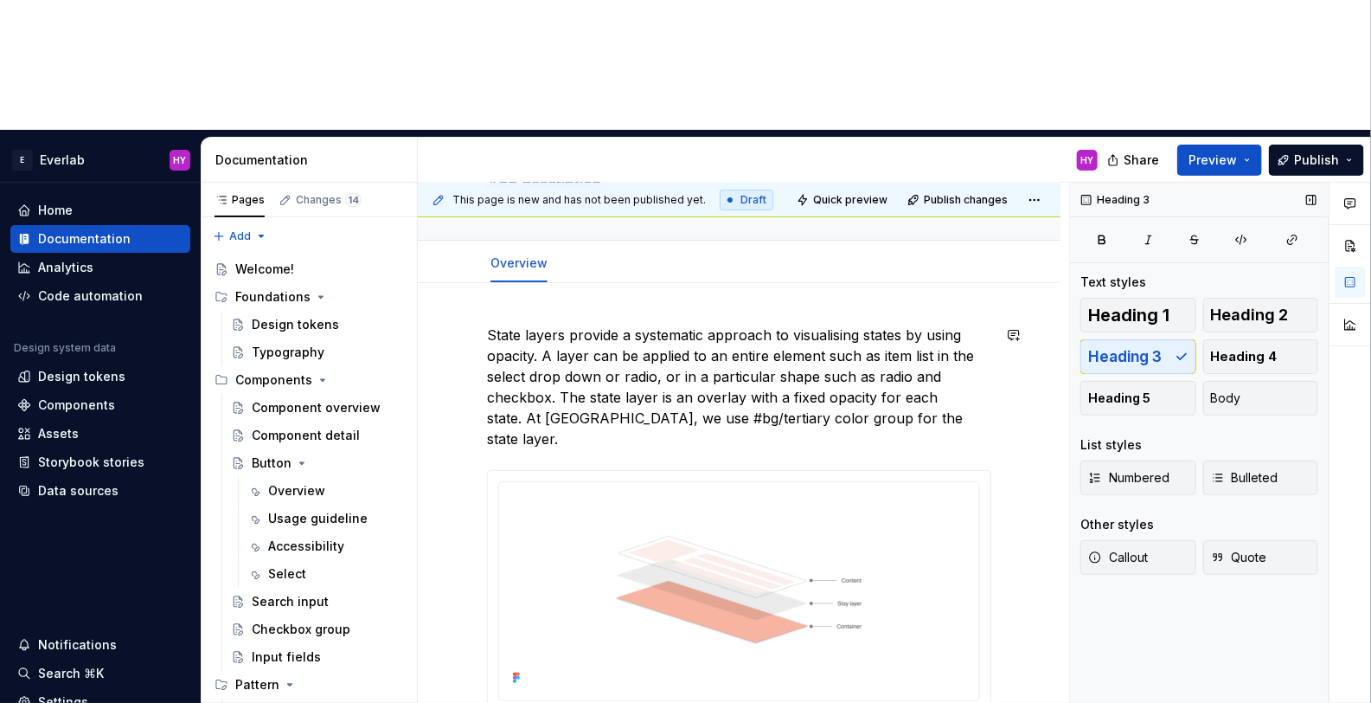
click at [620, 283] on div "State layers provide a systematic approach to visualising states by using opaci…" at bounding box center [739, 635] width 643 height 705
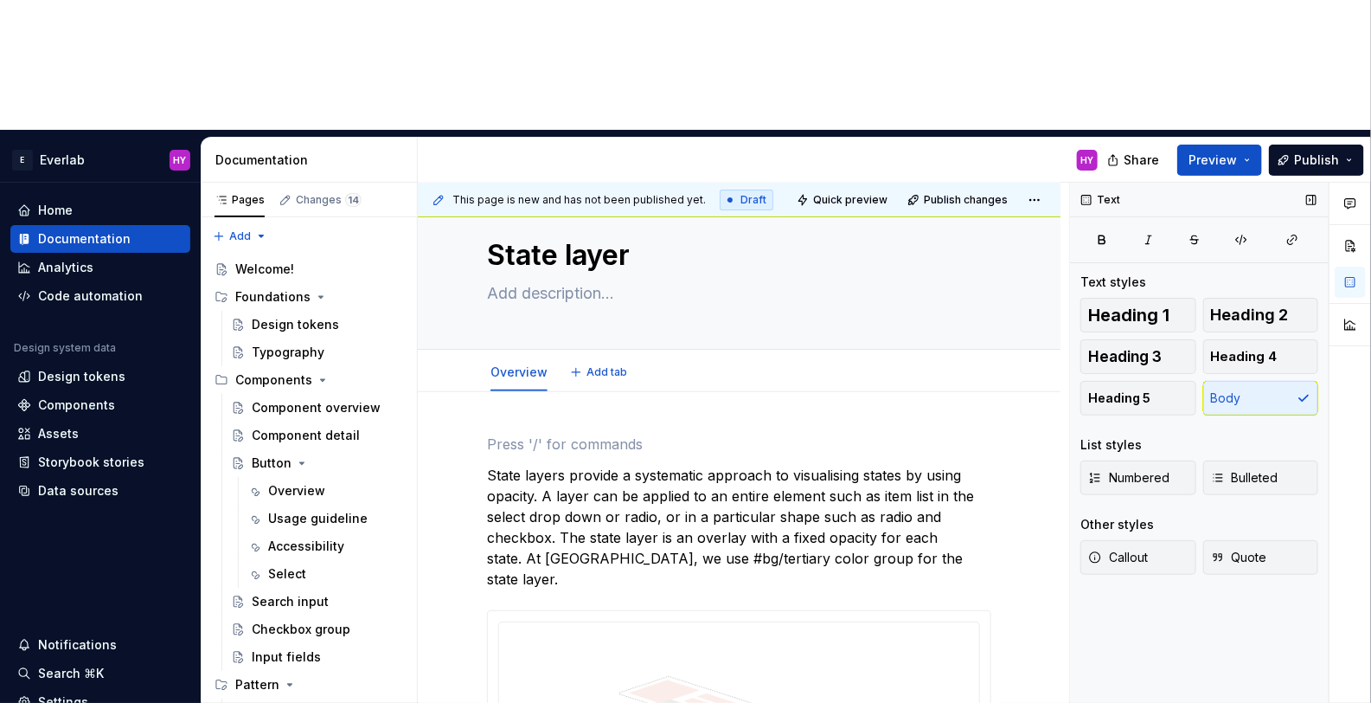
scroll to position [35, 0]
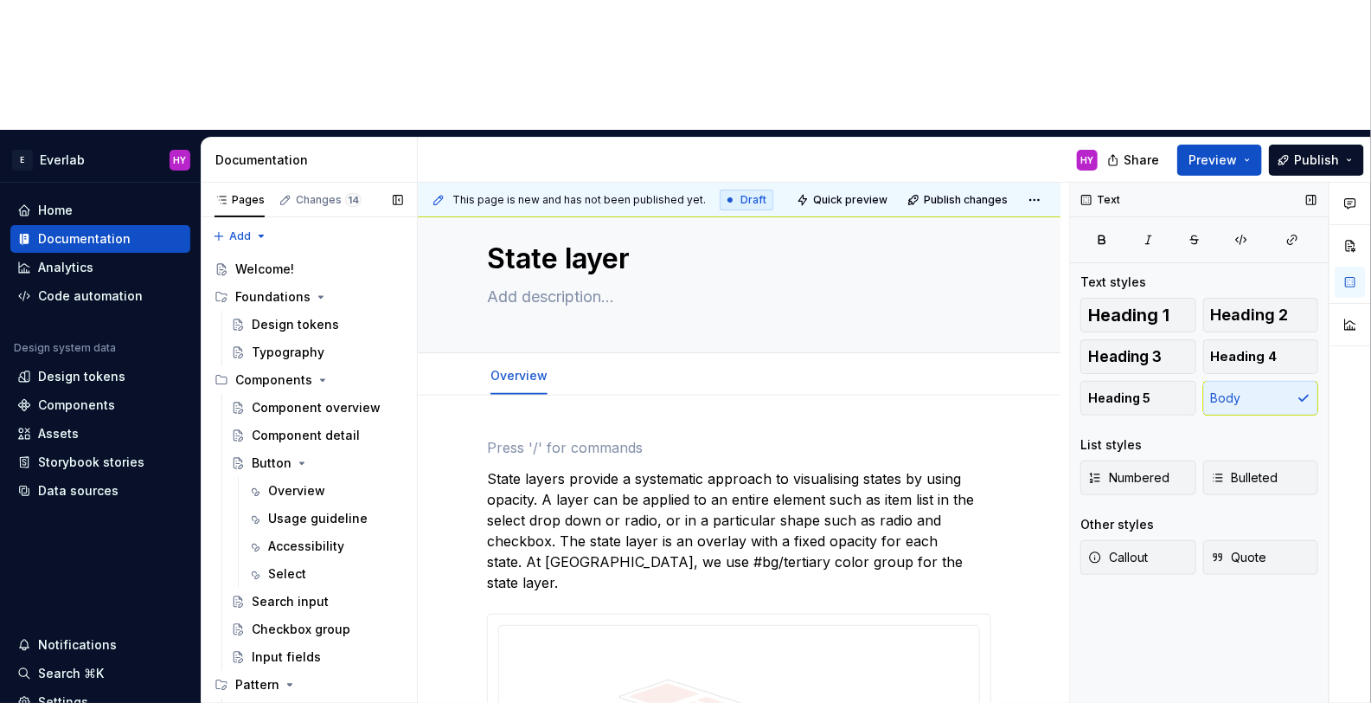
click at [534, 238] on textarea "State layer" at bounding box center [736, 259] width 504 height 42
type textarea "*"
type textarea "I"
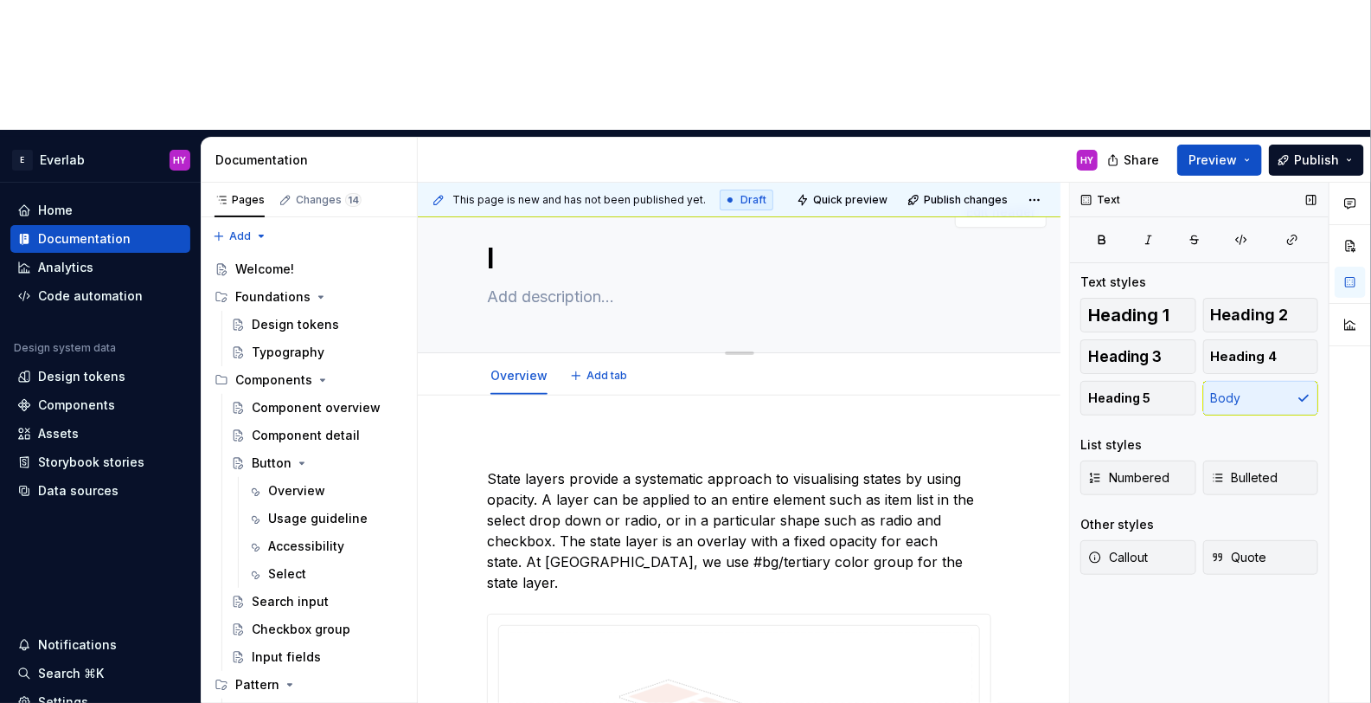
scroll to position [7, 0]
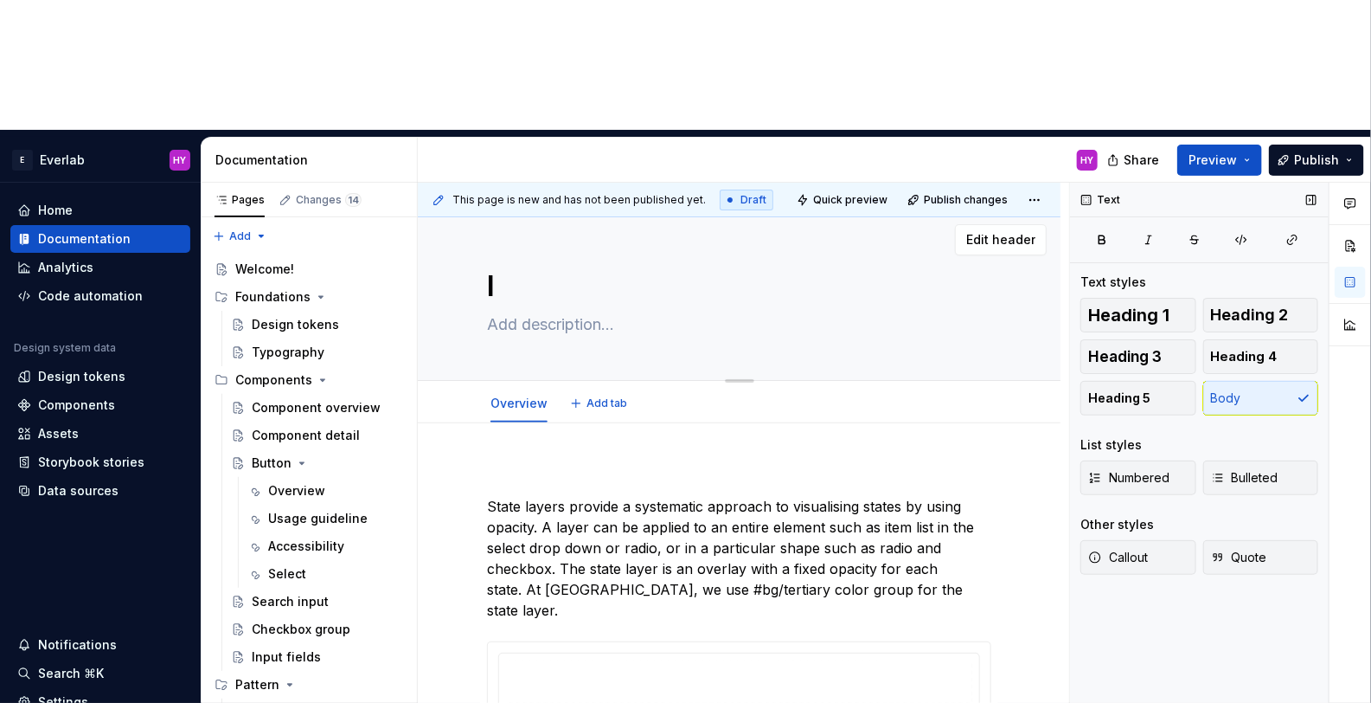
type textarea "*"
type textarea "In"
type textarea "*"
type textarea "Int"
type textarea "*"
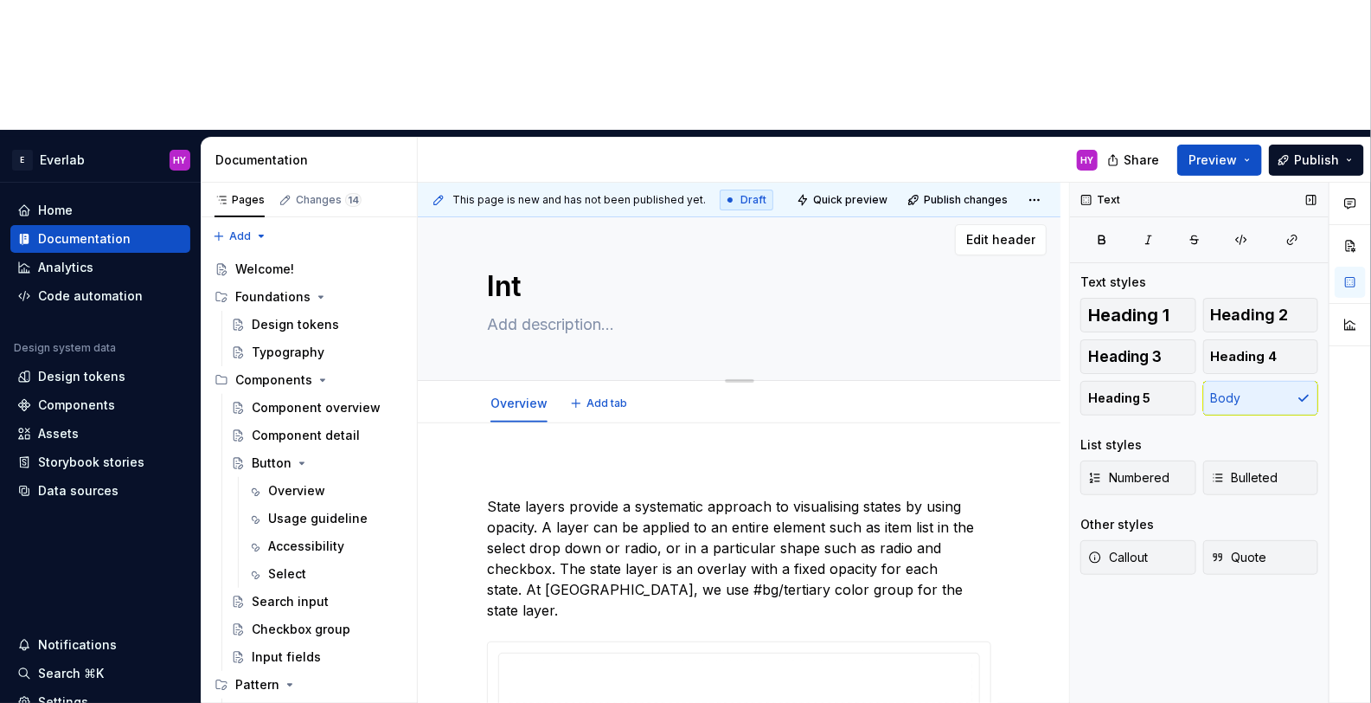
type textarea "Inte"
type textarea "*"
type textarea "Inter"
type textarea "*"
type textarea "Intera"
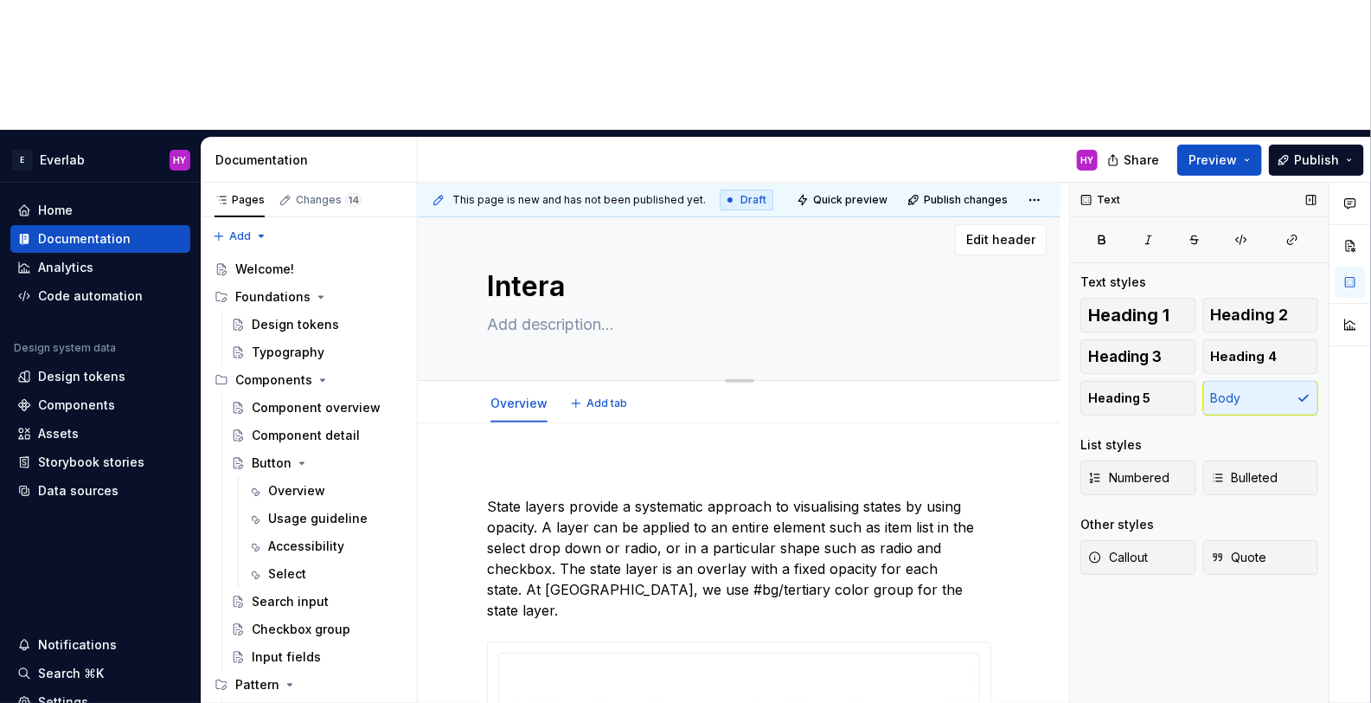
type textarea "*"
type textarea "Interac"
type textarea "*"
type textarea "Interact"
type textarea "*"
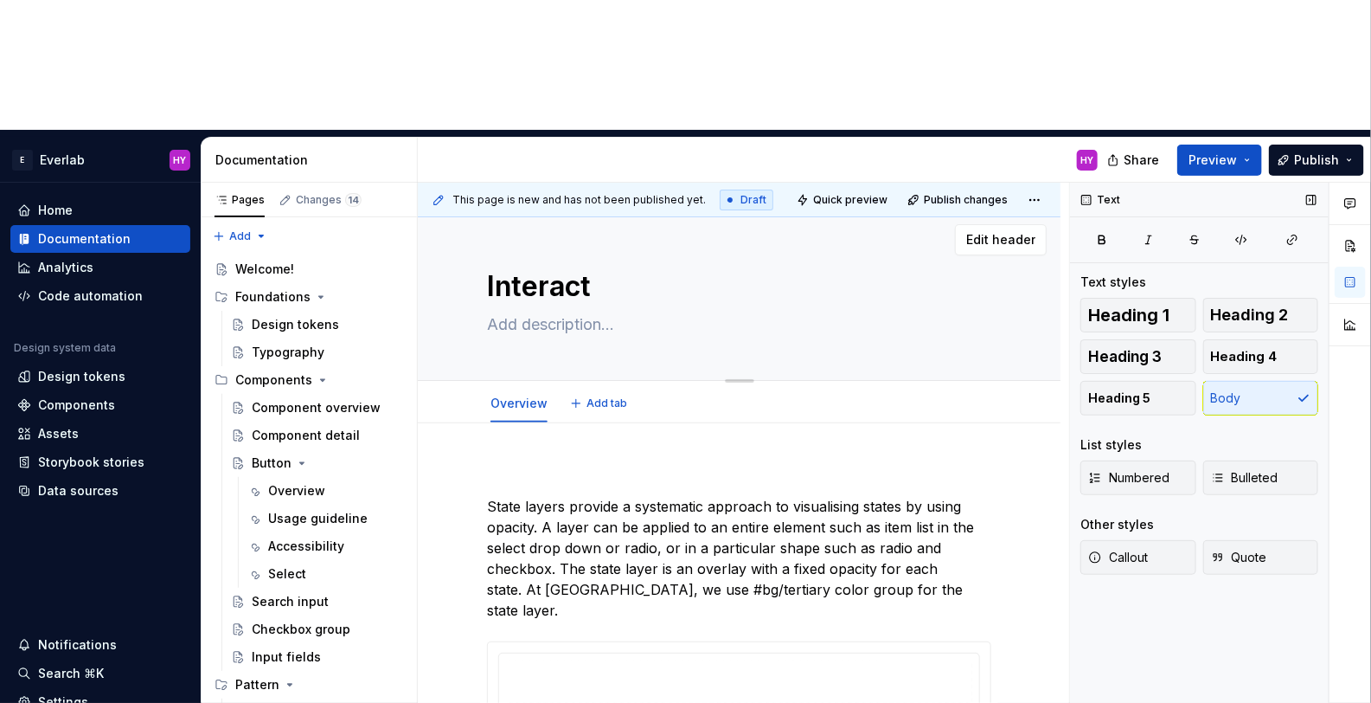
type textarea "Interacti"
type textarea "*"
type textarea "Interactio"
type textarea "*"
type textarea "Interaction"
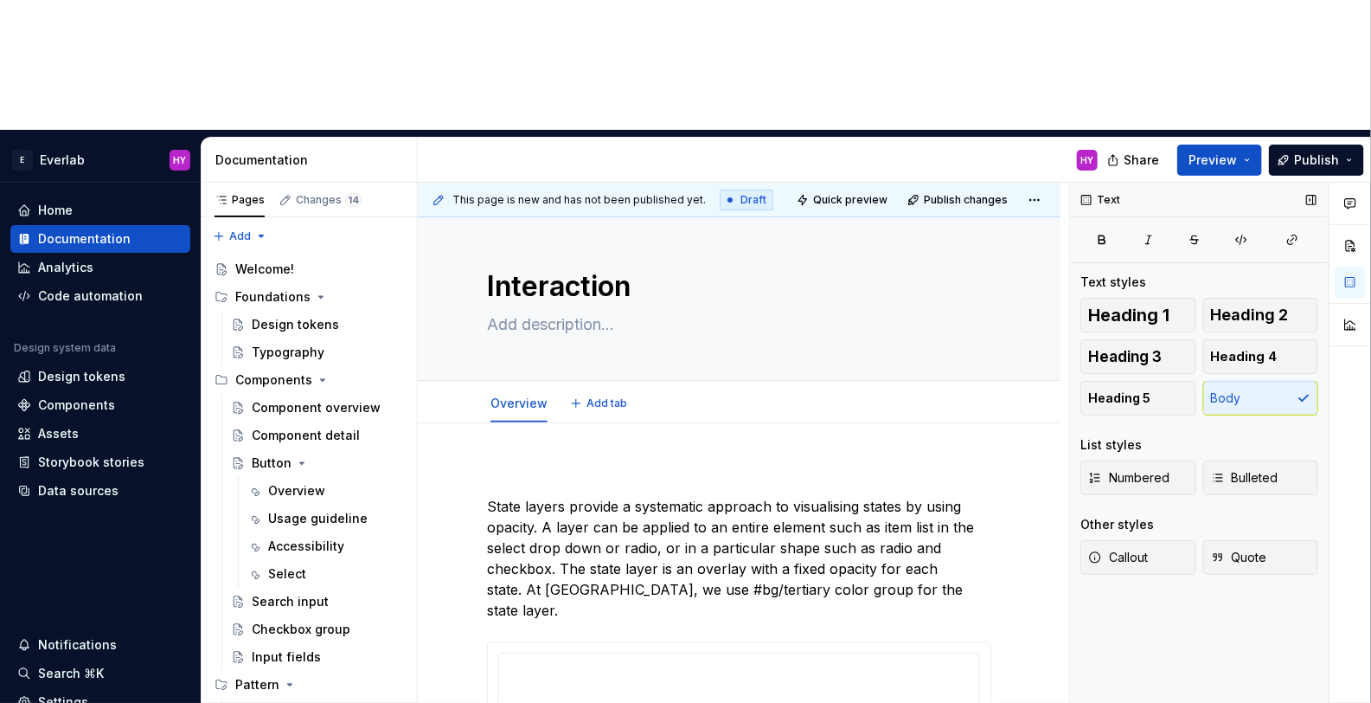
type textarea "*"
type textarea "Interaction"
click at [569, 465] on p at bounding box center [739, 475] width 504 height 21
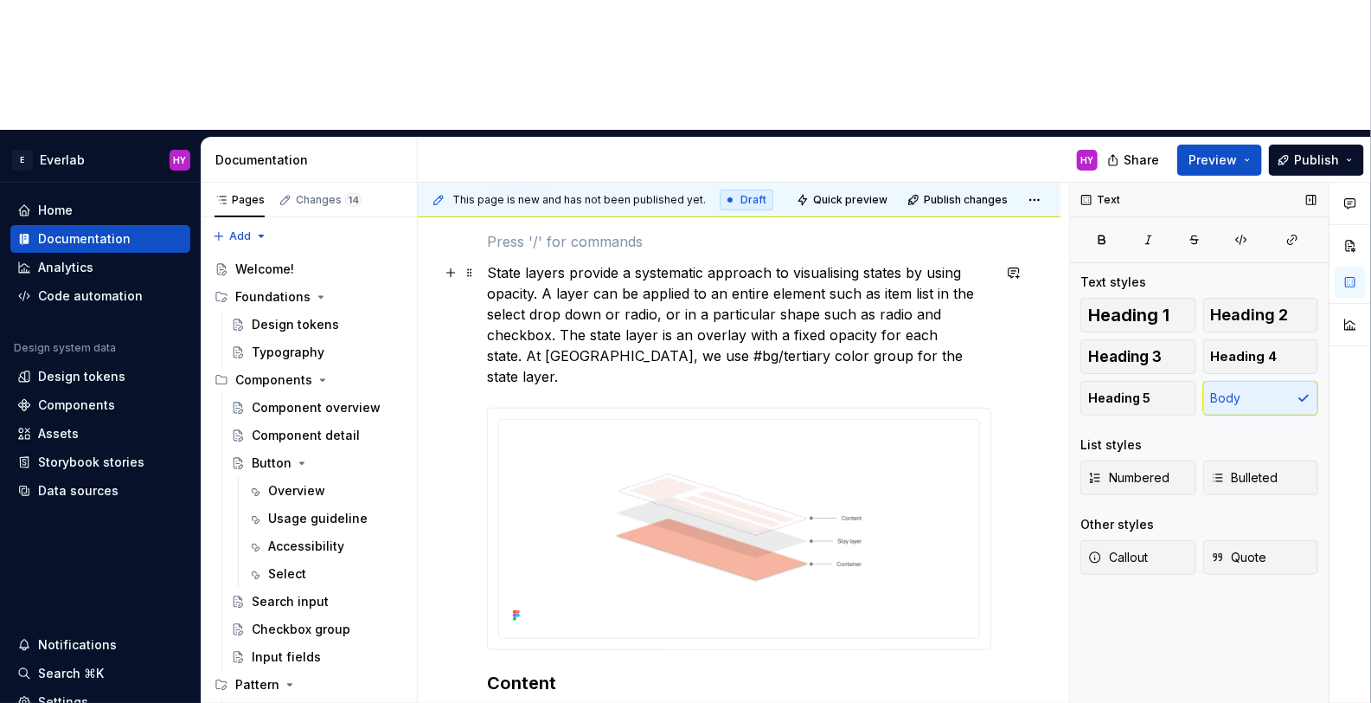
scroll to position [253, 0]
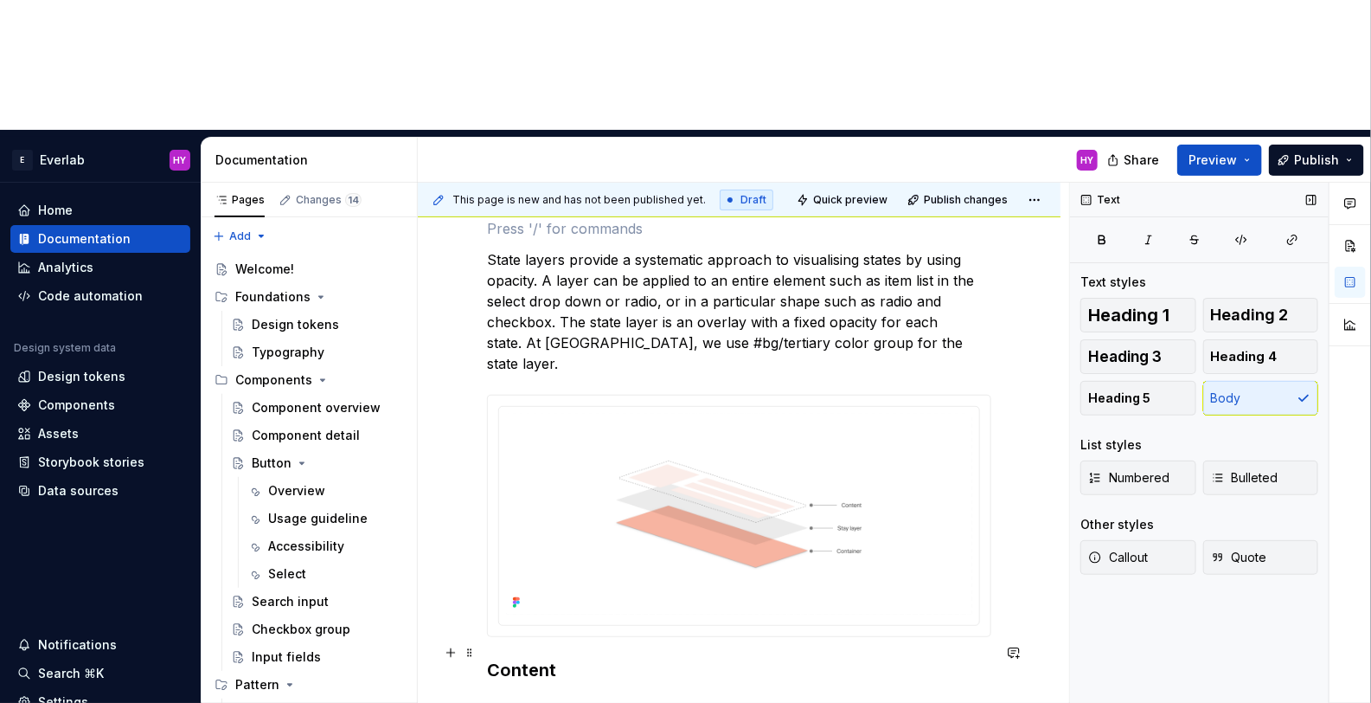
click at [516, 658] on h3 "Content" at bounding box center [739, 670] width 504 height 24
click at [589, 658] on h3 "Content" at bounding box center [739, 670] width 504 height 24
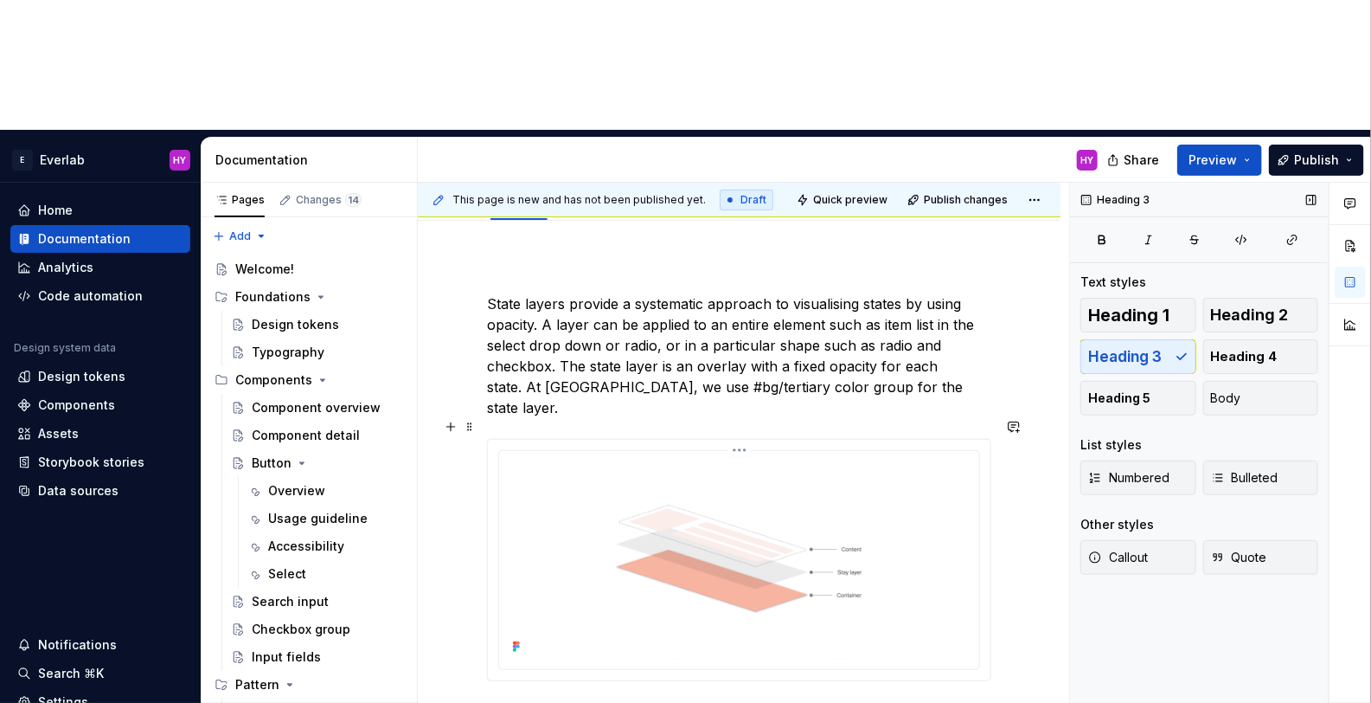
scroll to position [211, 0]
click at [576, 594] on div "State layers provide a systematic approach to visualising states by using opaci…" at bounding box center [739, 502] width 504 height 484
drag, startPoint x: 561, startPoint y: 574, endPoint x: 513, endPoint y: 600, distance: 54.2
click at [559, 577] on div "State layers provide a systematic approach to visualising states by using opaci…" at bounding box center [739, 502] width 504 height 484
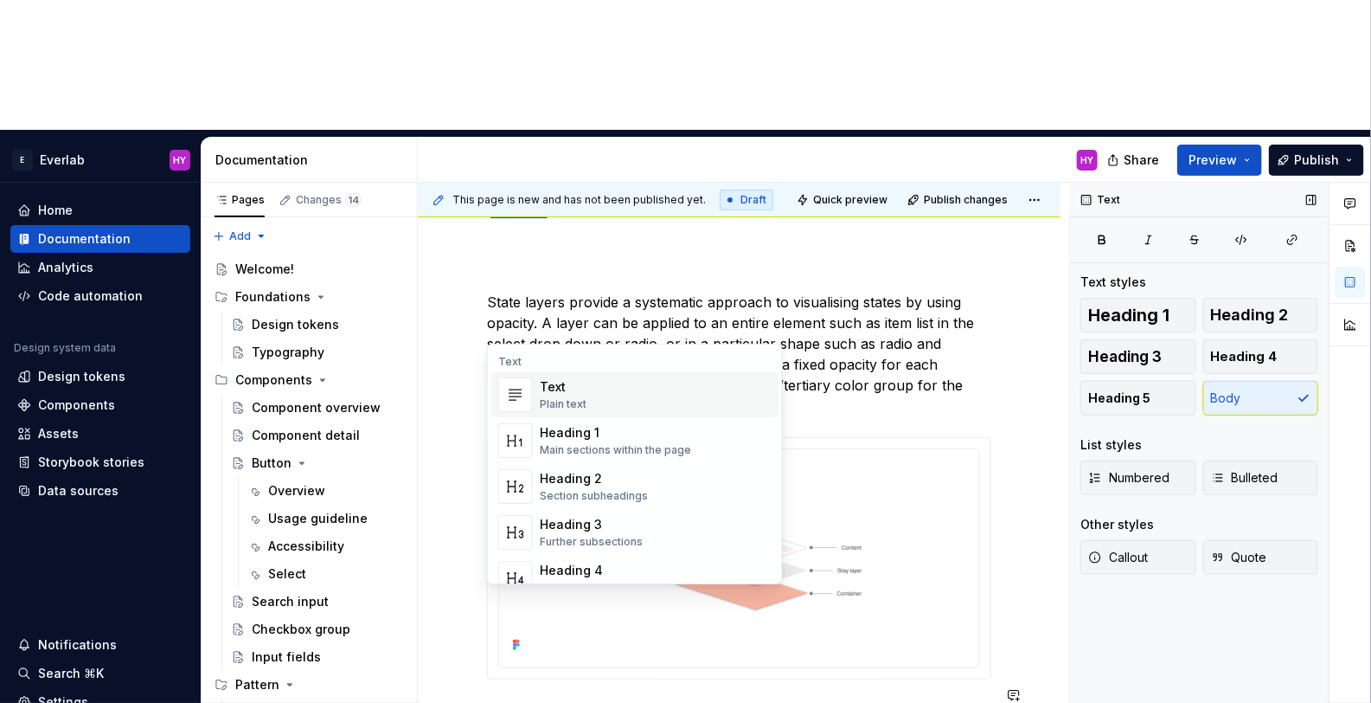
click at [605, 393] on div "Text Plain text" at bounding box center [656, 394] width 232 height 35
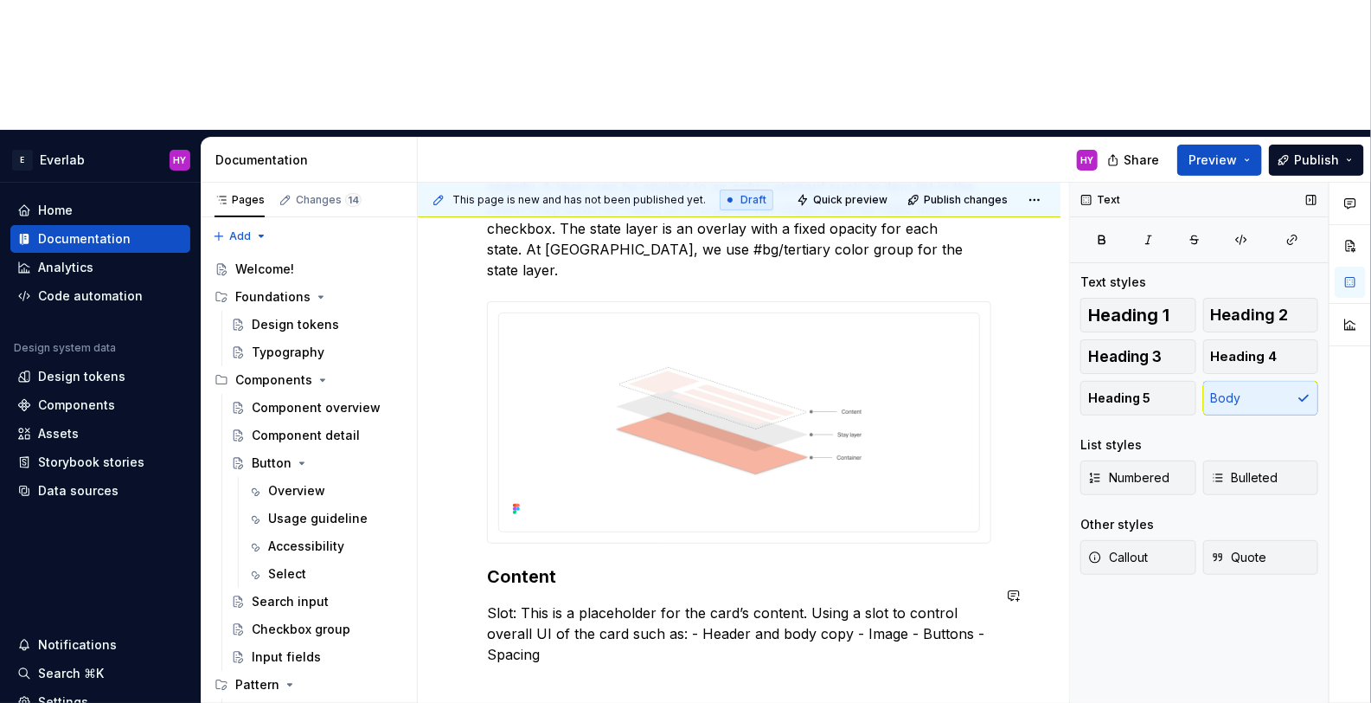
scroll to position [350, 0]
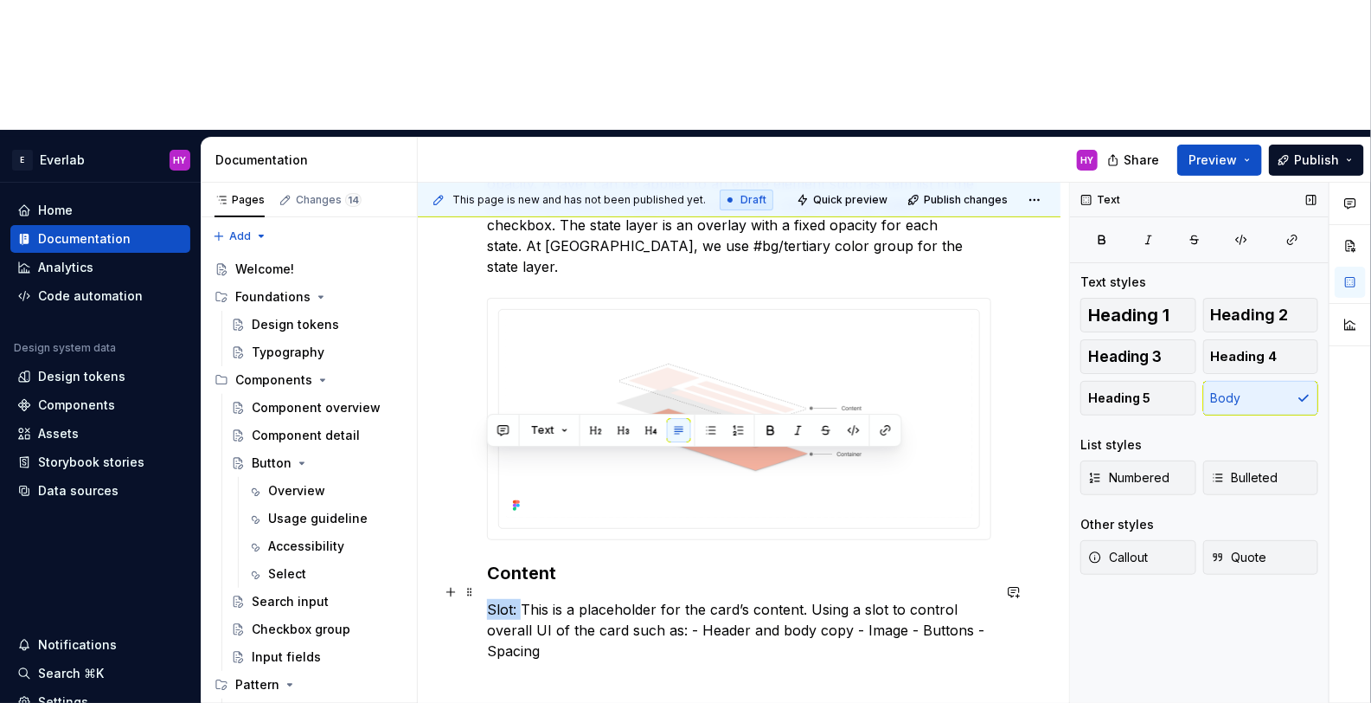
drag, startPoint x: 521, startPoint y: 456, endPoint x: 481, endPoint y: 457, distance: 39.8
click at [481, 457] on div "State layers provide a systematic approach to visualising states by using opaci…" at bounding box center [739, 486] width 643 height 812
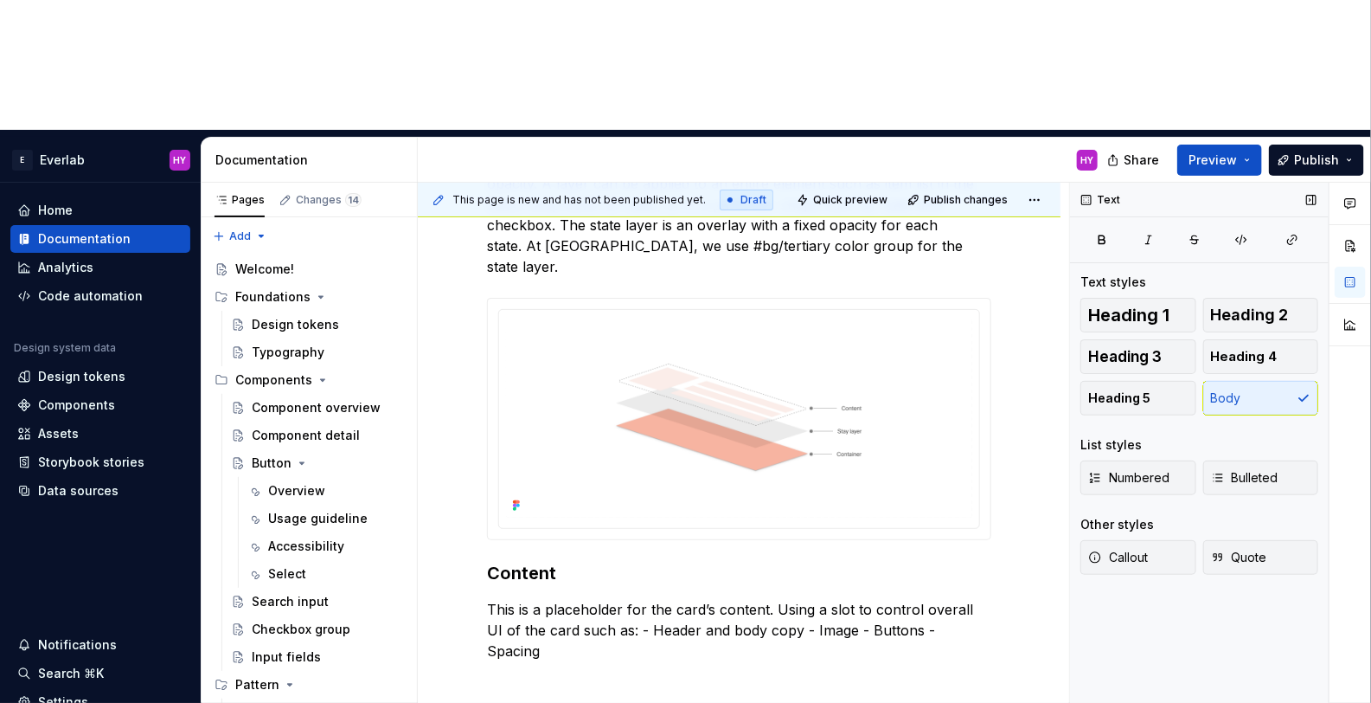
type textarea "*"
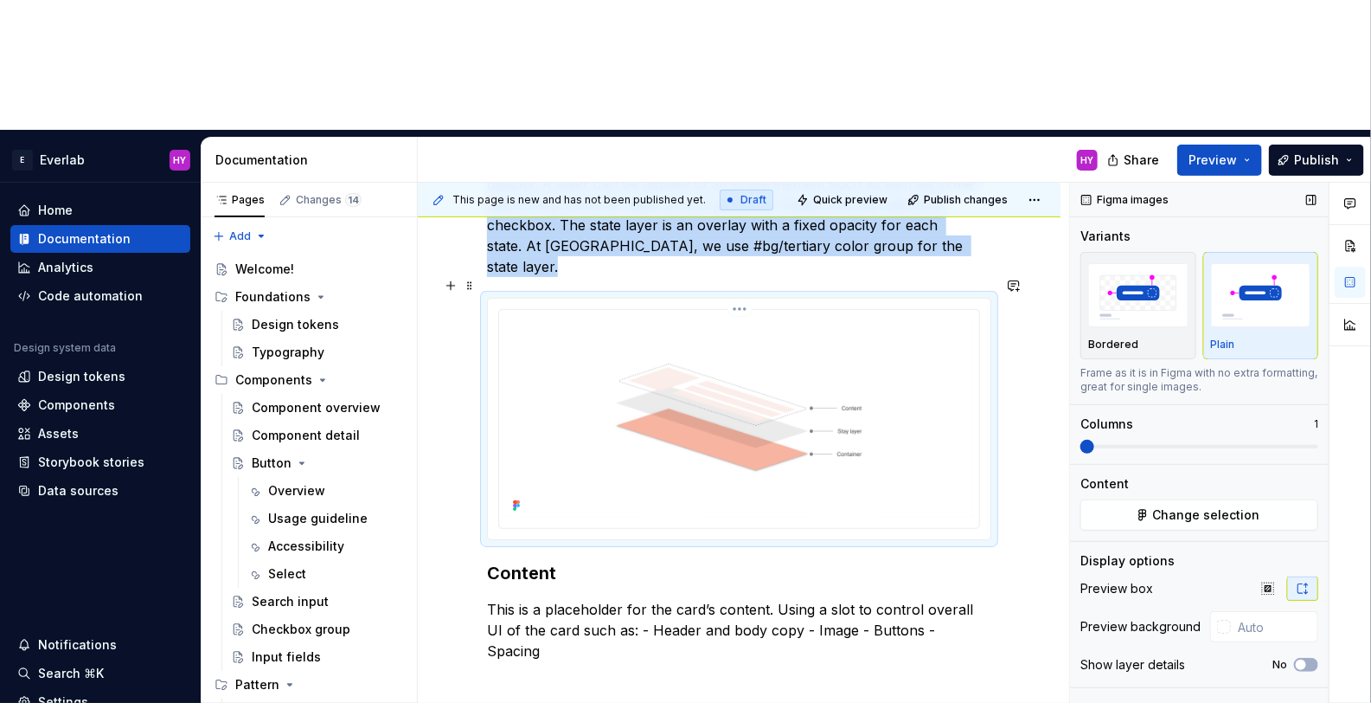
click at [739, 317] on img at bounding box center [739, 417] width 466 height 201
click at [1307, 658] on button "No" at bounding box center [1306, 665] width 24 height 14
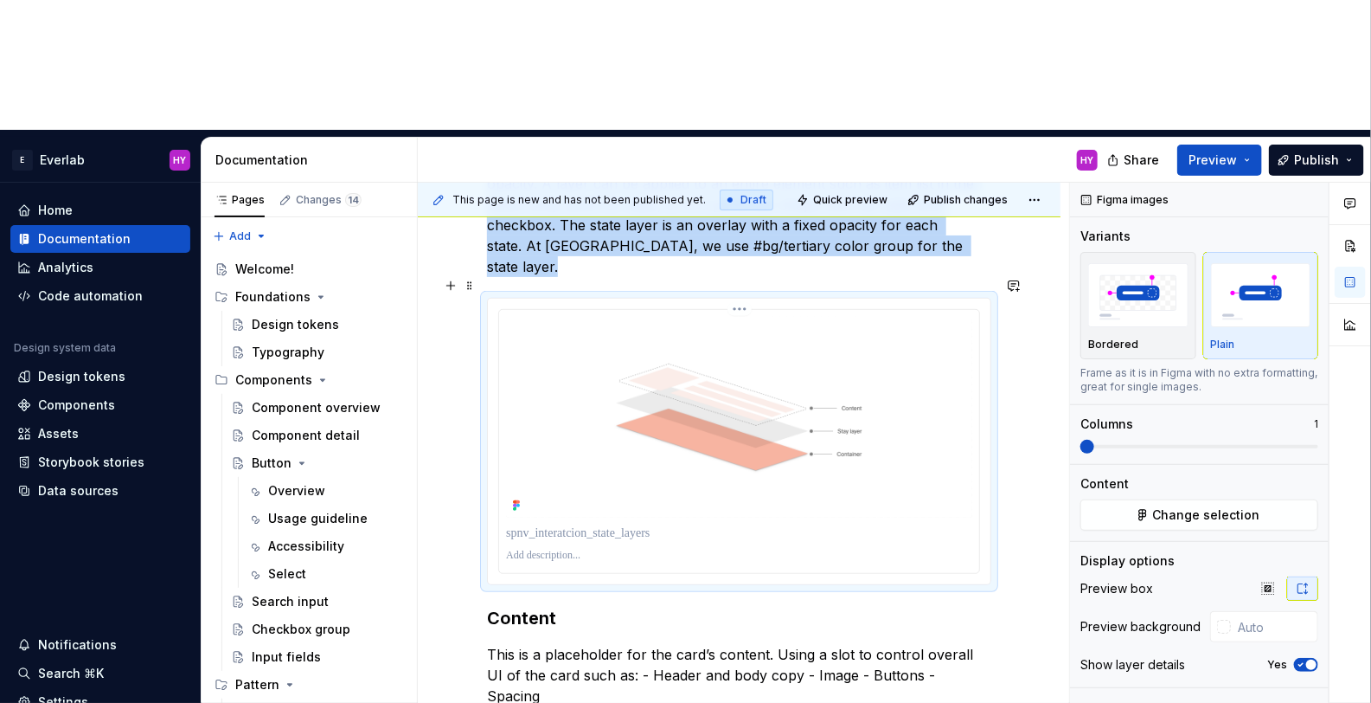
click at [593, 549] on p at bounding box center [739, 556] width 466 height 14
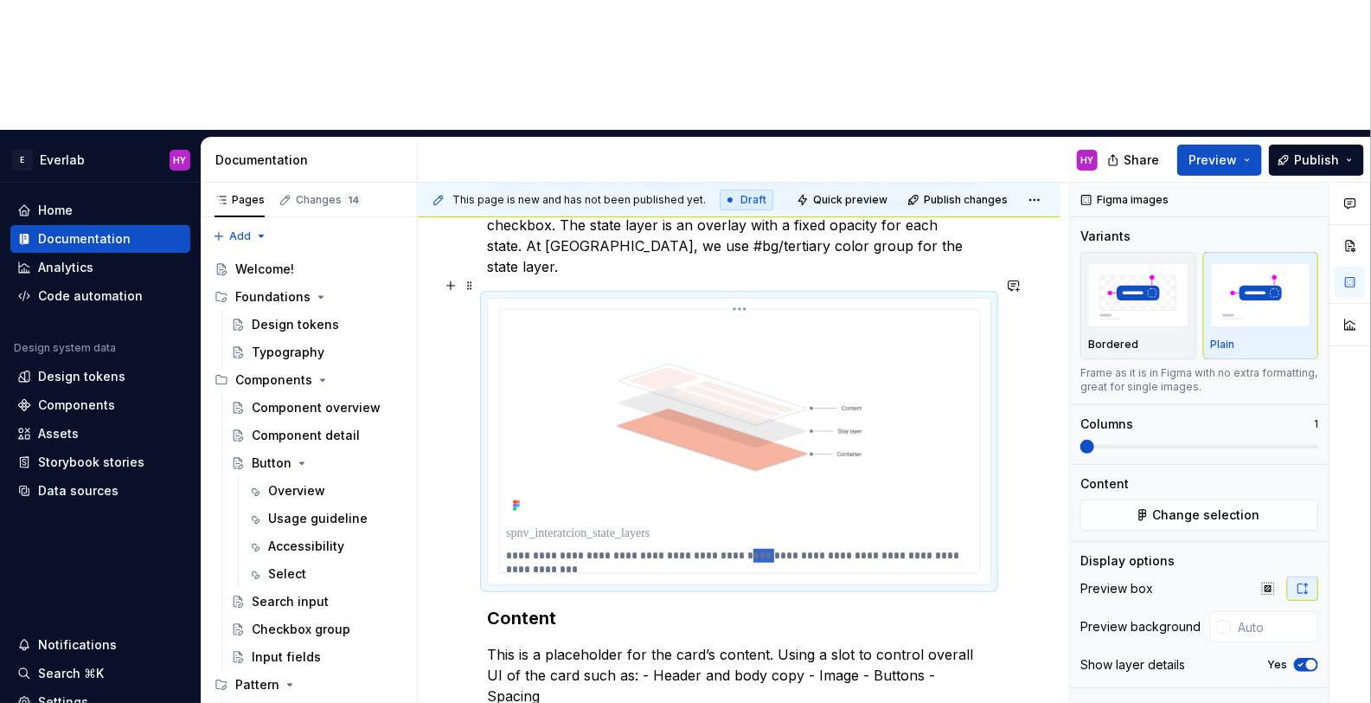
drag, startPoint x: 744, startPoint y: 408, endPoint x: 728, endPoint y: 409, distance: 15.6
click at [728, 549] on p "**********" at bounding box center [744, 556] width 476 height 14
click at [856, 549] on p "**********" at bounding box center [744, 556] width 476 height 14
drag, startPoint x: 918, startPoint y: 407, endPoint x: 976, endPoint y: 400, distance: 58.5
click at [918, 549] on p "**********" at bounding box center [744, 556] width 476 height 14
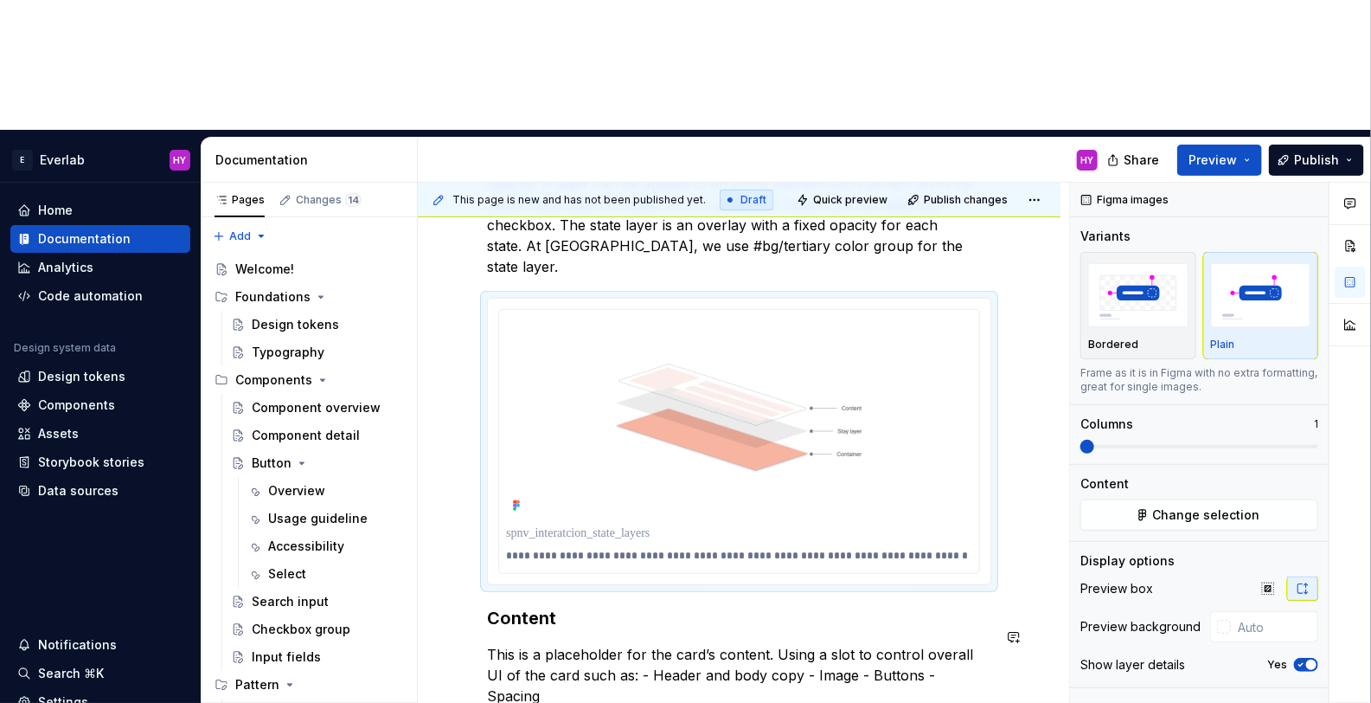
click at [765, 574] on div "**********" at bounding box center [739, 508] width 643 height 857
click at [767, 570] on div "**********" at bounding box center [739, 508] width 643 height 857
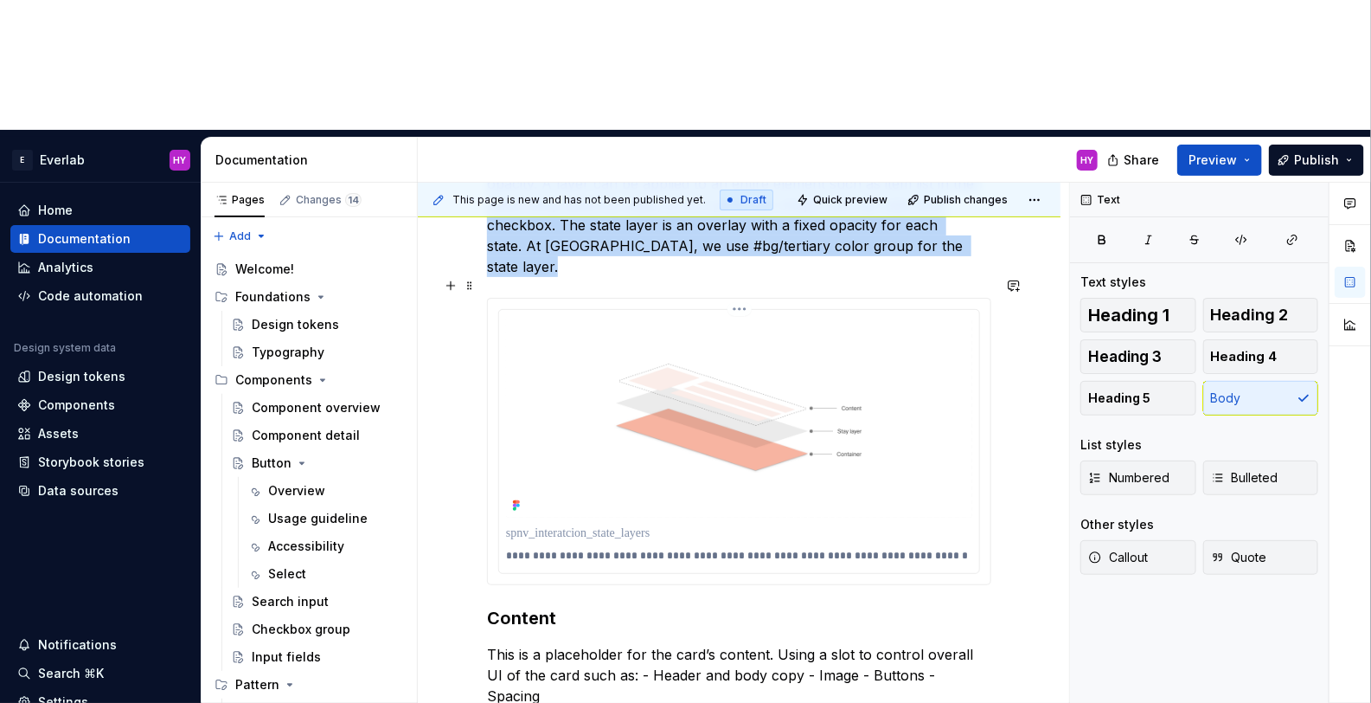
click at [663, 421] on div "**********" at bounding box center [739, 441] width 480 height 263
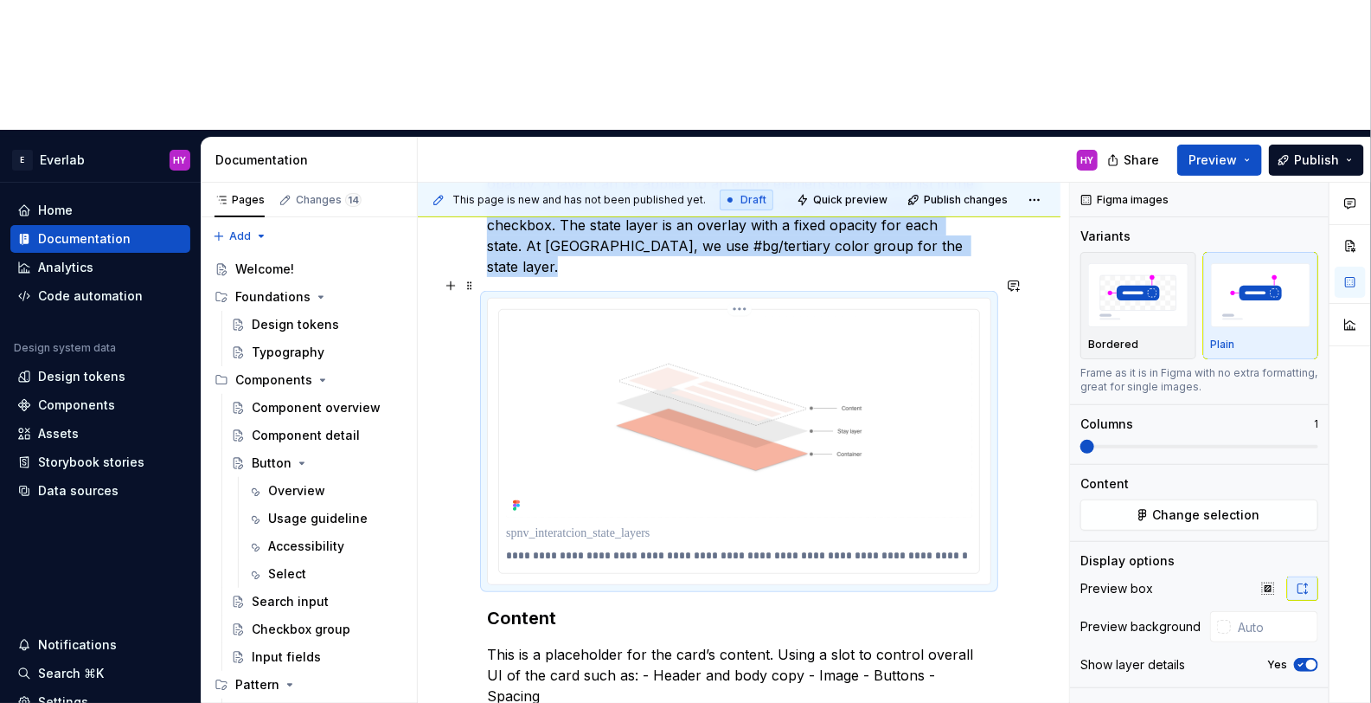
drag, startPoint x: 514, startPoint y: 376, endPoint x: 525, endPoint y: 388, distance: 15.9
click at [514, 521] on div at bounding box center [739, 533] width 466 height 24
click at [529, 524] on p at bounding box center [739, 532] width 466 height 17
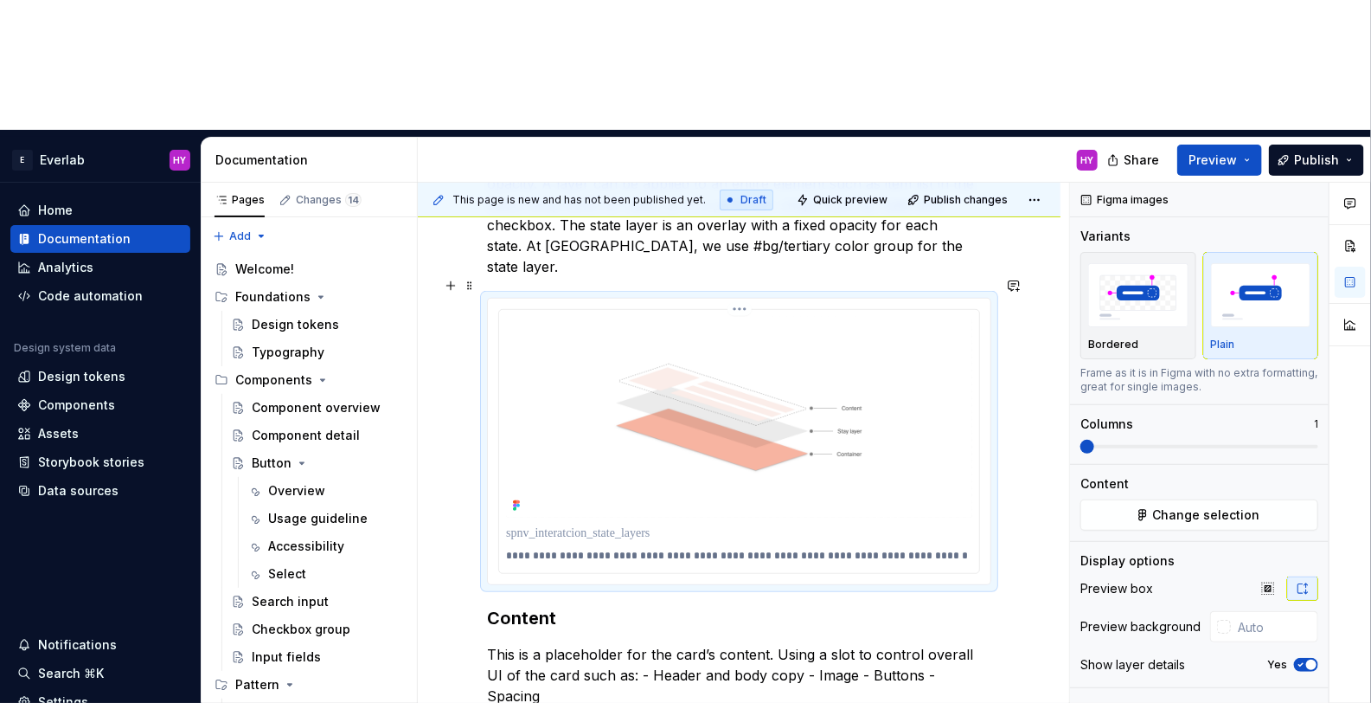
click at [529, 524] on p at bounding box center [739, 532] width 466 height 17
drag, startPoint x: 510, startPoint y: 385, endPoint x: 716, endPoint y: 389, distance: 206.8
click at [716, 524] on p at bounding box center [739, 532] width 466 height 17
drag, startPoint x: 672, startPoint y: 382, endPoint x: 529, endPoint y: 378, distance: 143.7
click at [529, 524] on p at bounding box center [739, 532] width 466 height 17
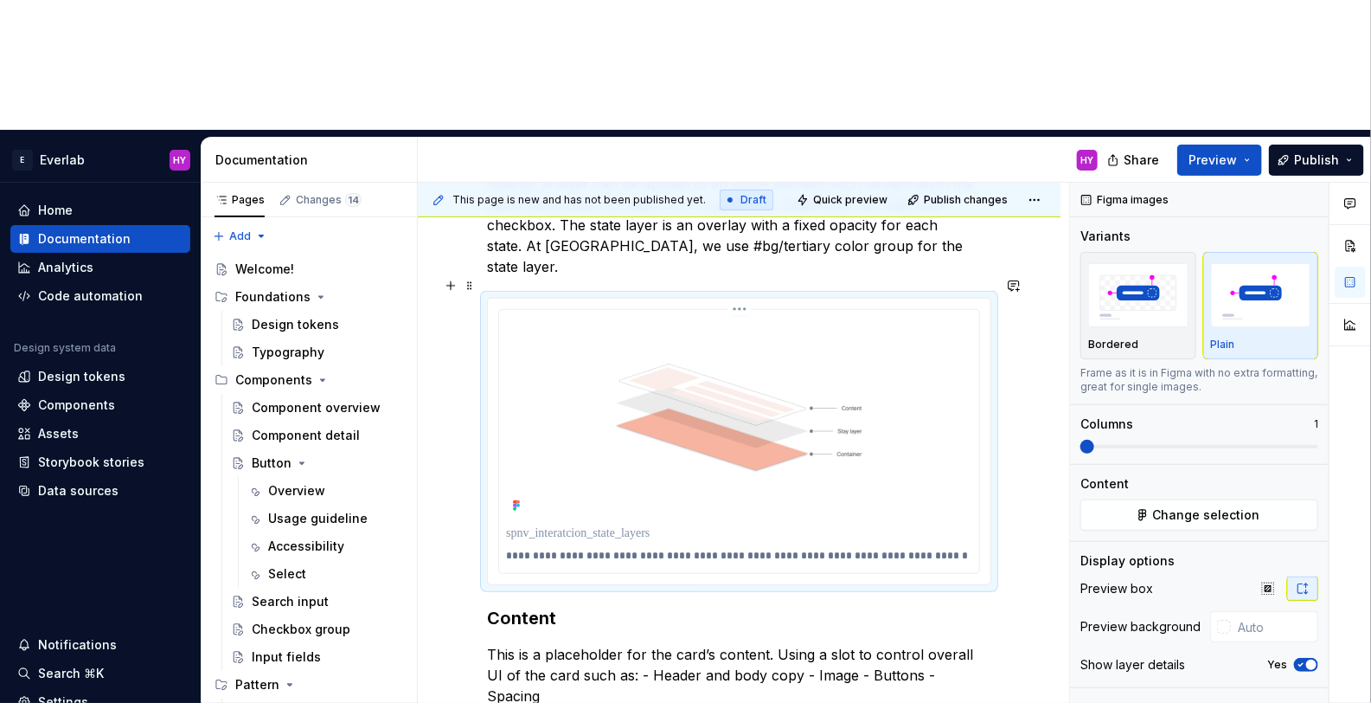
click at [565, 549] on p "**********" at bounding box center [744, 556] width 476 height 14
click at [896, 644] on p "This is a placeholder for the card’s content. Using a slot to control overall U…" at bounding box center [739, 675] width 504 height 62
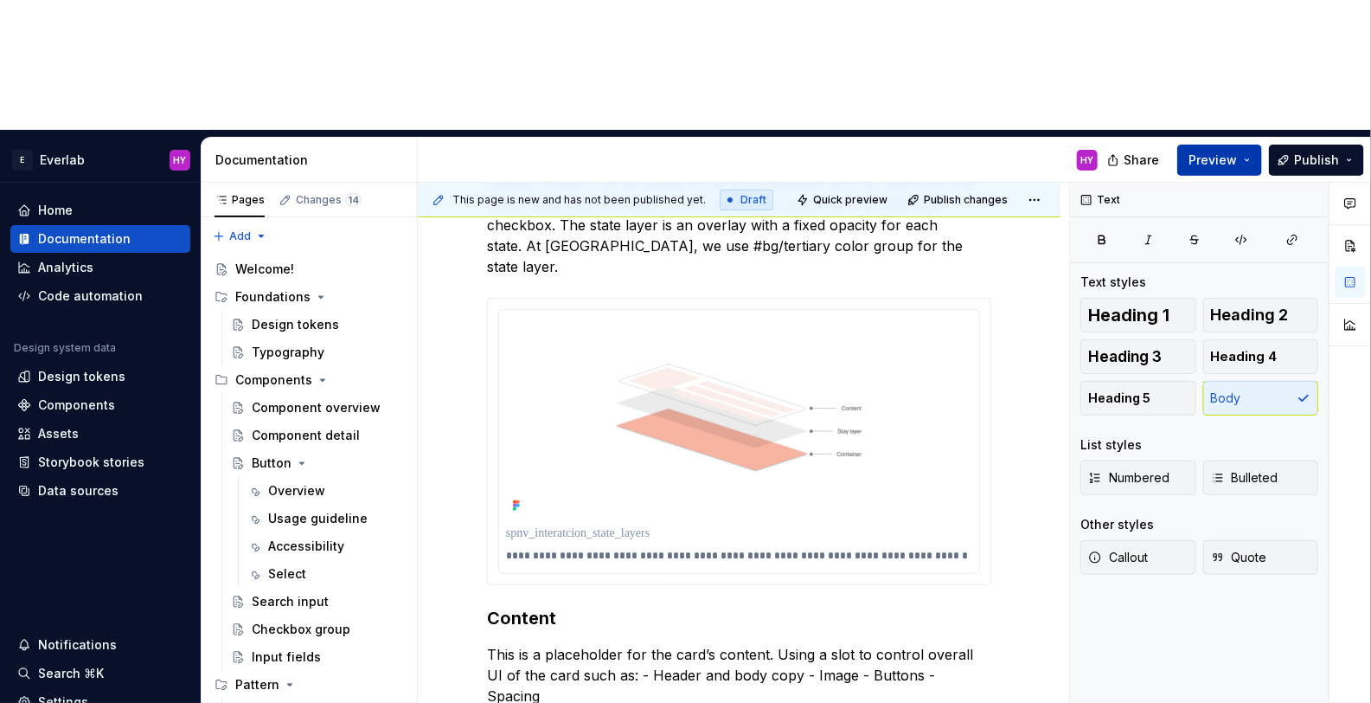
click at [1201, 151] on span "Preview" at bounding box center [1213, 159] width 48 height 17
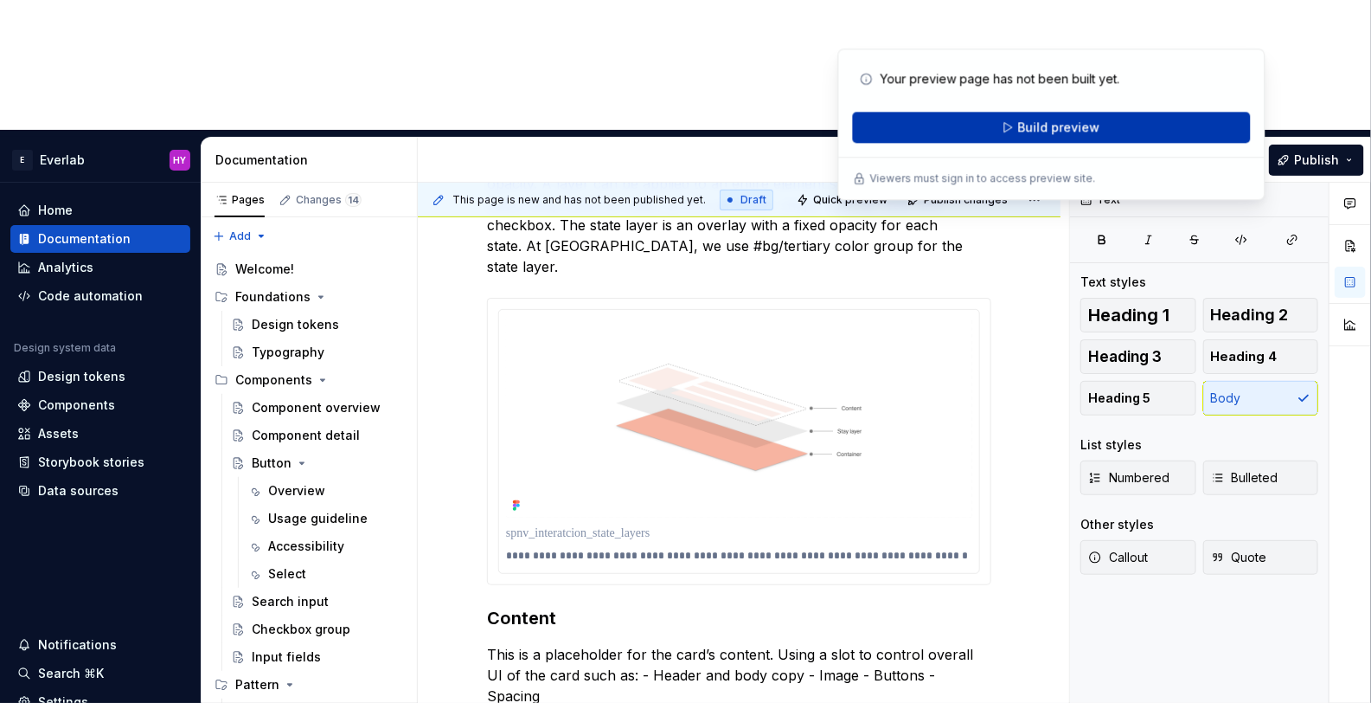
click at [1030, 120] on span "Build preview" at bounding box center [1058, 127] width 82 height 17
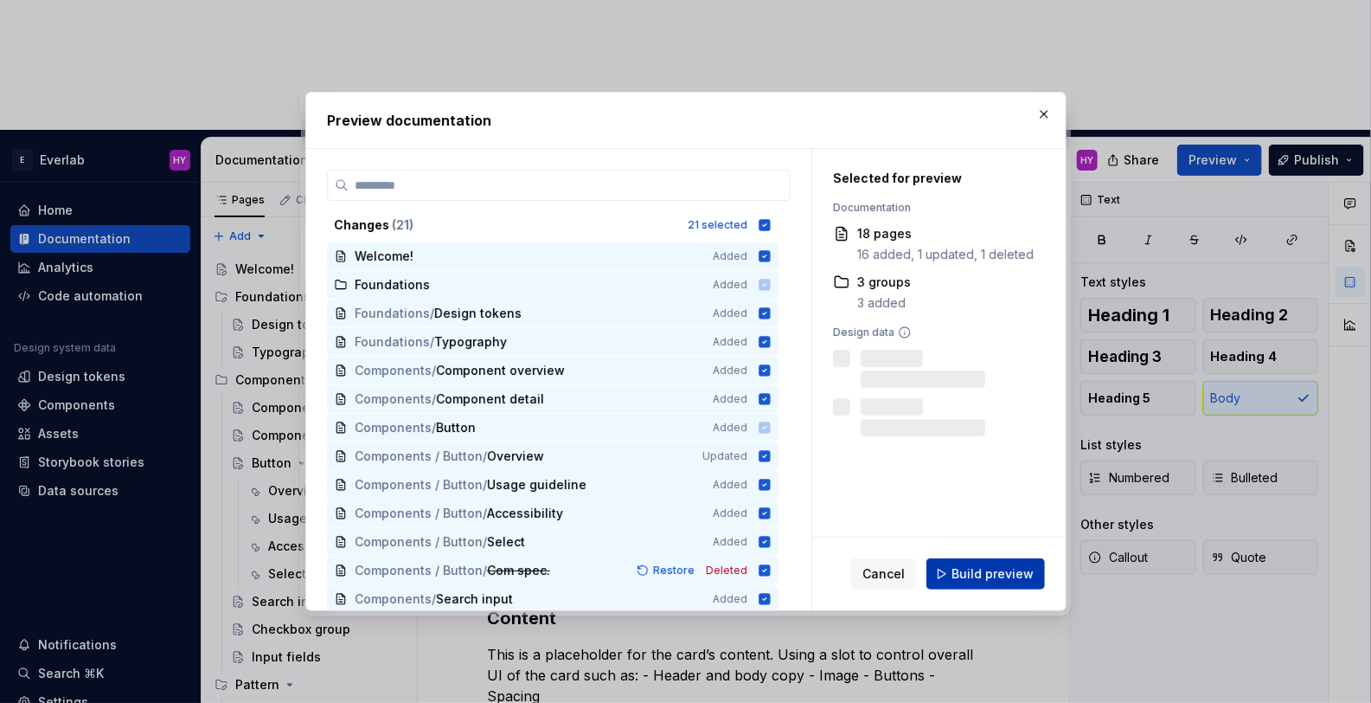
click at [978, 574] on span "Build preview" at bounding box center [993, 573] width 82 height 17
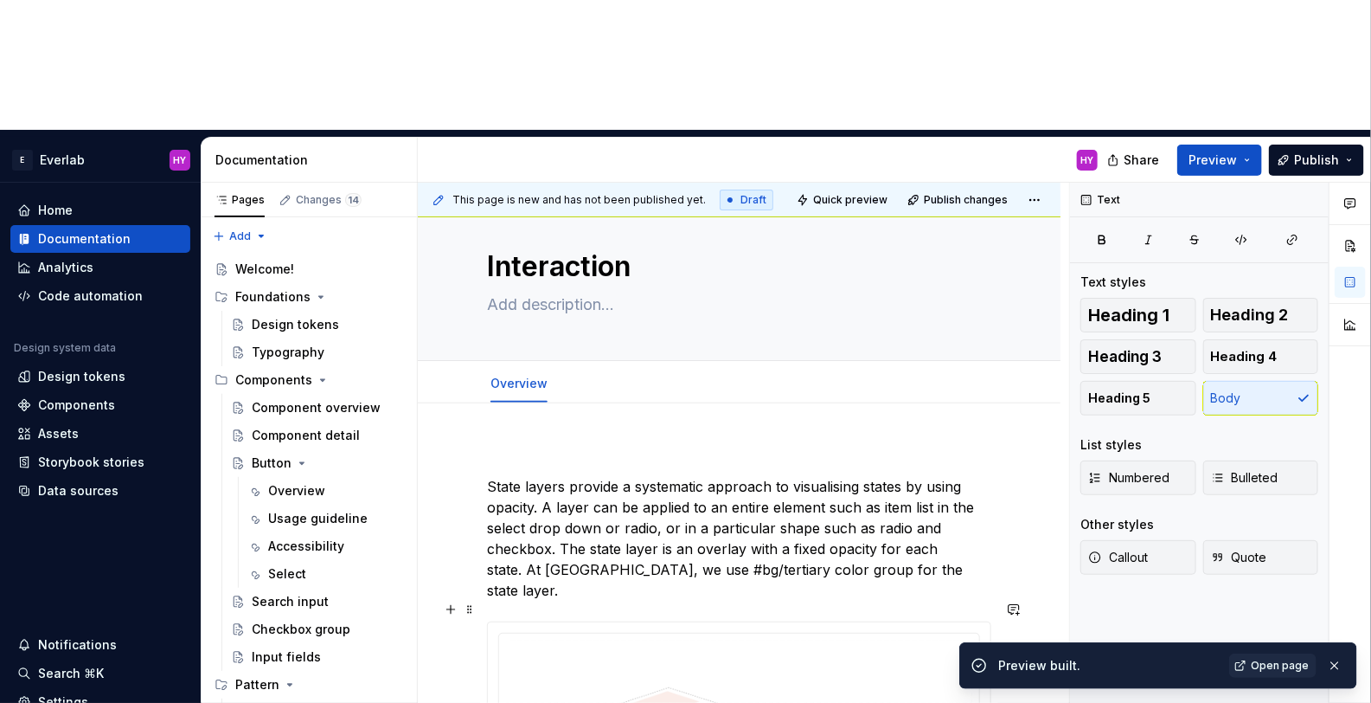
scroll to position [446, 0]
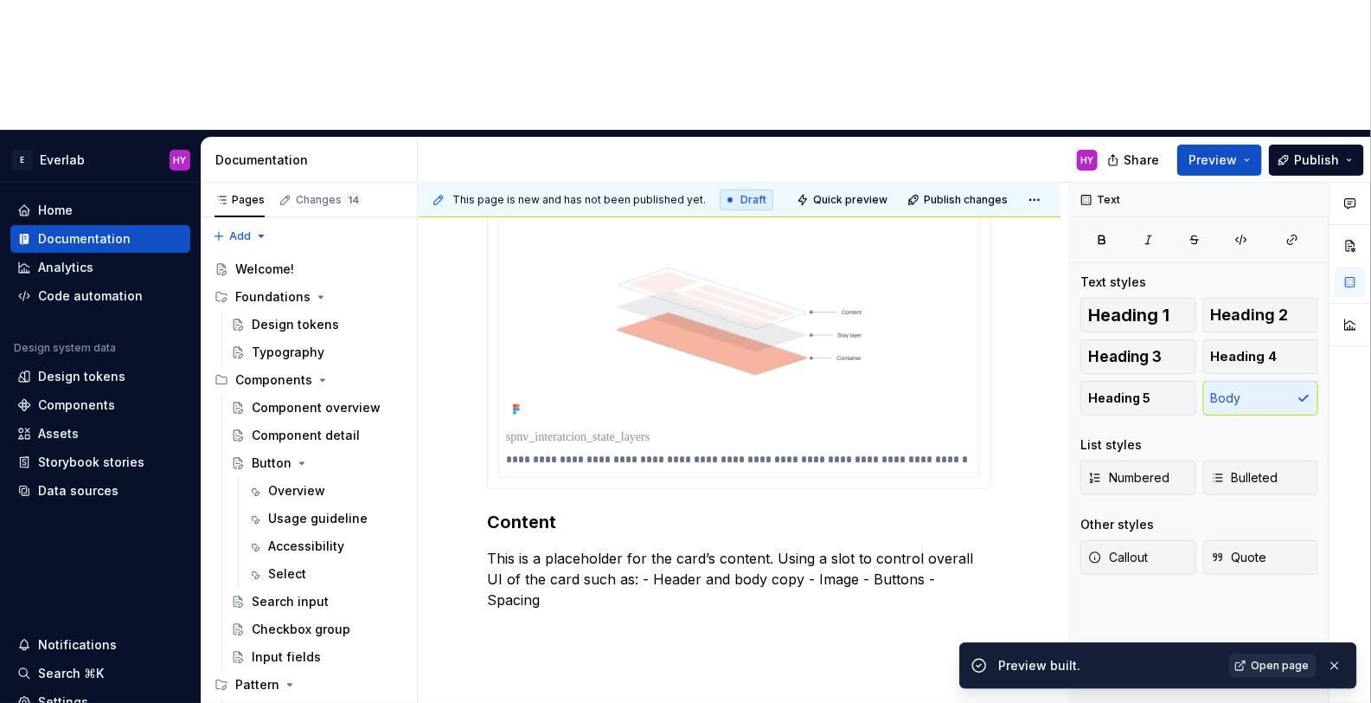
click at [1282, 667] on span "Open page" at bounding box center [1280, 665] width 58 height 14
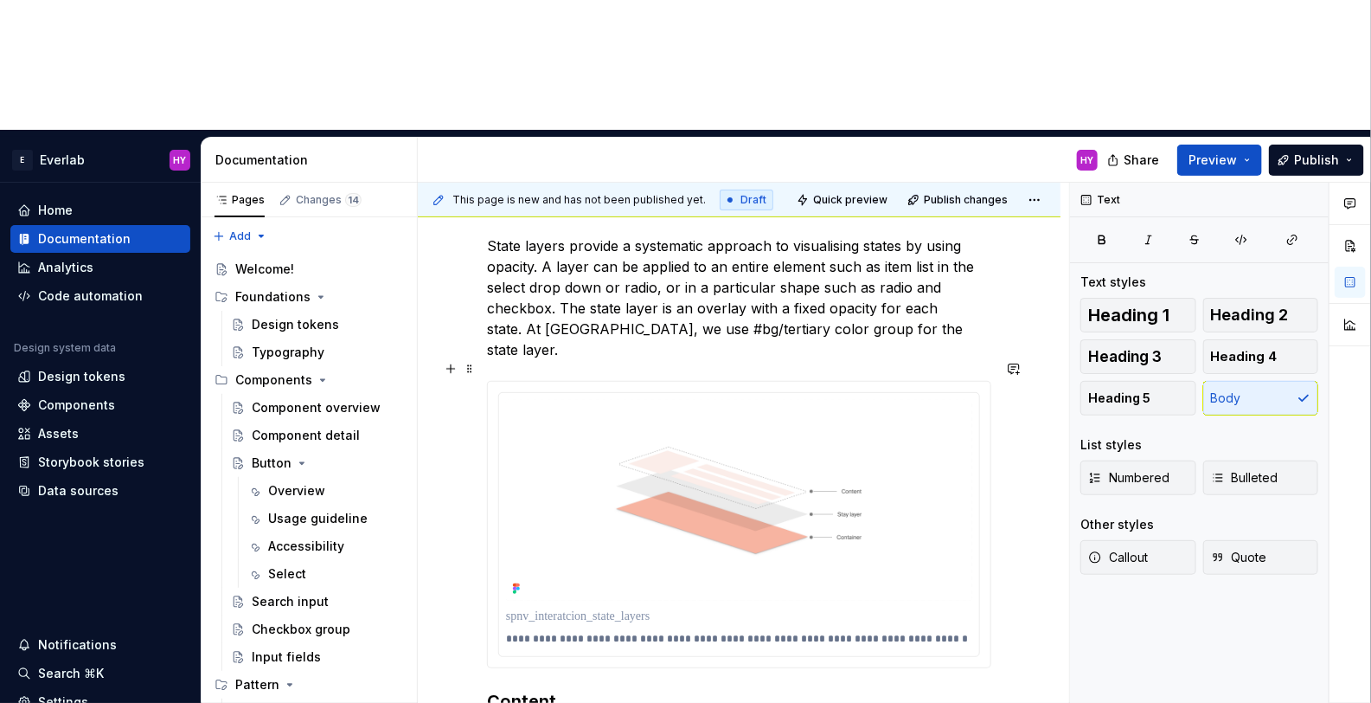
scroll to position [260, 0]
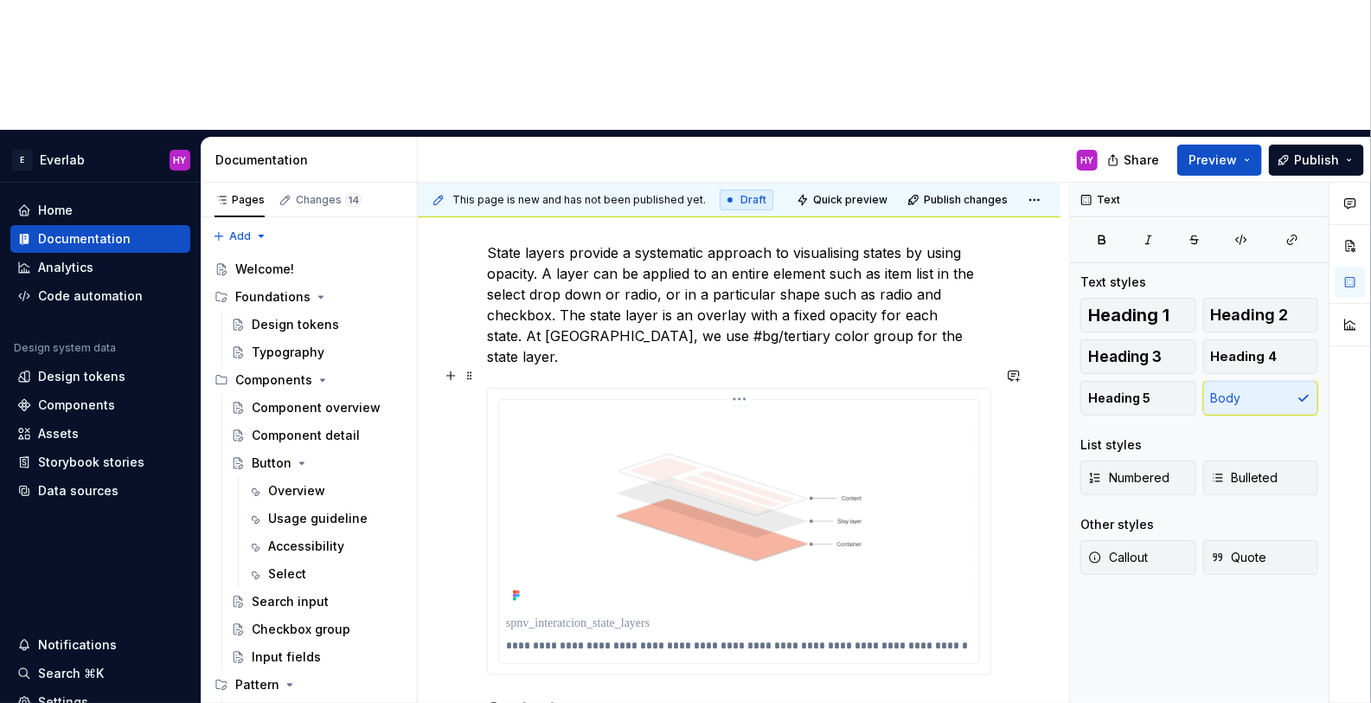
click at [749, 251] on html "E Everlab HY Home Documentation Analytics Code automation Design system data De…" at bounding box center [685, 351] width 1371 height 703
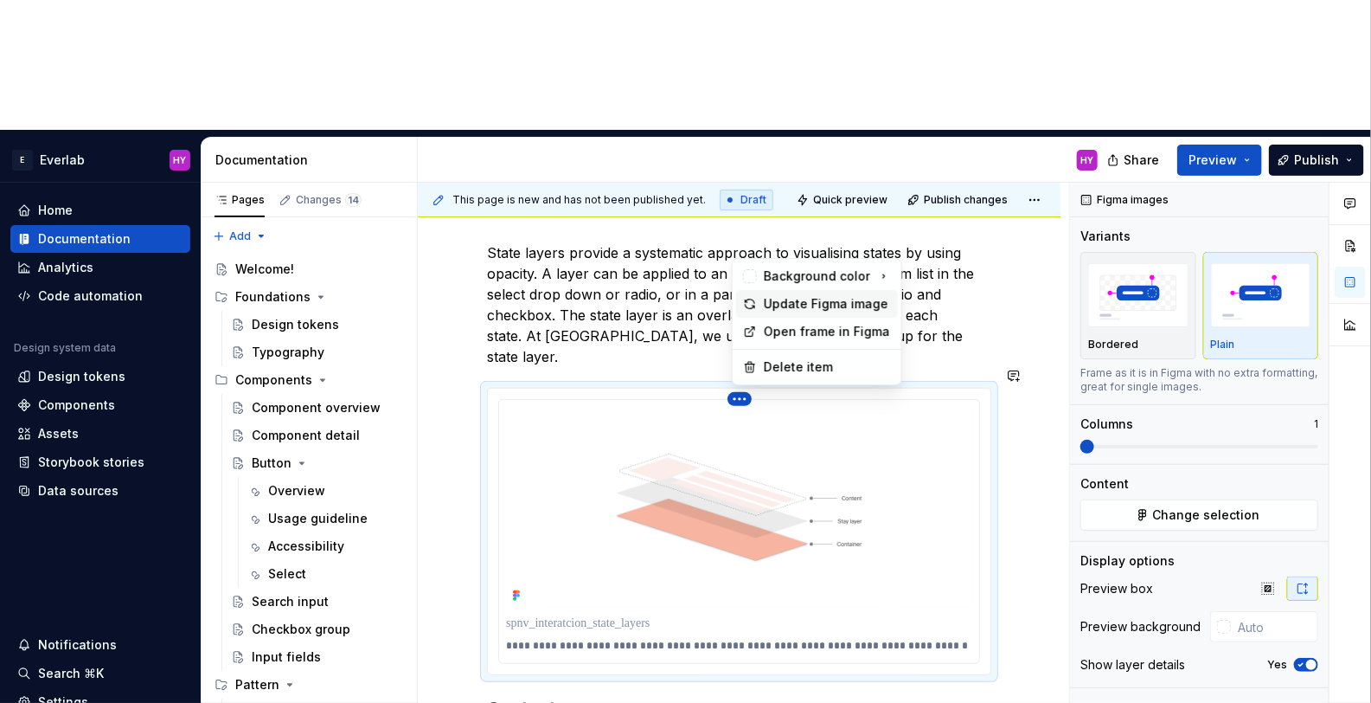
click at [812, 295] on div "Update Figma image" at bounding box center [827, 303] width 127 height 17
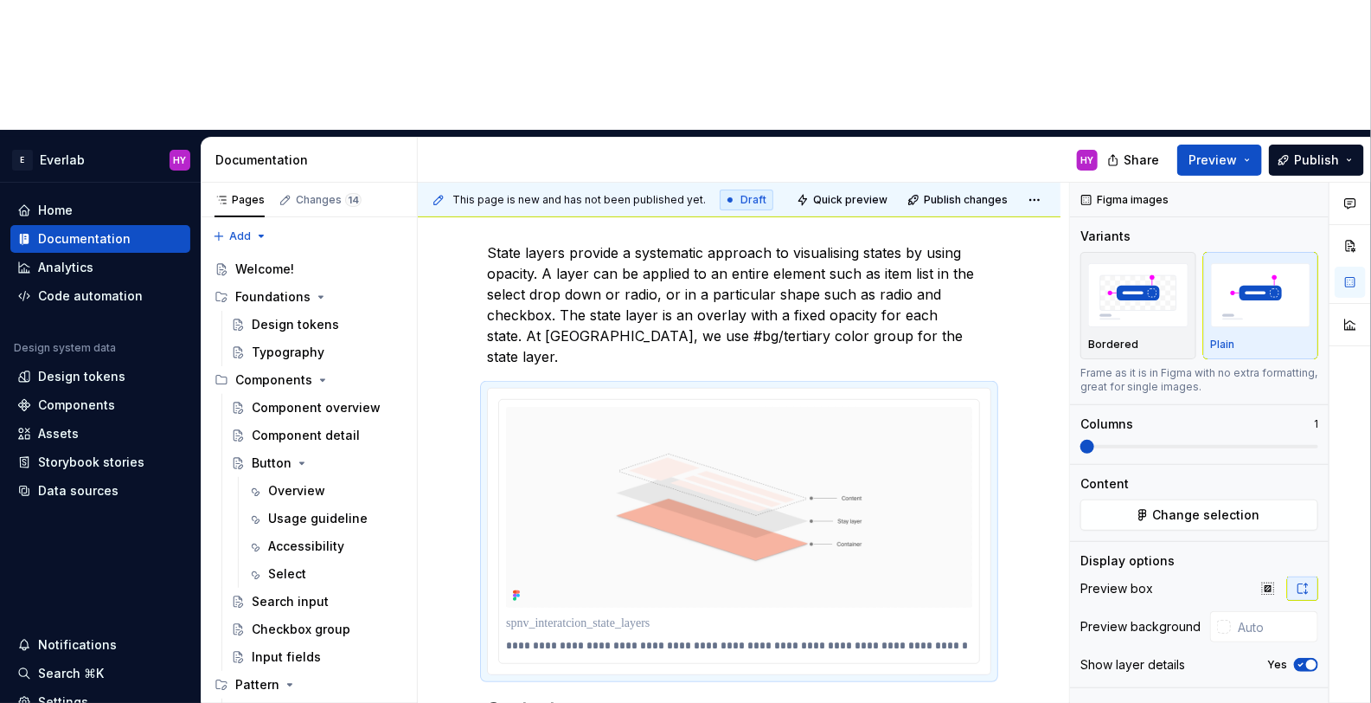
click at [1107, 188] on div "Figma images" at bounding box center [1125, 200] width 101 height 24
click at [1315, 188] on button "button" at bounding box center [1311, 200] width 24 height 24
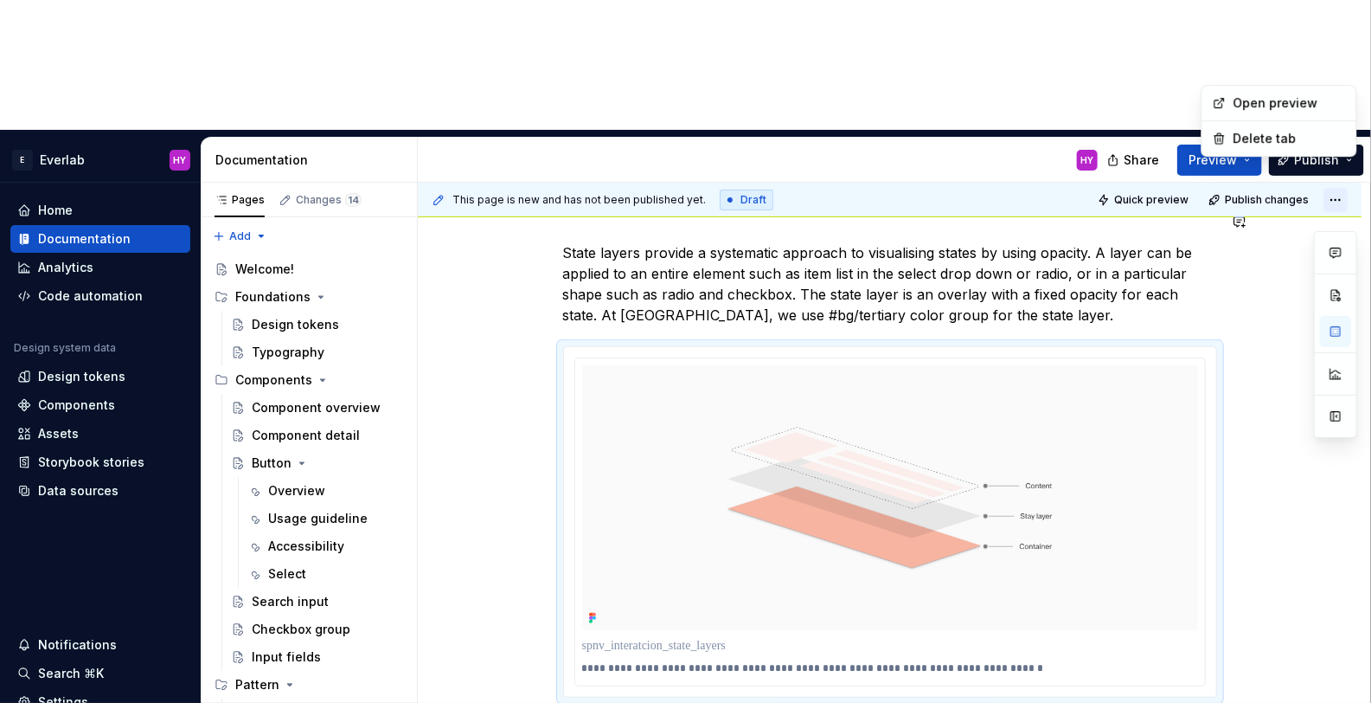
click at [1343, 70] on html "E Everlab HY Home Documentation Analytics Code automation Design system data De…" at bounding box center [685, 351] width 1371 height 703
drag, startPoint x: 1294, startPoint y: 309, endPoint x: 1323, endPoint y: 291, distance: 33.8
click at [1294, 309] on html "E Everlab HY Home Documentation Analytics Code automation Design system data De…" at bounding box center [685, 351] width 1371 height 703
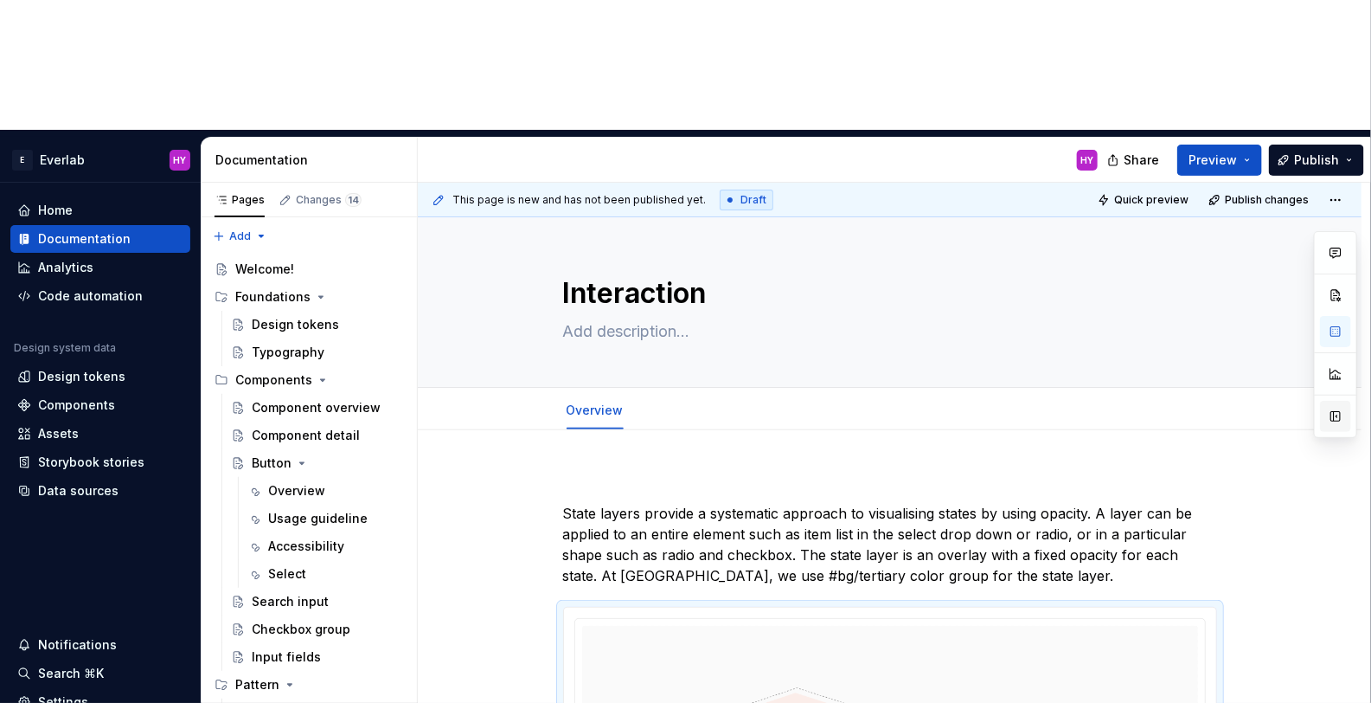
click at [1330, 401] on button "button" at bounding box center [1335, 416] width 31 height 31
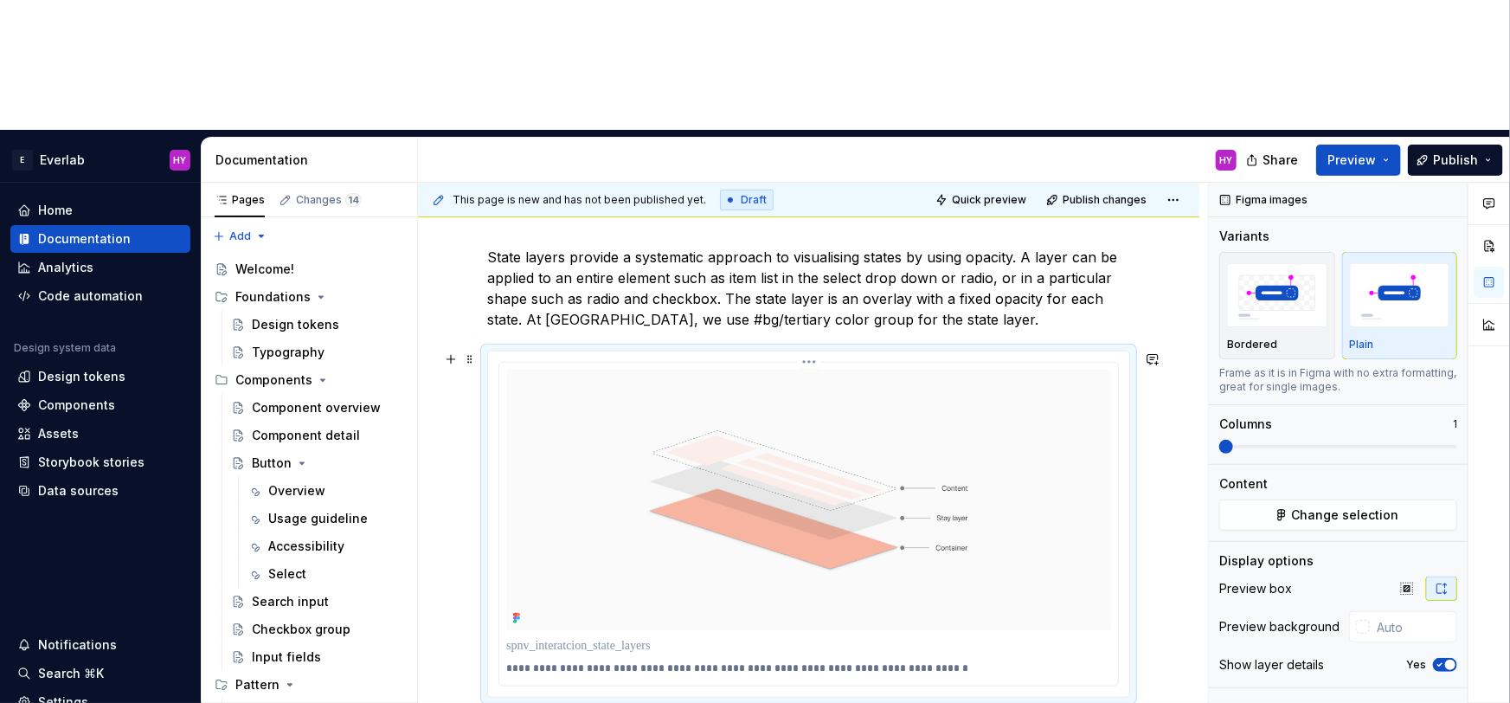
scroll to position [251, 0]
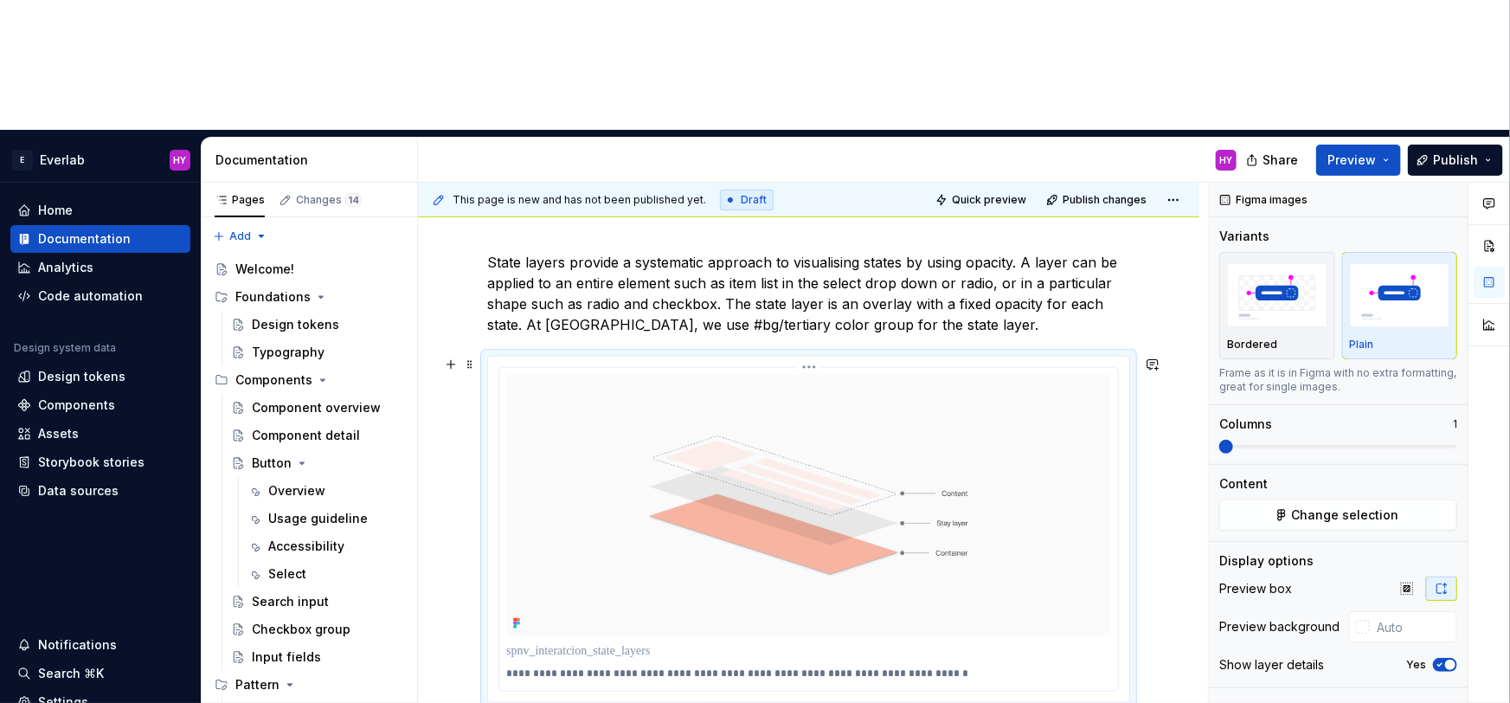
click at [669, 642] on p at bounding box center [808, 650] width 605 height 17
click at [1309, 652] on div "Show layer details Yes" at bounding box center [1338, 664] width 238 height 24
click at [1339, 576] on div "Preview box Preview background Show layer details Yes" at bounding box center [1338, 631] width 238 height 111
click at [789, 642] on p at bounding box center [808, 650] width 605 height 17
click at [1441, 659] on icon "button" at bounding box center [1440, 664] width 14 height 10
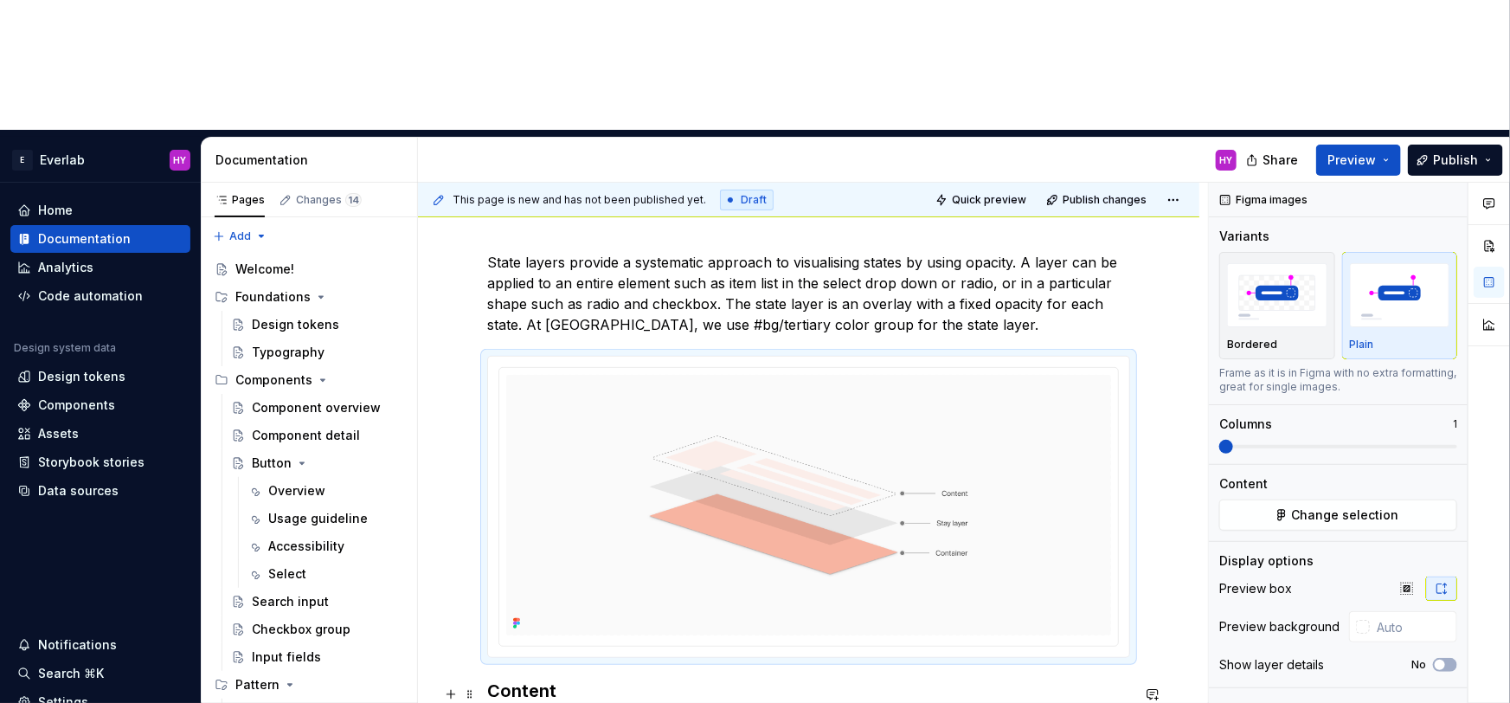
click at [537, 678] on h3 "Content" at bounding box center [808, 690] width 643 height 24
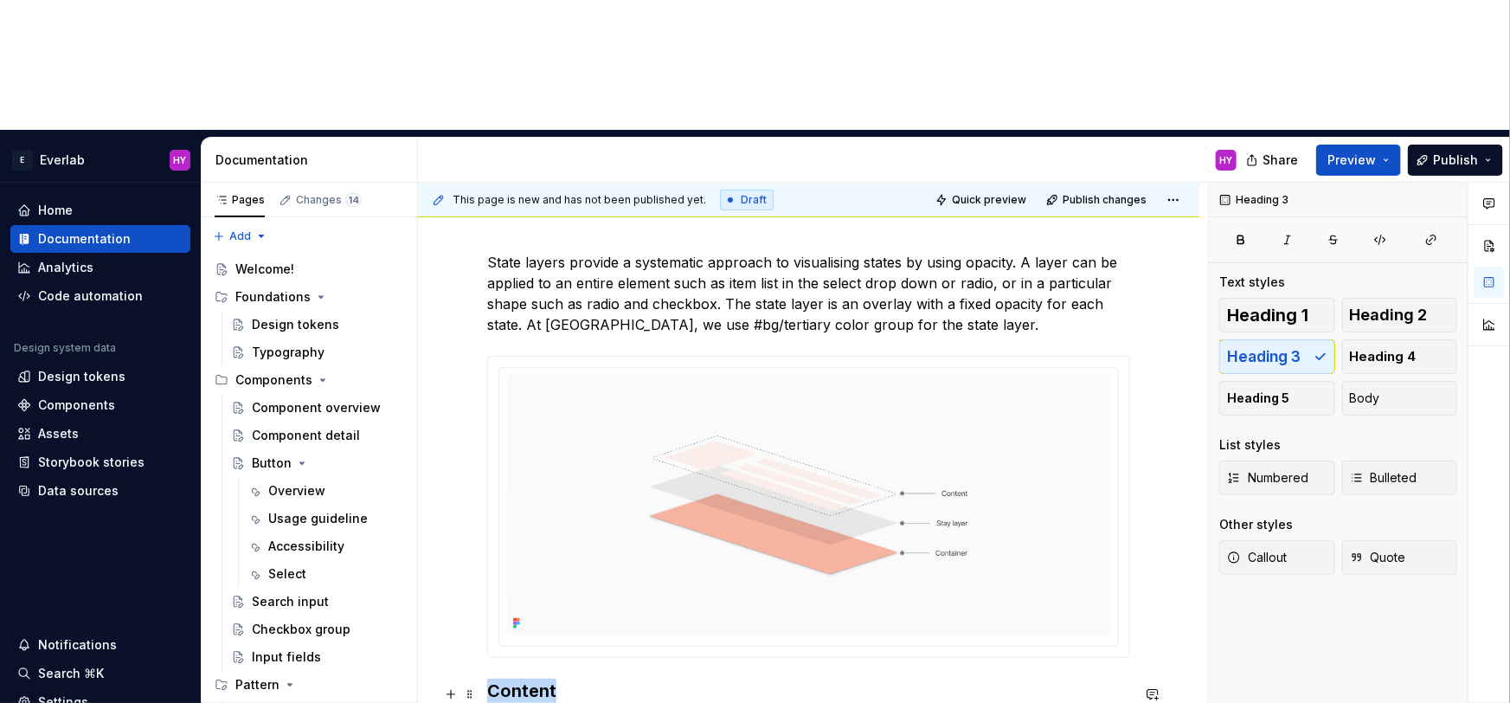
click at [537, 678] on h3 "Content" at bounding box center [808, 690] width 643 height 24
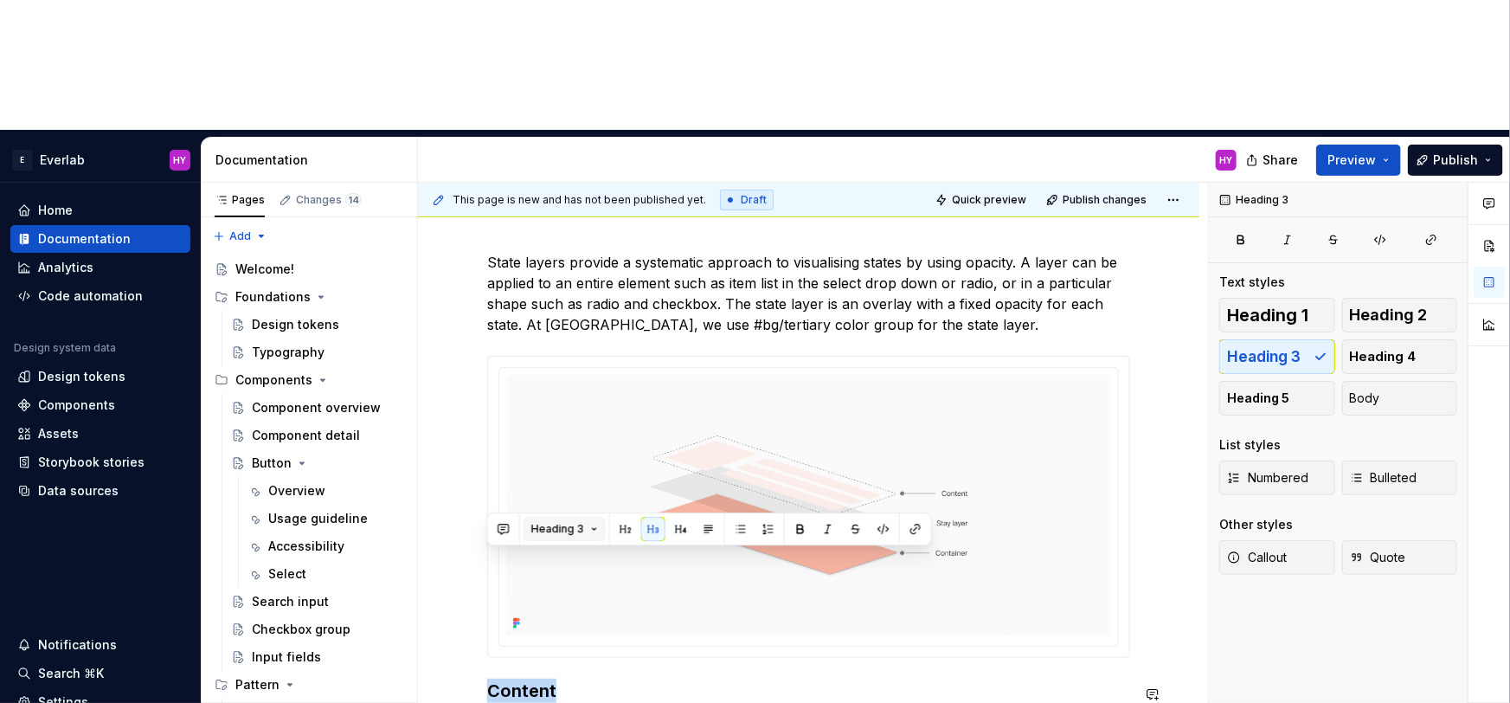
click at [588, 525] on button "Heading 3" at bounding box center [564, 529] width 82 height 24
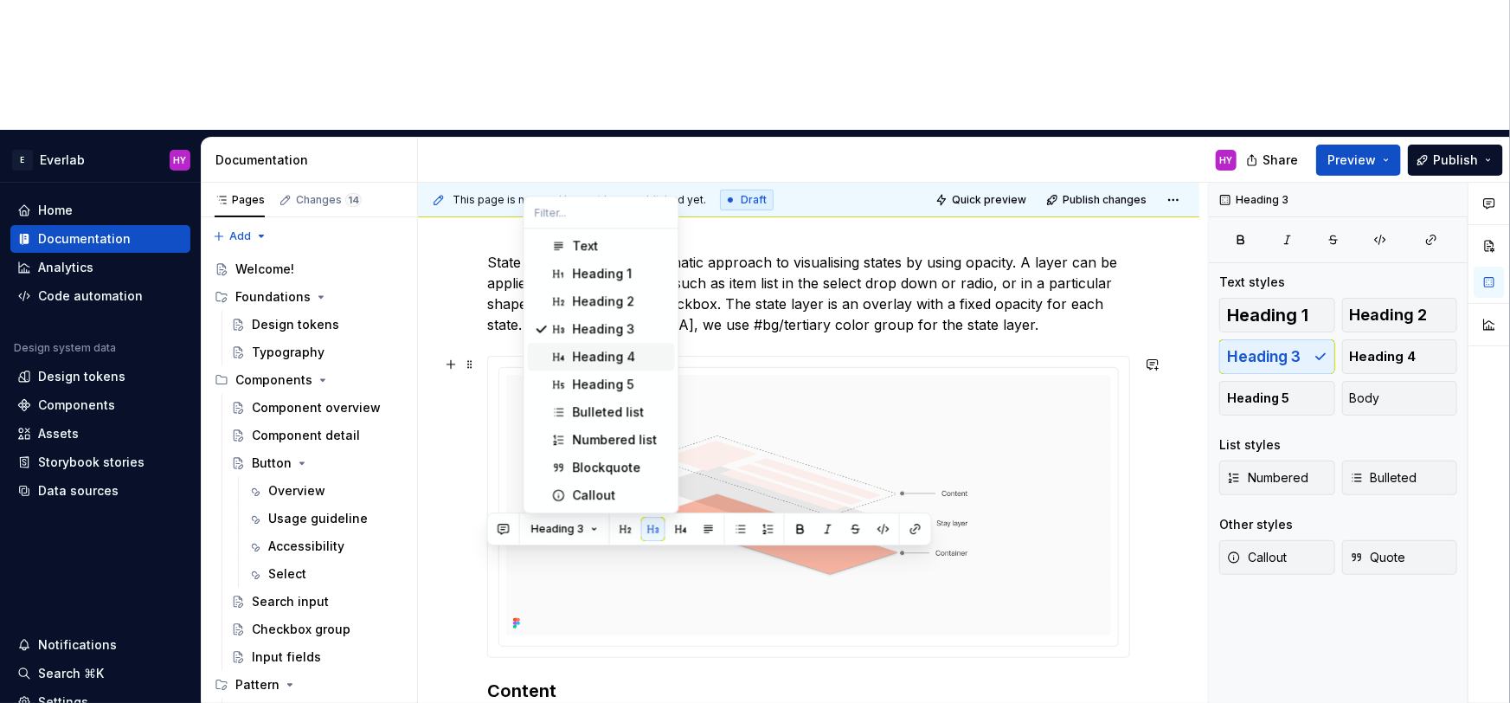
click at [615, 356] on div "Heading 4" at bounding box center [604, 356] width 63 height 17
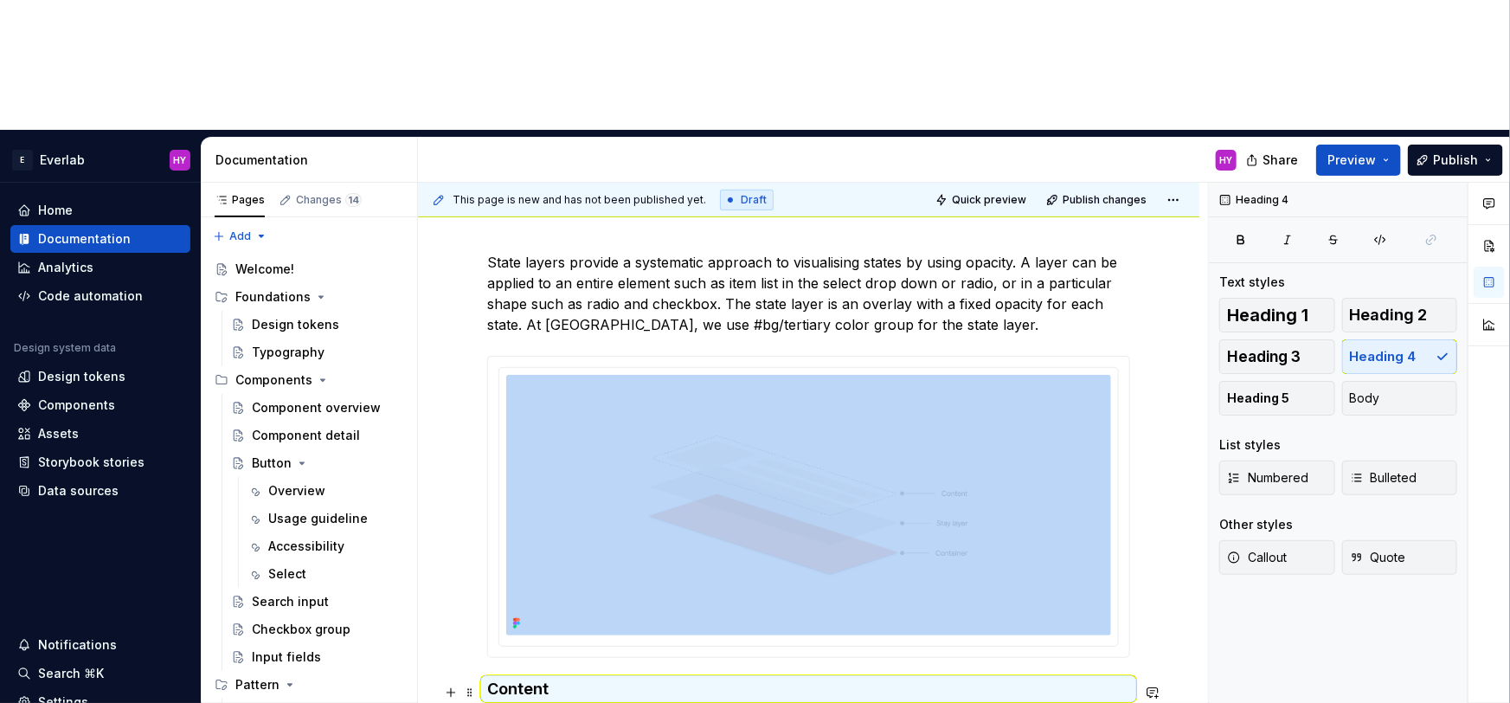
click at [538, 678] on h4 "Content" at bounding box center [808, 688] width 643 height 21
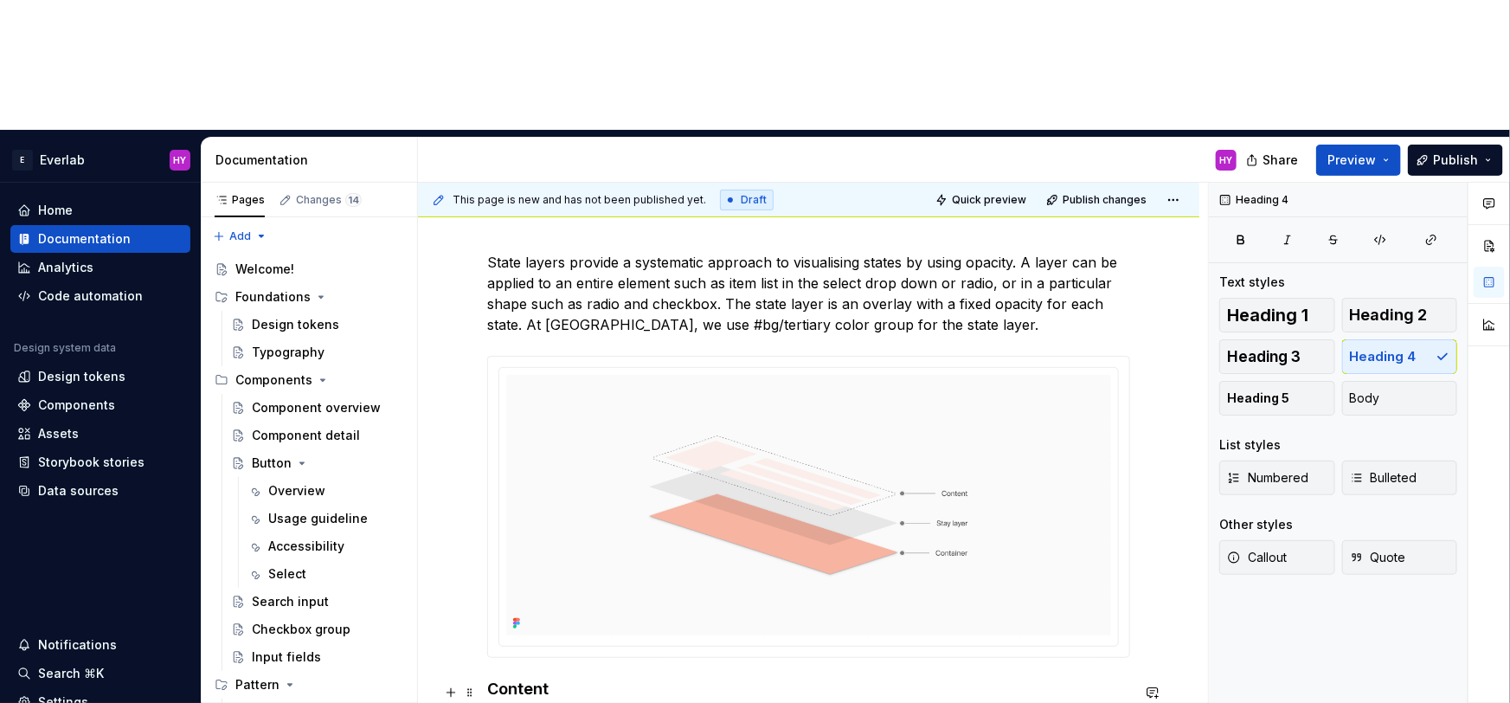
click at [553, 678] on h4 "Content" at bounding box center [808, 688] width 643 height 21
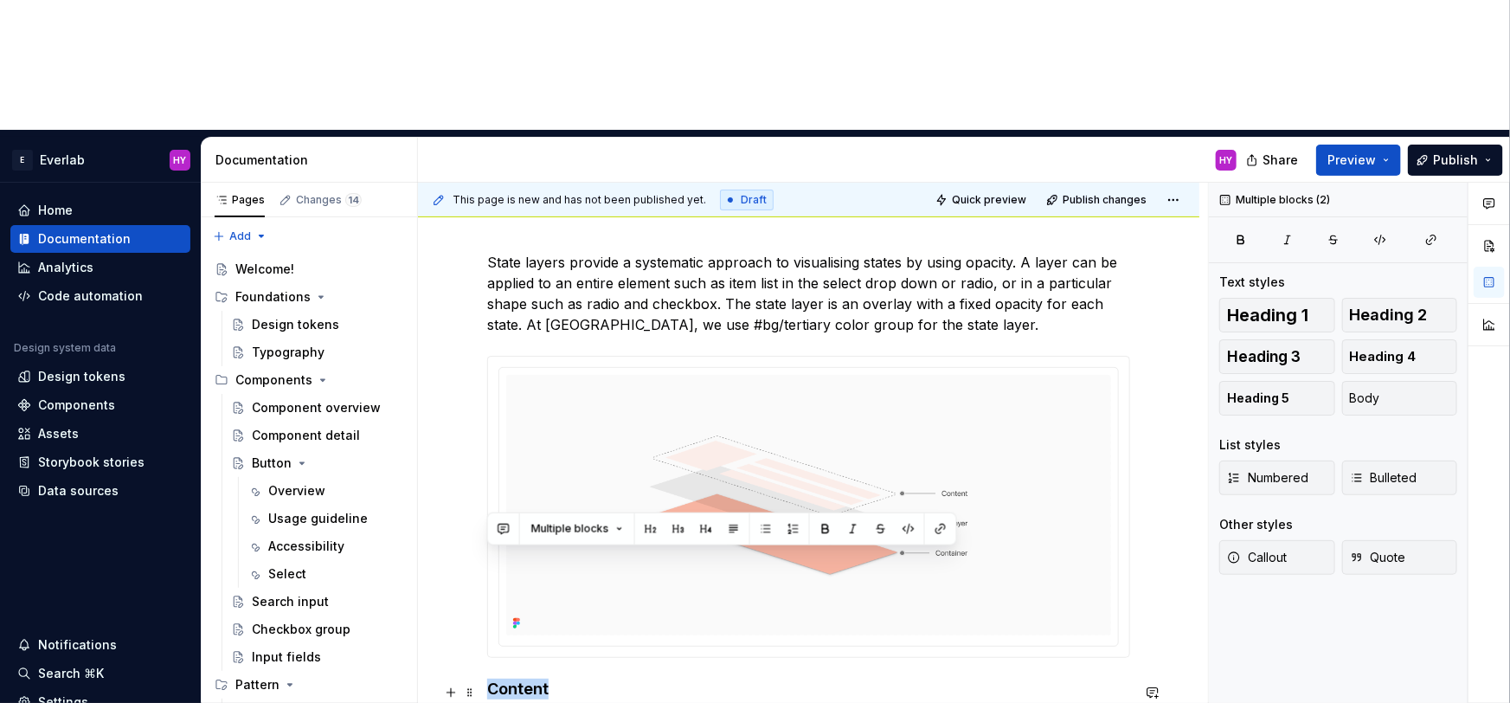
click at [553, 678] on h4 "Content" at bounding box center [808, 688] width 643 height 21
click at [594, 529] on button "Heading 4" at bounding box center [564, 529] width 82 height 24
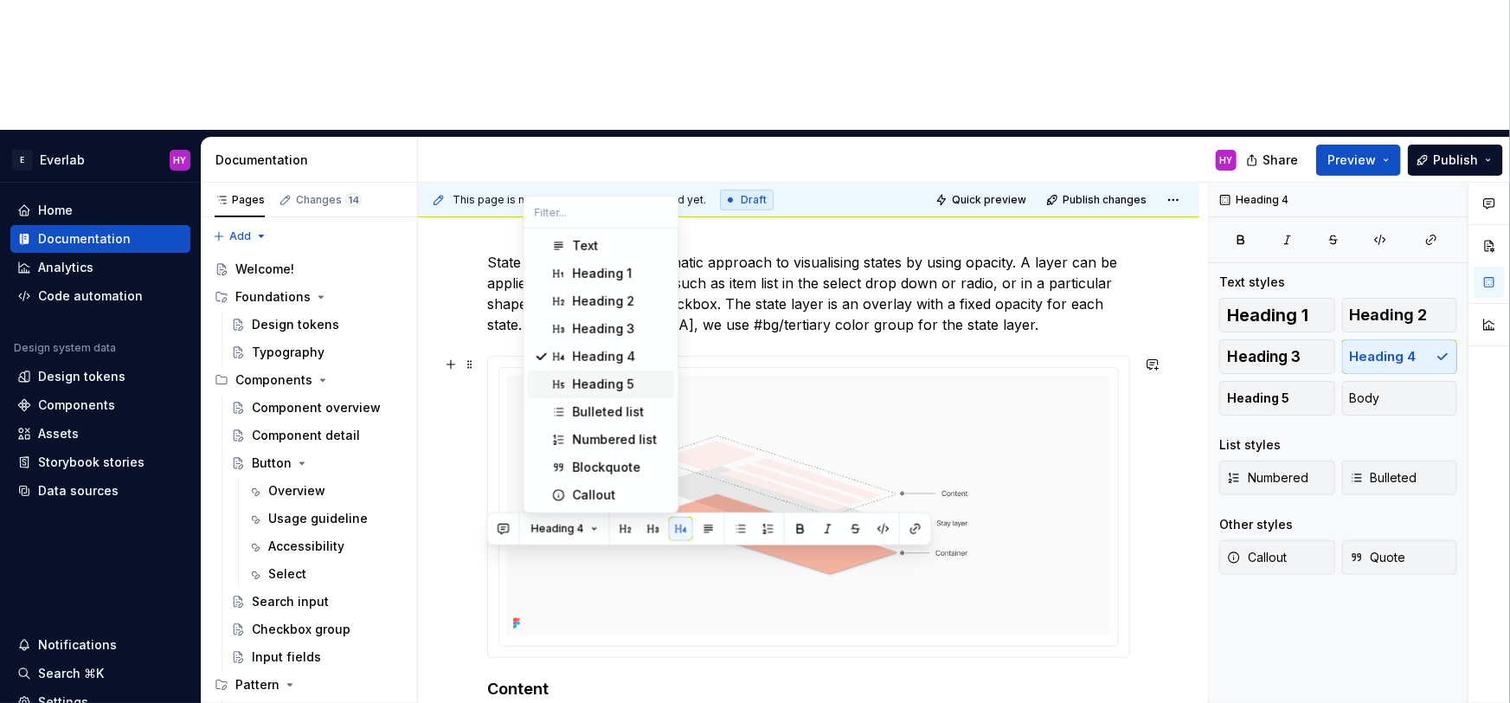
click at [633, 382] on div "Heading 5" at bounding box center [620, 383] width 95 height 17
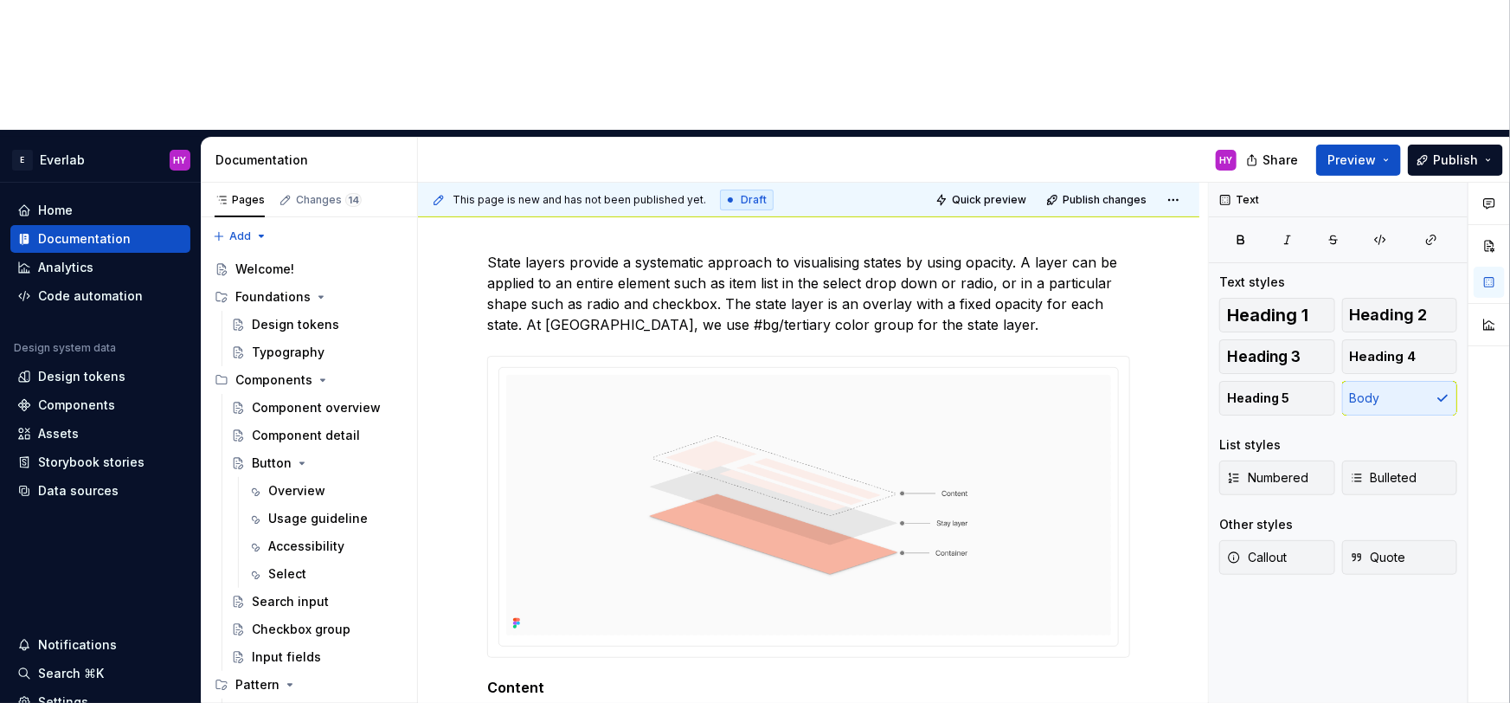
drag, startPoint x: 522, startPoint y: 592, endPoint x: 481, endPoint y: 589, distance: 40.7
click at [481, 589] on div "State layers provide a systematic approach to visualising states by using opaci…" at bounding box center [808, 596] width 781 height 834
drag, startPoint x: 504, startPoint y: 614, endPoint x: 528, endPoint y: 614, distance: 24.2
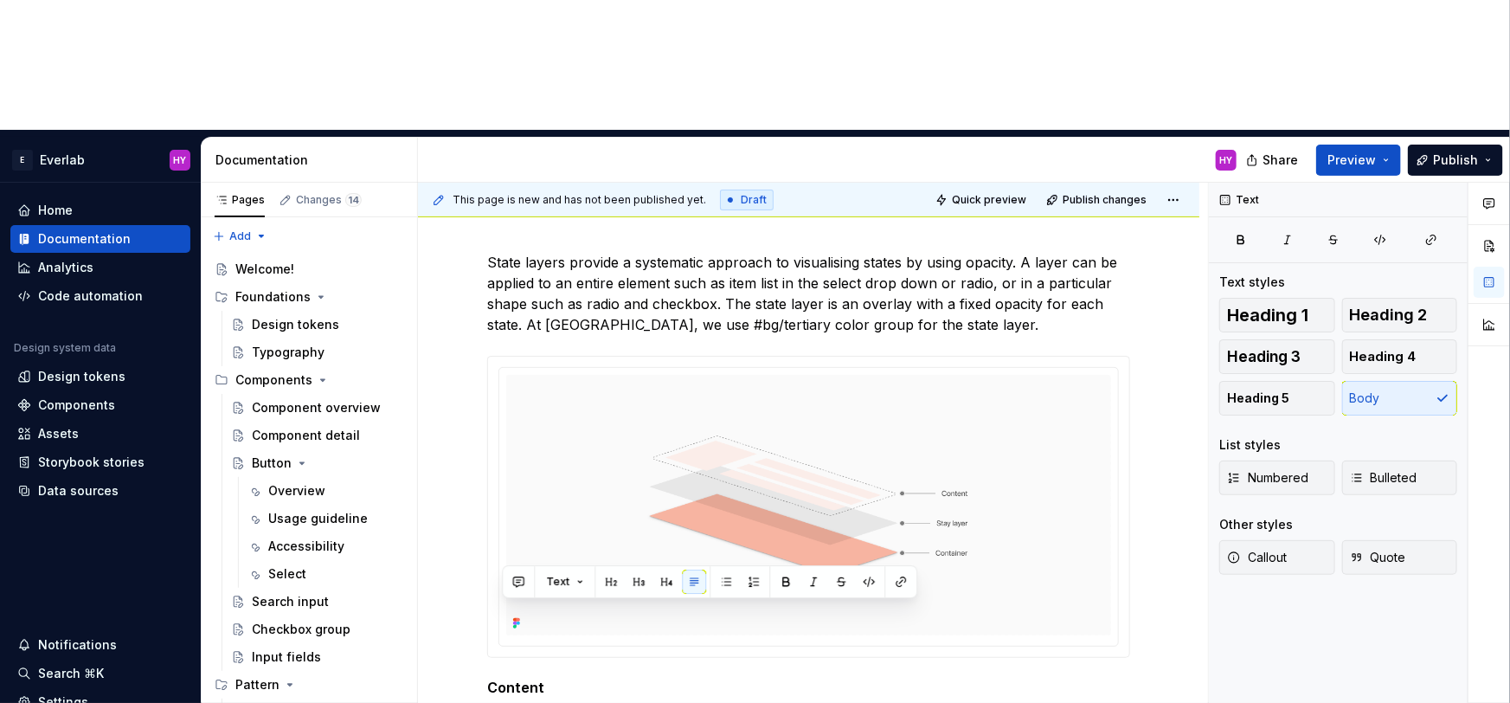
drag, startPoint x: 651, startPoint y: 591, endPoint x: 780, endPoint y: 588, distance: 128.1
drag, startPoint x: 789, startPoint y: 592, endPoint x: 445, endPoint y: 598, distance: 344.4
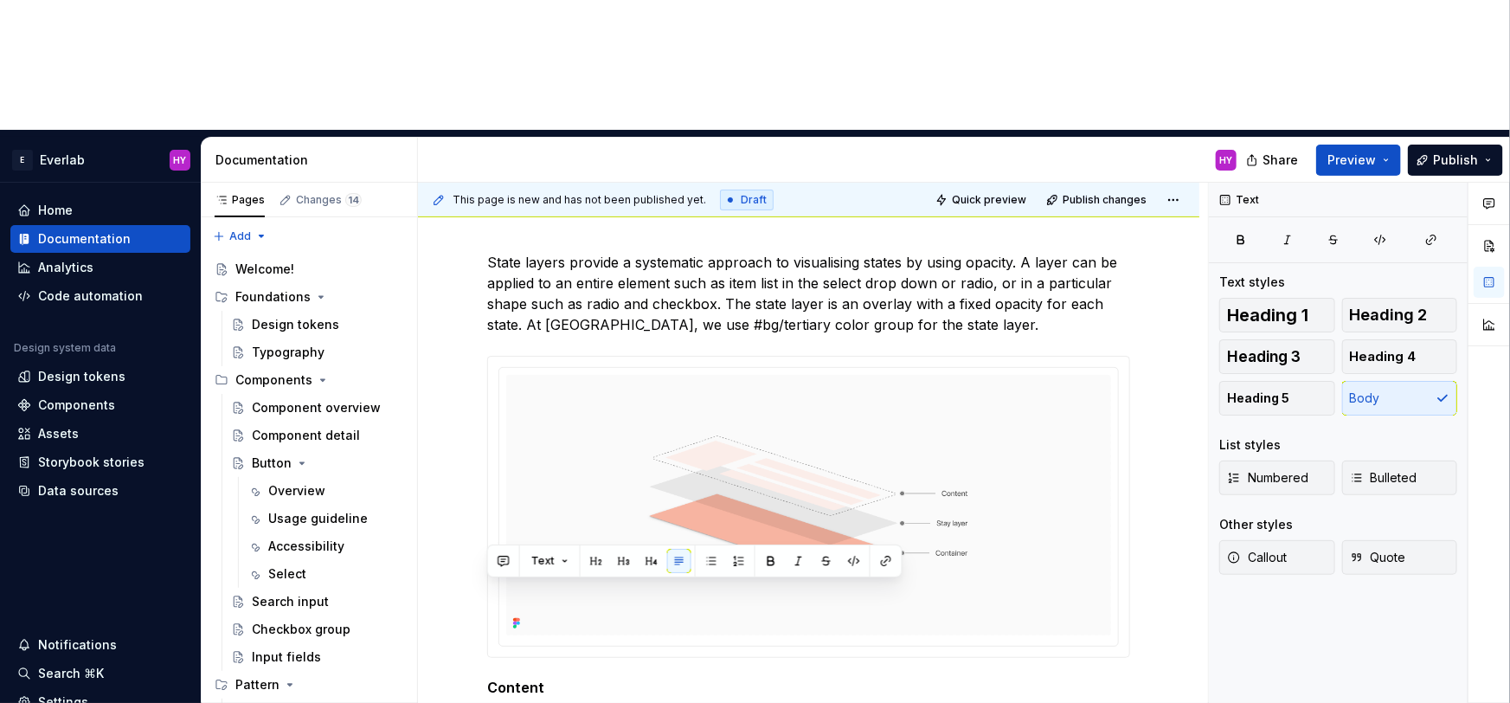
click at [487, 598] on div "State layers provide a systematic approach to visualising states by using opaci…" at bounding box center [808, 512] width 643 height 582
drag, startPoint x: 889, startPoint y: 619, endPoint x: 486, endPoint y: 587, distance: 404.4
click at [486, 587] on div "State layers provide a systematic approach to visualising states by using opaci…" at bounding box center [808, 596] width 781 height 834
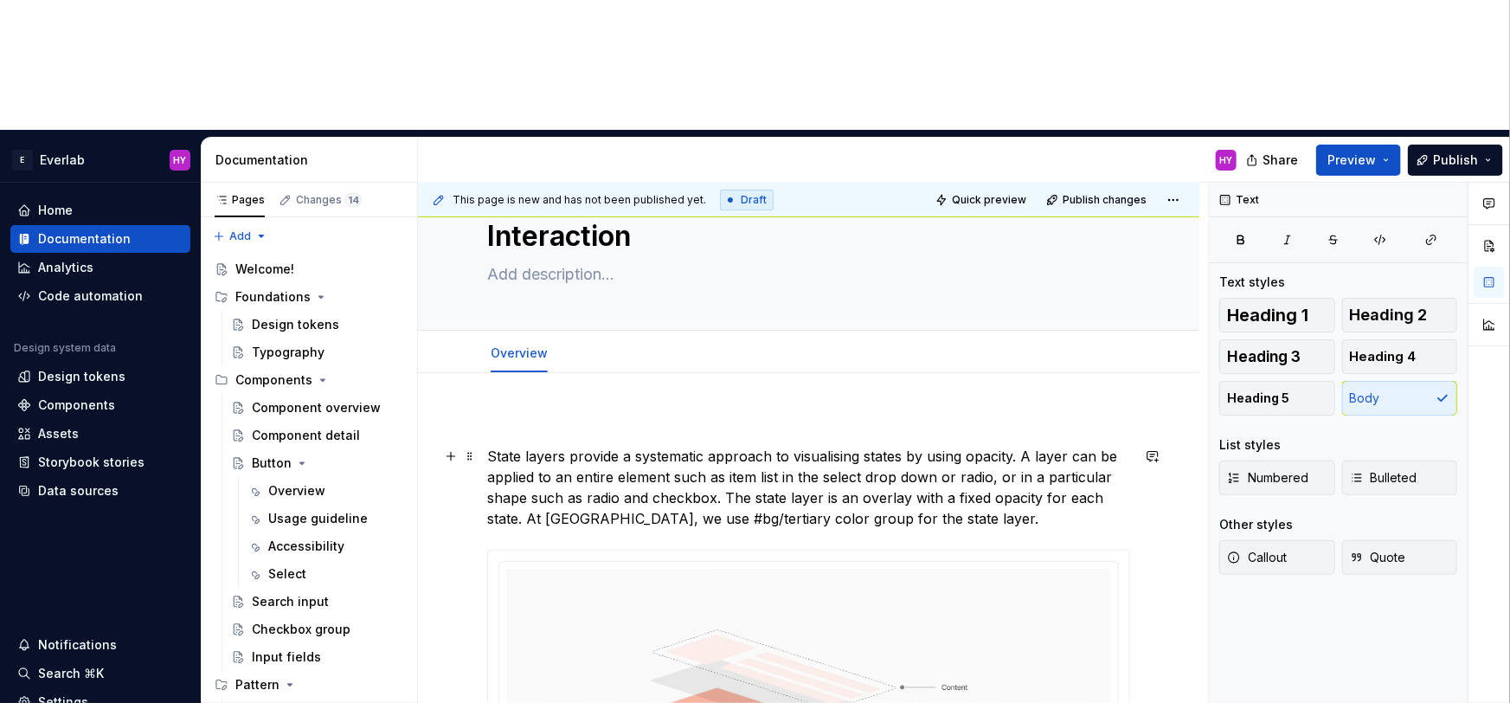
scroll to position [0, 0]
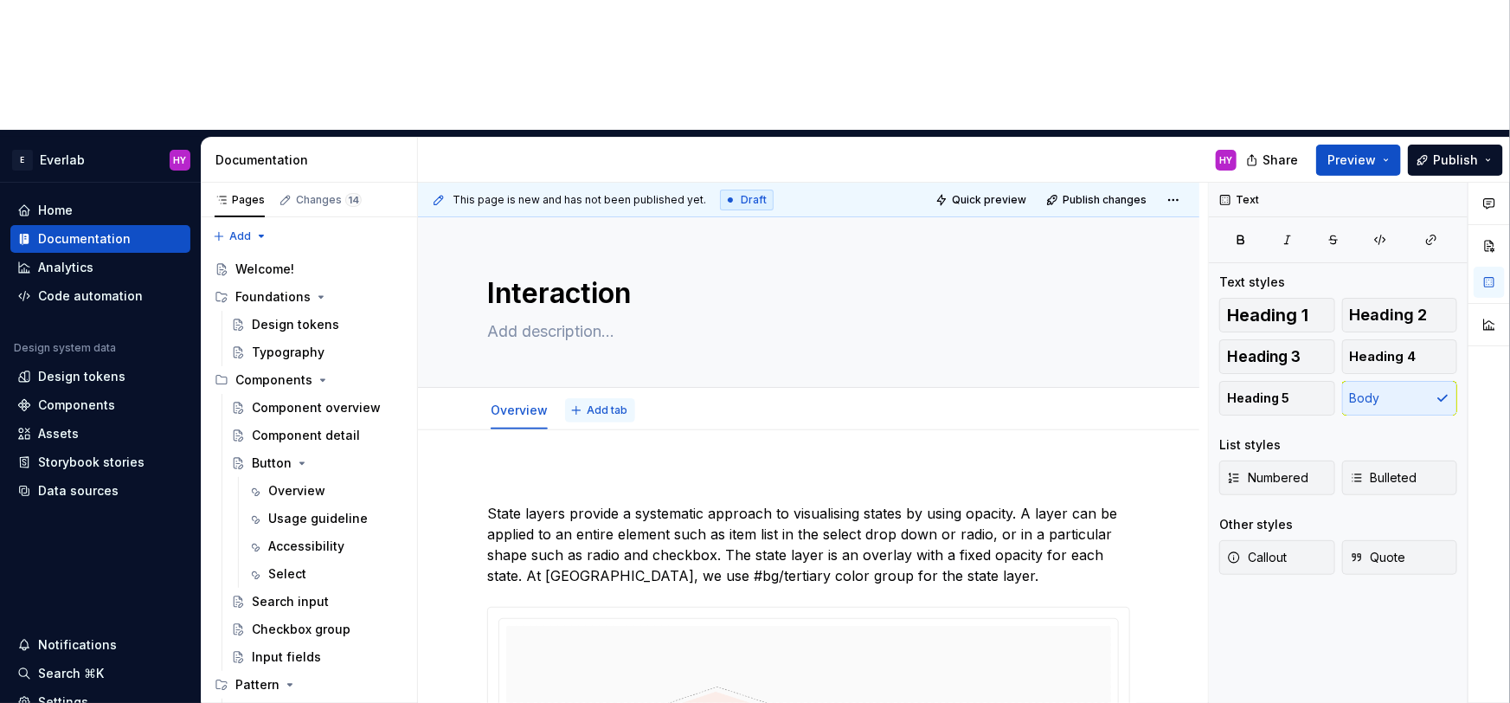
click at [599, 403] on span "Add tab" at bounding box center [607, 410] width 41 height 14
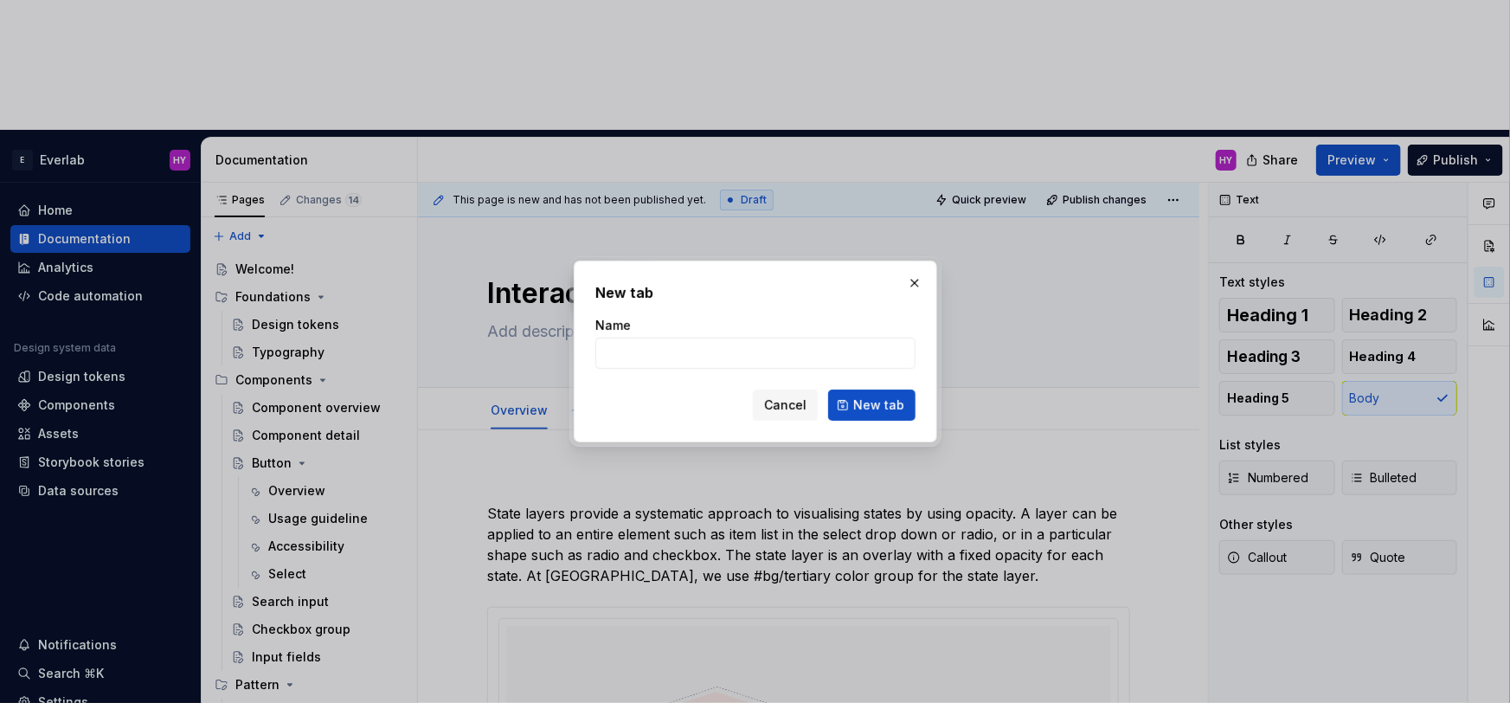
type textarea "*"
type input "Usage"
type textarea "*"
type input "Usage guideline"
click at [874, 410] on span "New tab" at bounding box center [878, 404] width 51 height 17
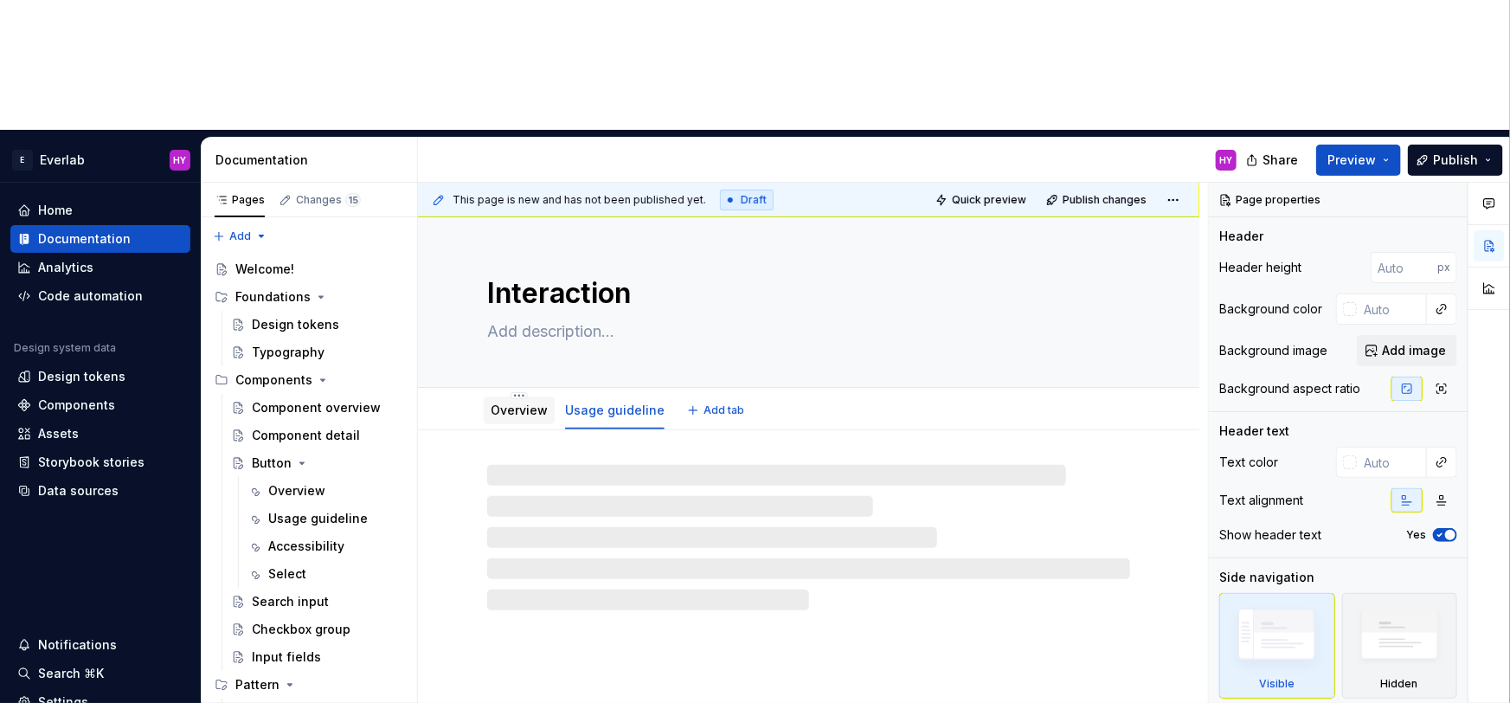
click at [512, 402] on link "Overview" at bounding box center [519, 409] width 57 height 15
click at [526, 402] on link "Overview" at bounding box center [519, 409] width 57 height 15
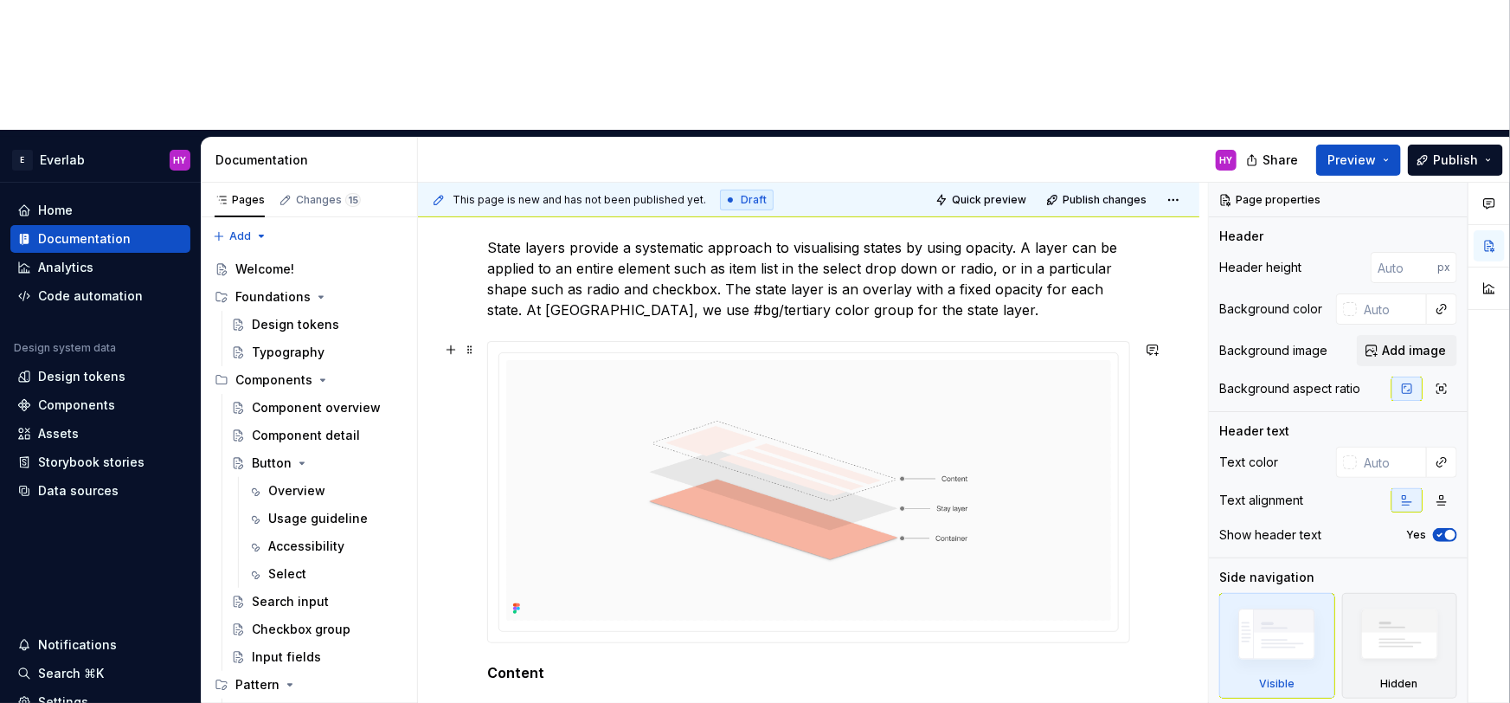
scroll to position [267, 0]
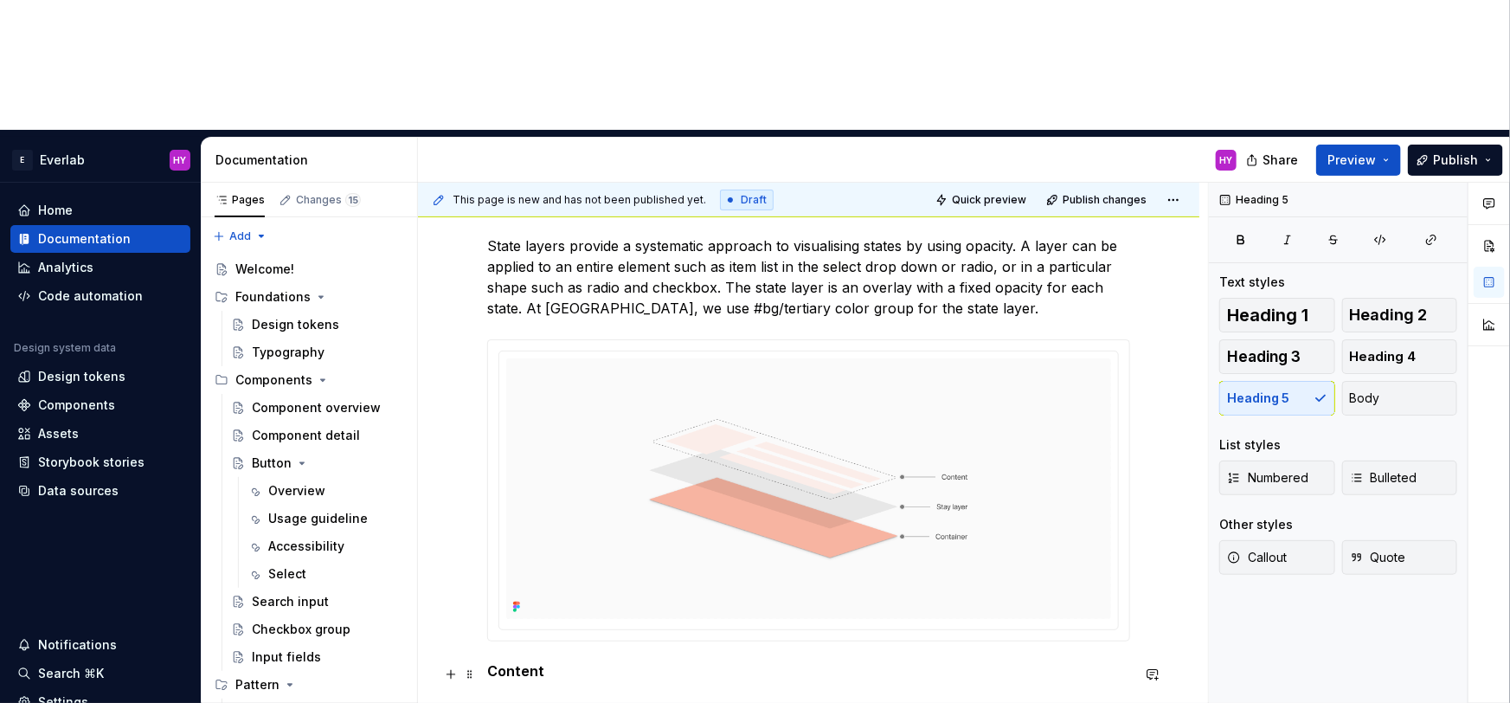
click at [544, 662] on h5 "Content" at bounding box center [808, 670] width 643 height 17
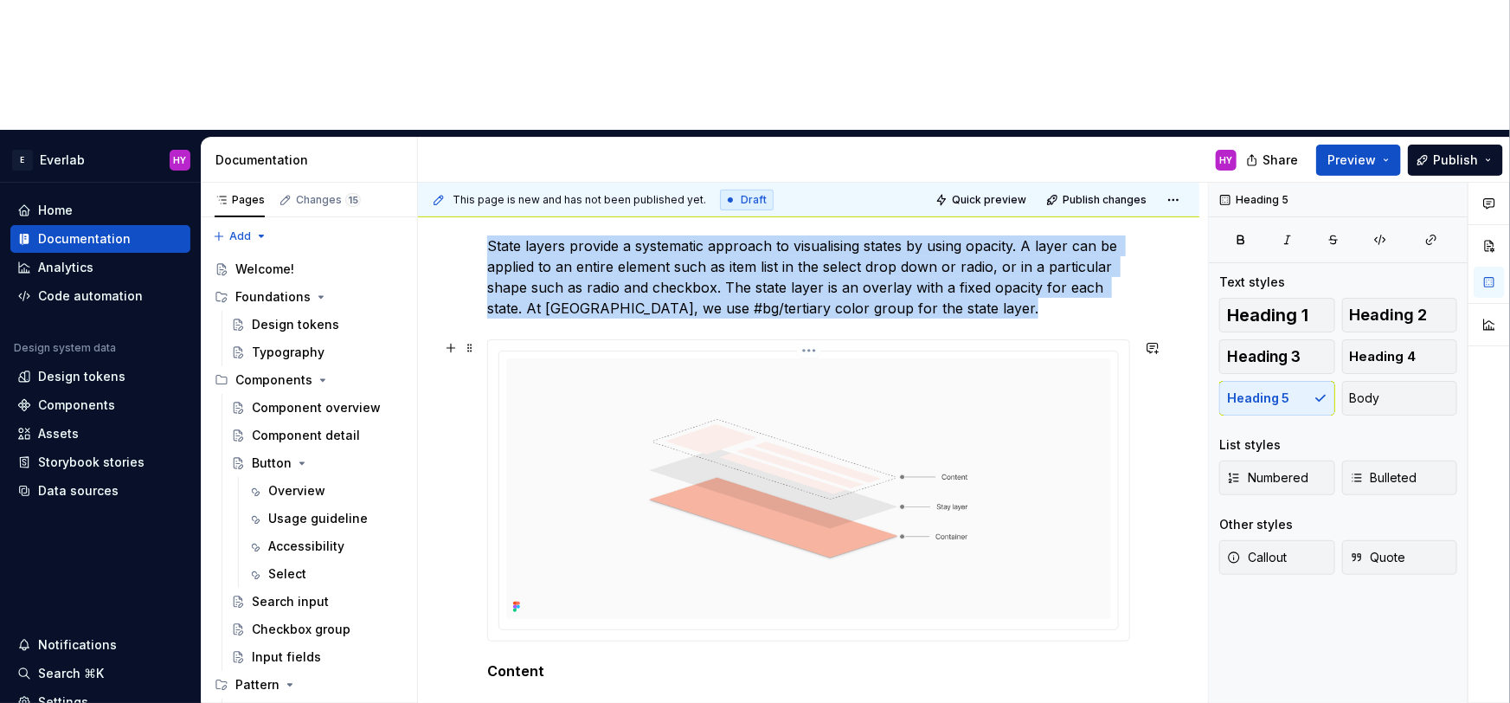
click at [546, 478] on img at bounding box center [808, 488] width 605 height 260
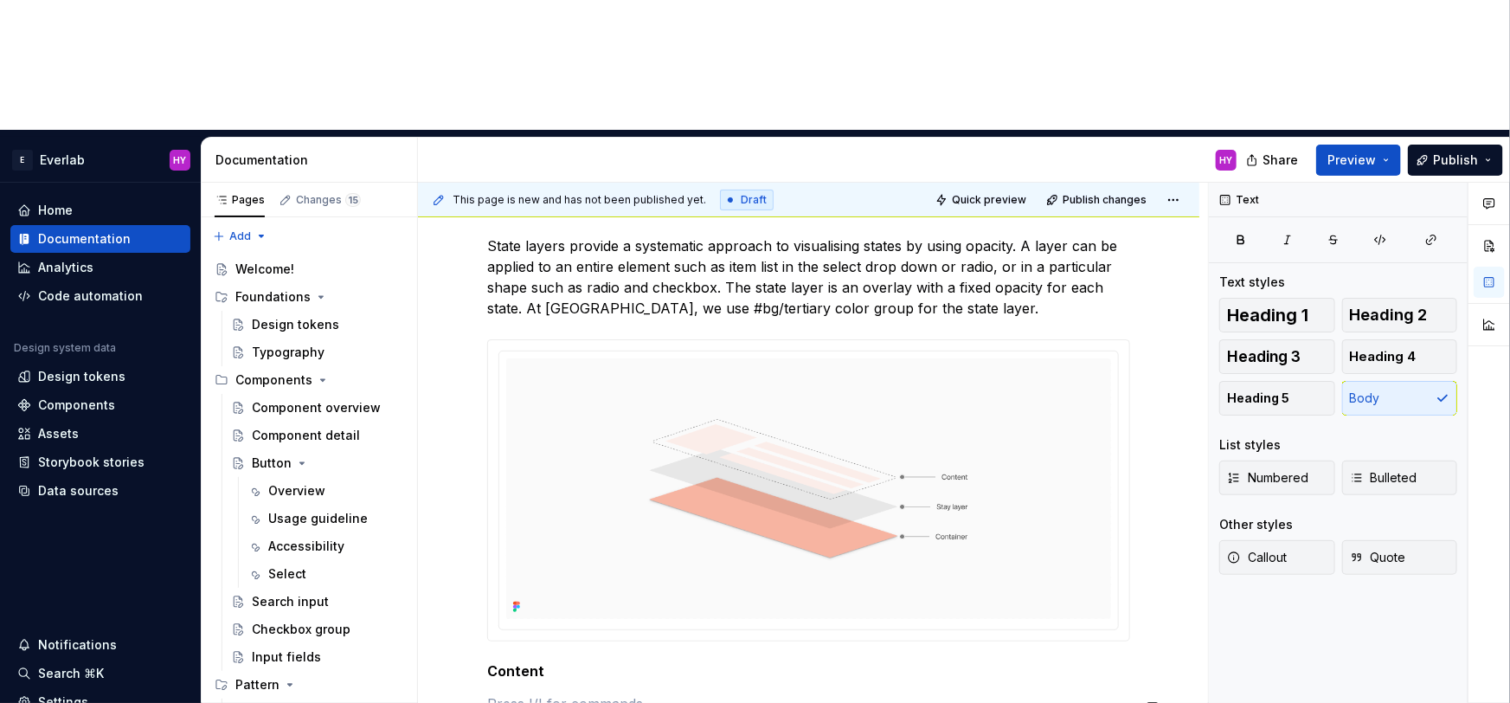
click at [526, 565] on div "State layers provide a systematic approach to visualising states by using opaci…" at bounding box center [808, 474] width 643 height 541
click at [555, 662] on h5 "Content" at bounding box center [808, 670] width 643 height 17
click at [559, 662] on h5 "Content" at bounding box center [808, 670] width 643 height 17
click at [464, 662] on span at bounding box center [470, 674] width 14 height 24
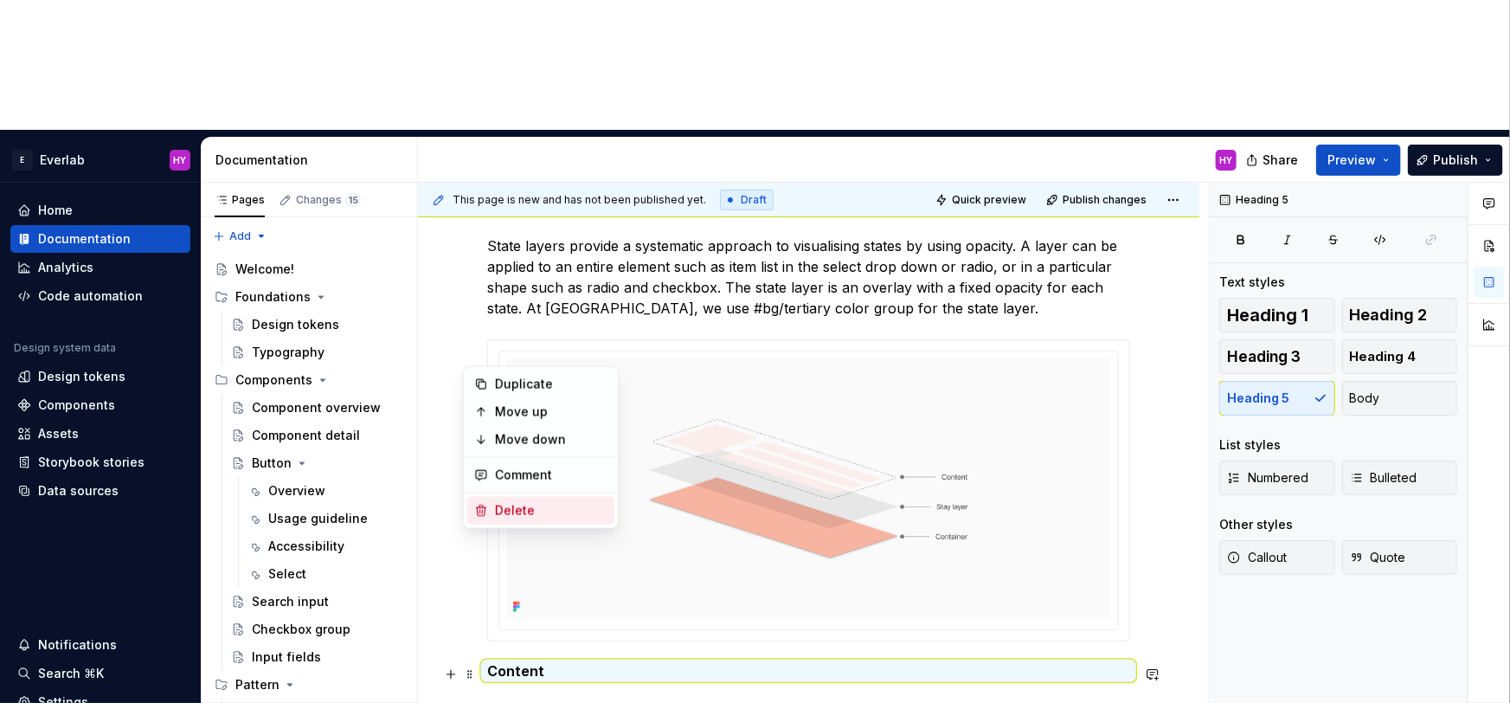
click at [504, 519] on div "Delete" at bounding box center [540, 511] width 147 height 28
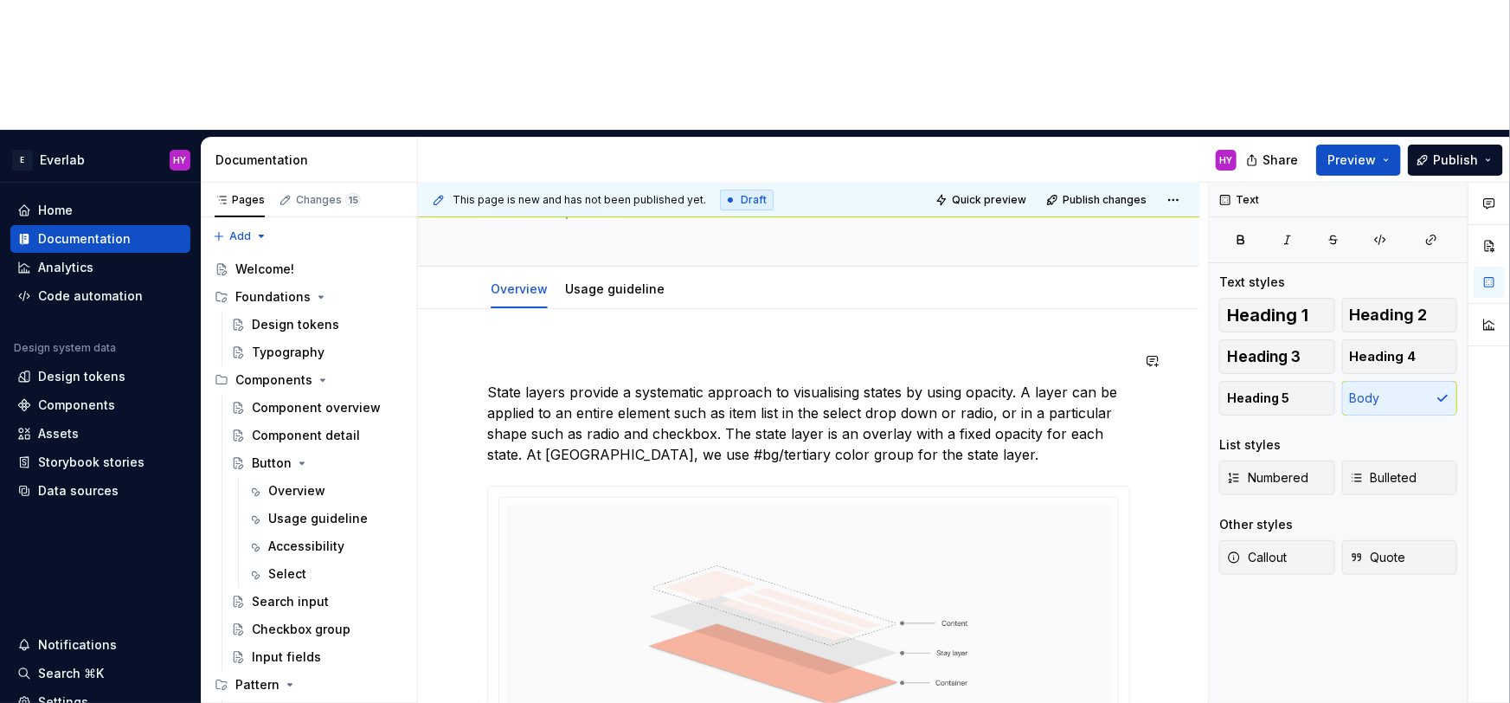
scroll to position [122, 0]
click at [598, 280] on link "Usage guideline" at bounding box center [614, 287] width 99 height 15
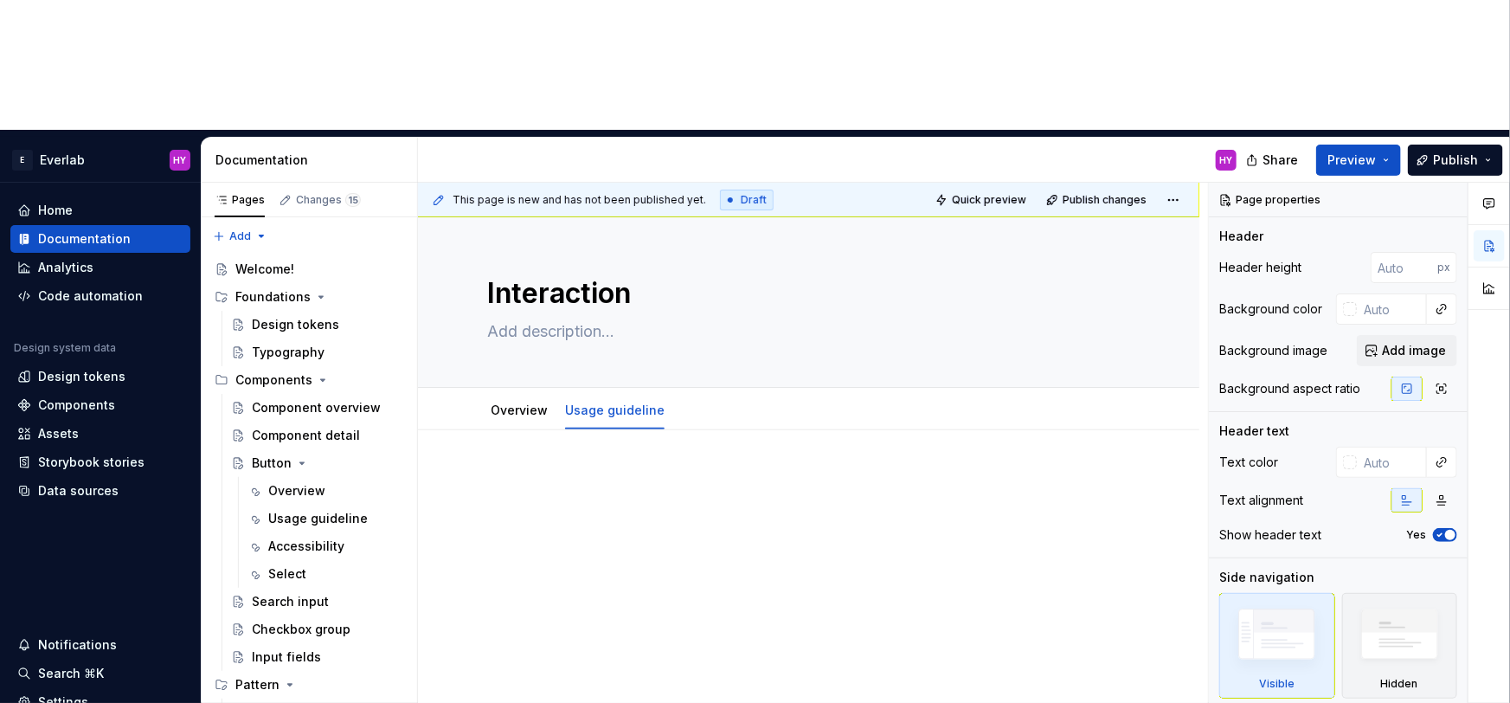
type textarea "*"
